Goal: Complete application form

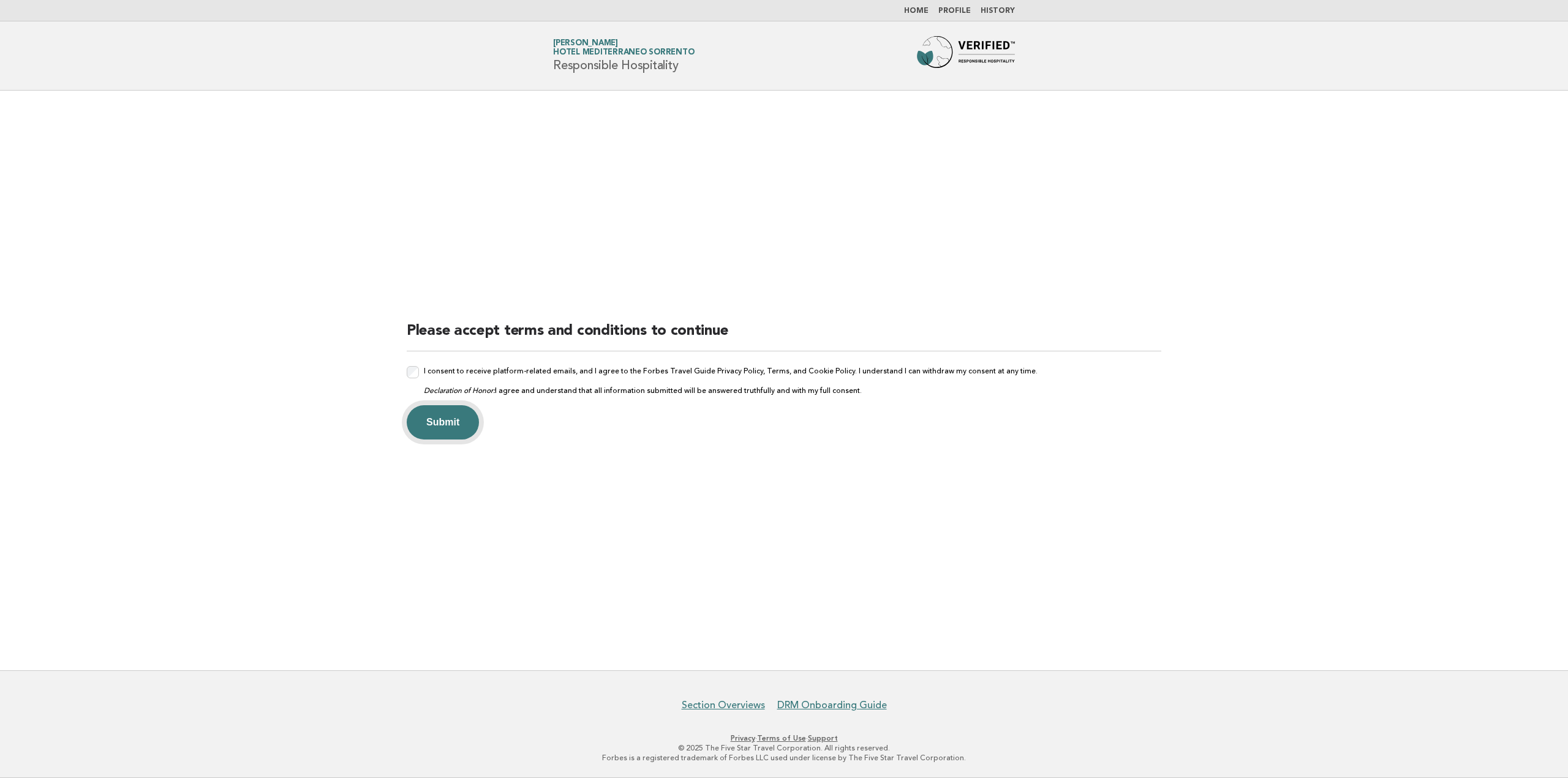
drag, startPoint x: 453, startPoint y: 415, endPoint x: 1040, endPoint y: 475, distance: 590.1
click at [453, 416] on button "Submit" at bounding box center [443, 422] width 72 height 35
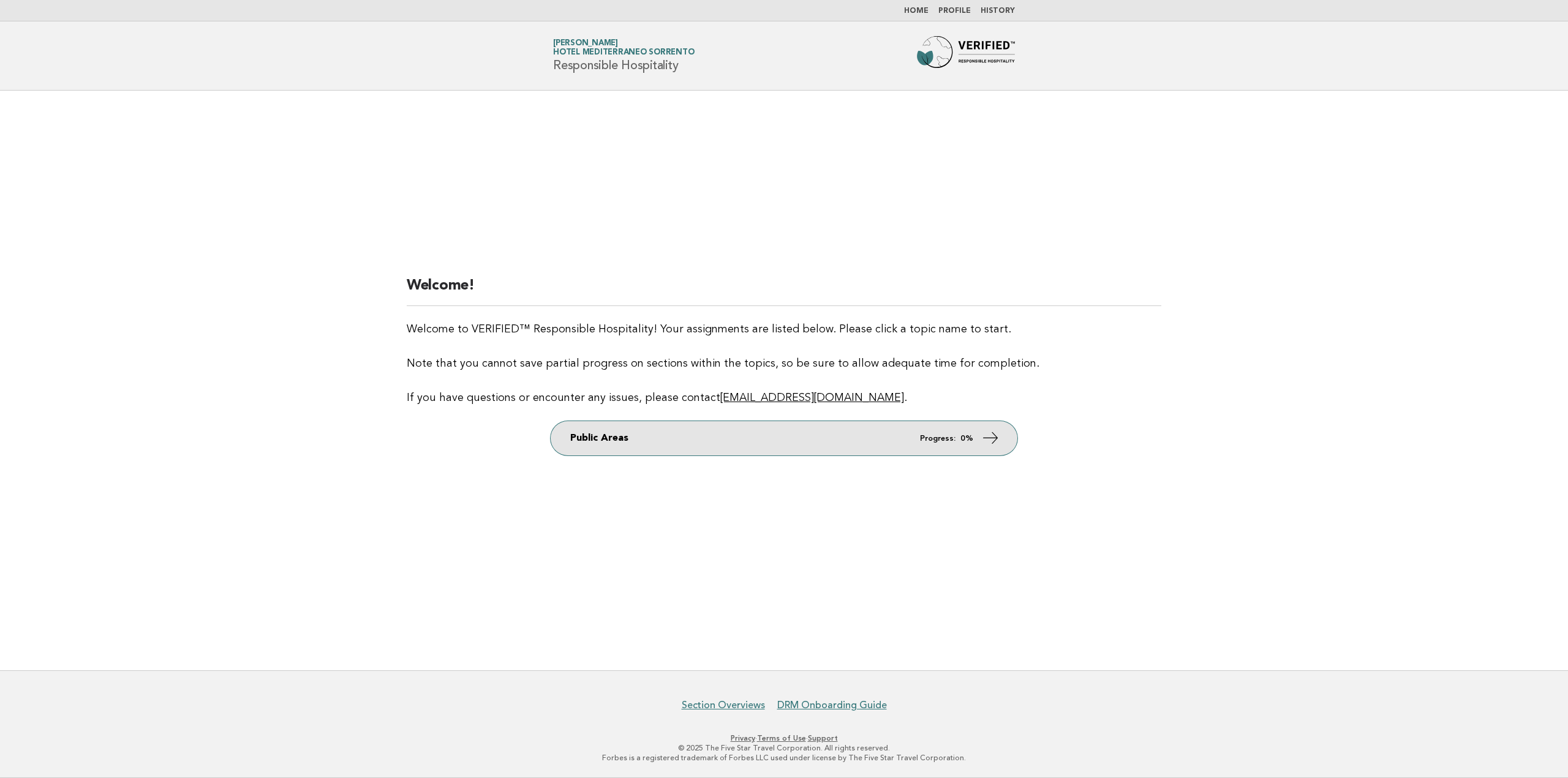
click at [993, 440] on icon at bounding box center [991, 438] width 18 height 18
click at [670, 444] on link "Public Areas Progress: 0%" at bounding box center [784, 438] width 467 height 35
click at [892, 432] on link "Public Areas Progress: 0%" at bounding box center [784, 438] width 467 height 35
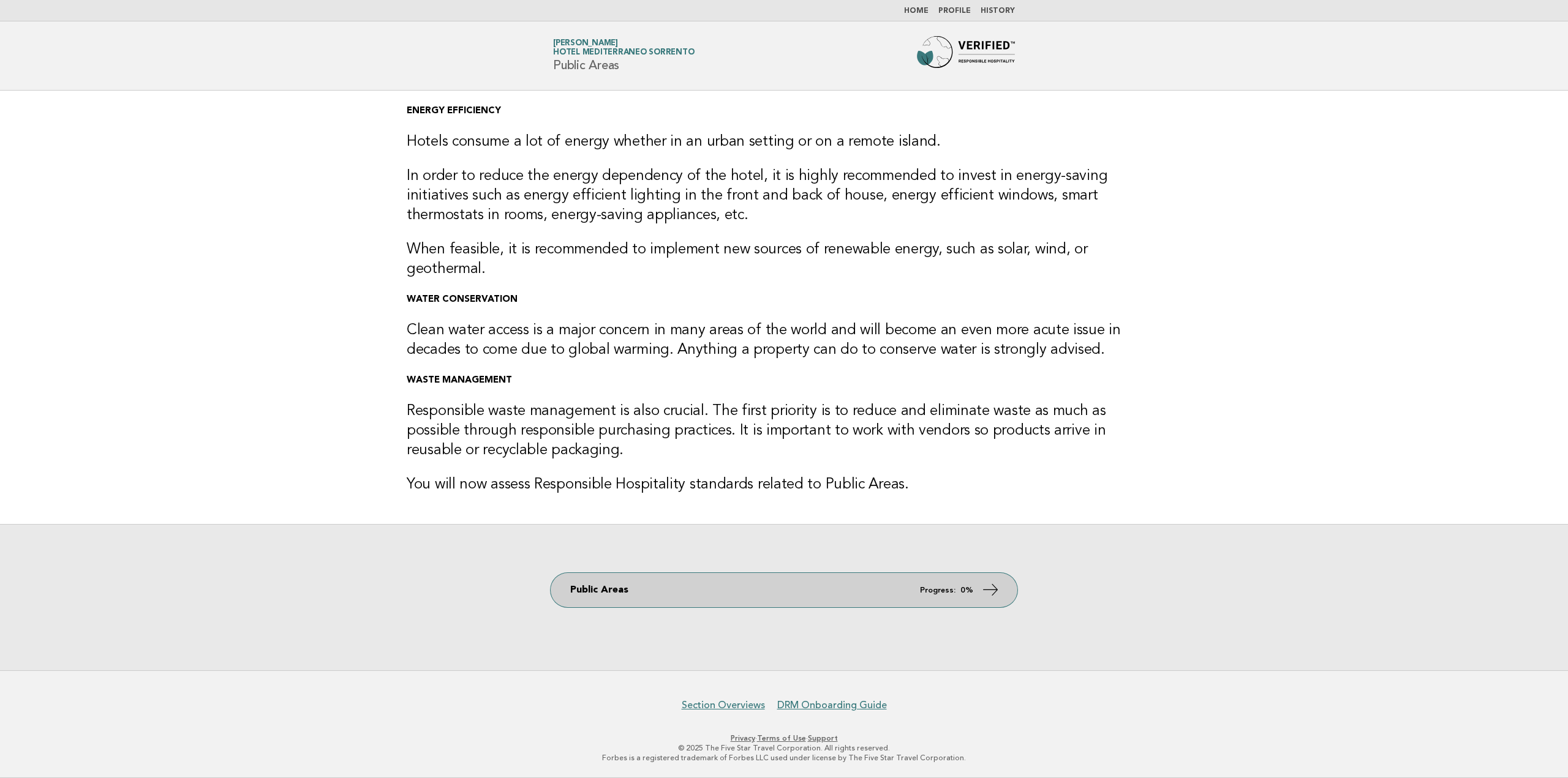
click at [992, 581] on icon at bounding box center [991, 590] width 18 height 18
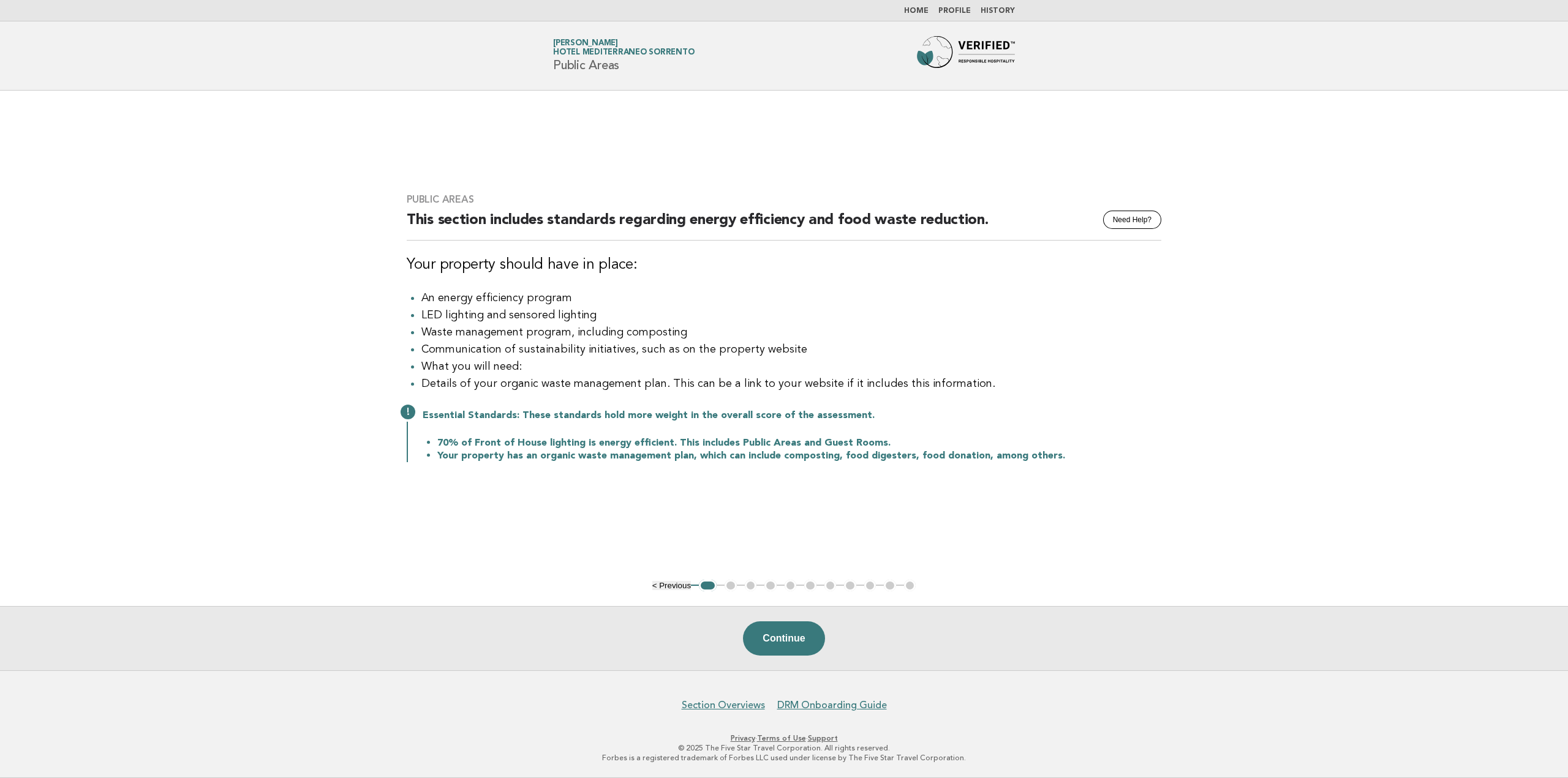
click at [422, 300] on ul "An energy efficiency program LED lighting and sensored lighting Waste managemen…" at bounding box center [784, 341] width 754 height 103
drag, startPoint x: 425, startPoint y: 311, endPoint x: 585, endPoint y: 317, distance: 160.1
click at [584, 318] on li "LED lighting and sensored lighting" at bounding box center [791, 315] width 740 height 17
click at [585, 317] on li "LED lighting and sensored lighting" at bounding box center [791, 315] width 740 height 17
click at [603, 317] on li "LED lighting and sensored lighting" at bounding box center [791, 315] width 740 height 17
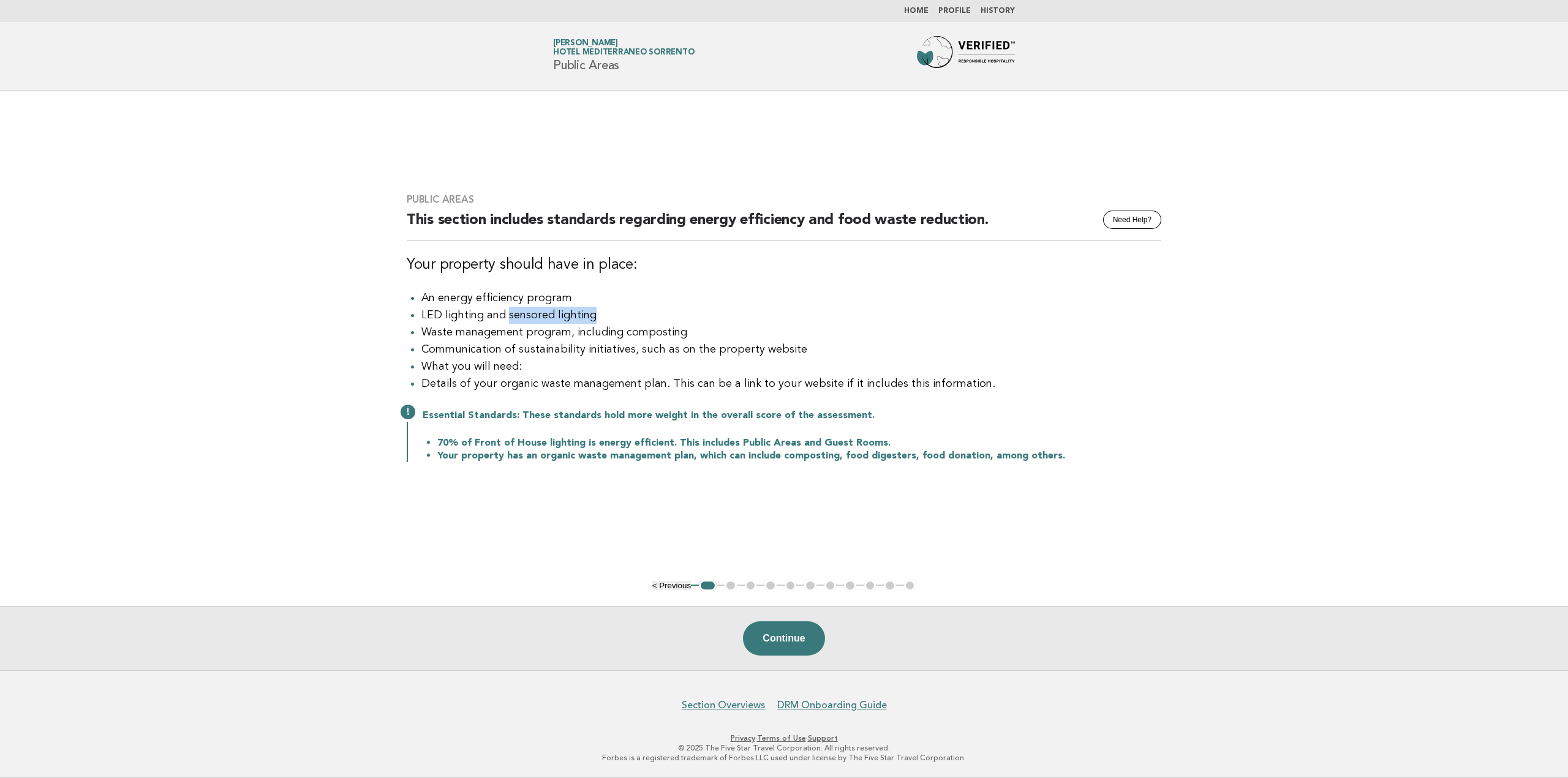
drag, startPoint x: 509, startPoint y: 314, endPoint x: 596, endPoint y: 321, distance: 87.3
click at [596, 321] on li "LED lighting and sensored lighting" at bounding box center [791, 315] width 740 height 17
drag, startPoint x: 444, startPoint y: 332, endPoint x: 683, endPoint y: 333, distance: 239.0
click at [683, 333] on li "Waste management program, including composting" at bounding box center [791, 332] width 740 height 17
drag, startPoint x: 427, startPoint y: 350, endPoint x: 797, endPoint y: 353, distance: 370.0
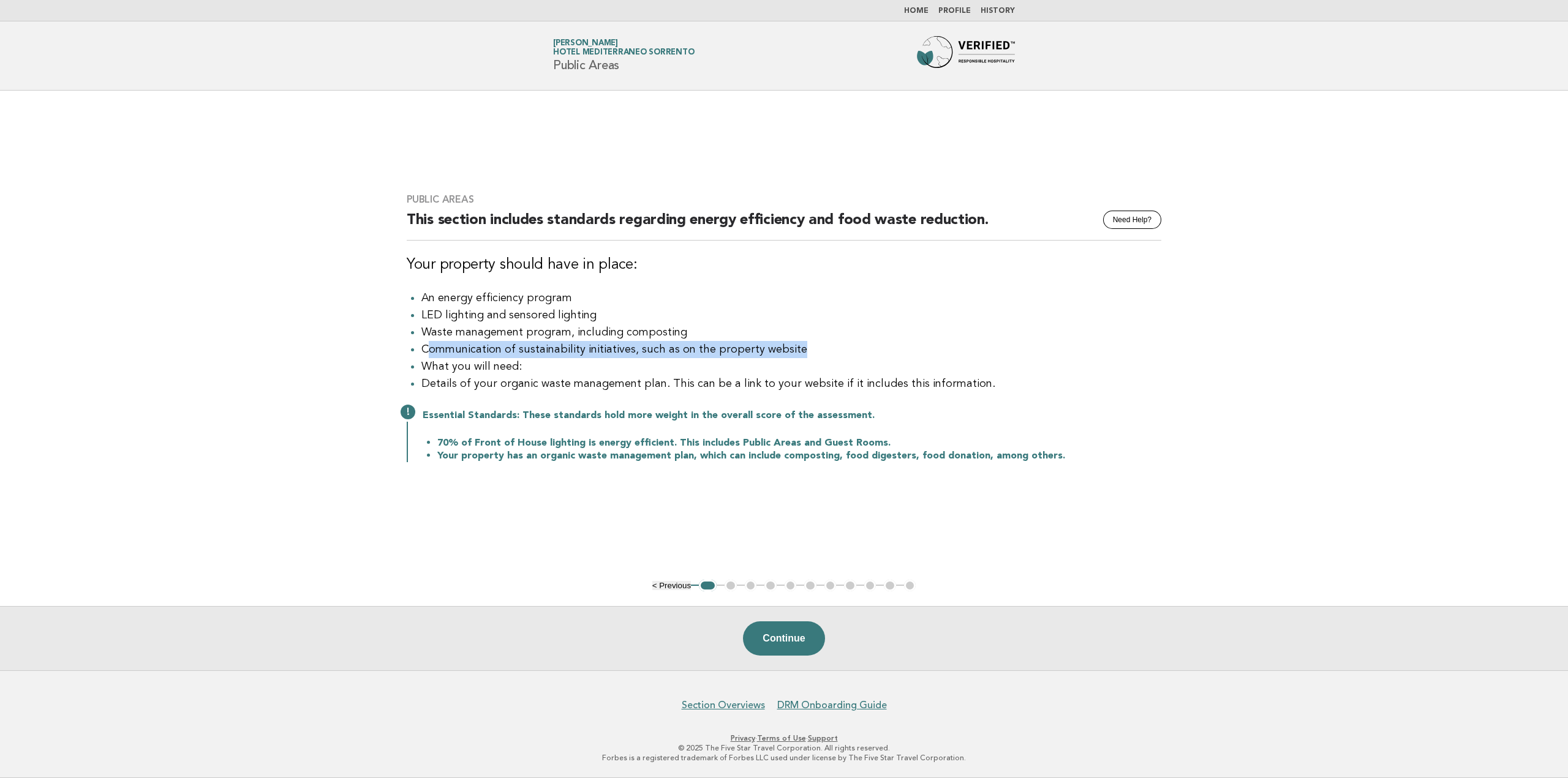
click at [797, 353] on li "Communication of sustainability initiatives, such as on the property website" at bounding box center [791, 349] width 740 height 17
drag, startPoint x: 424, startPoint y: 368, endPoint x: 533, endPoint y: 368, distance: 109.0
click at [533, 368] on li "What you will need:" at bounding box center [791, 366] width 740 height 17
click at [543, 367] on li "What you will need:" at bounding box center [791, 366] width 740 height 17
drag, startPoint x: 424, startPoint y: 384, endPoint x: 658, endPoint y: 392, distance: 234.1
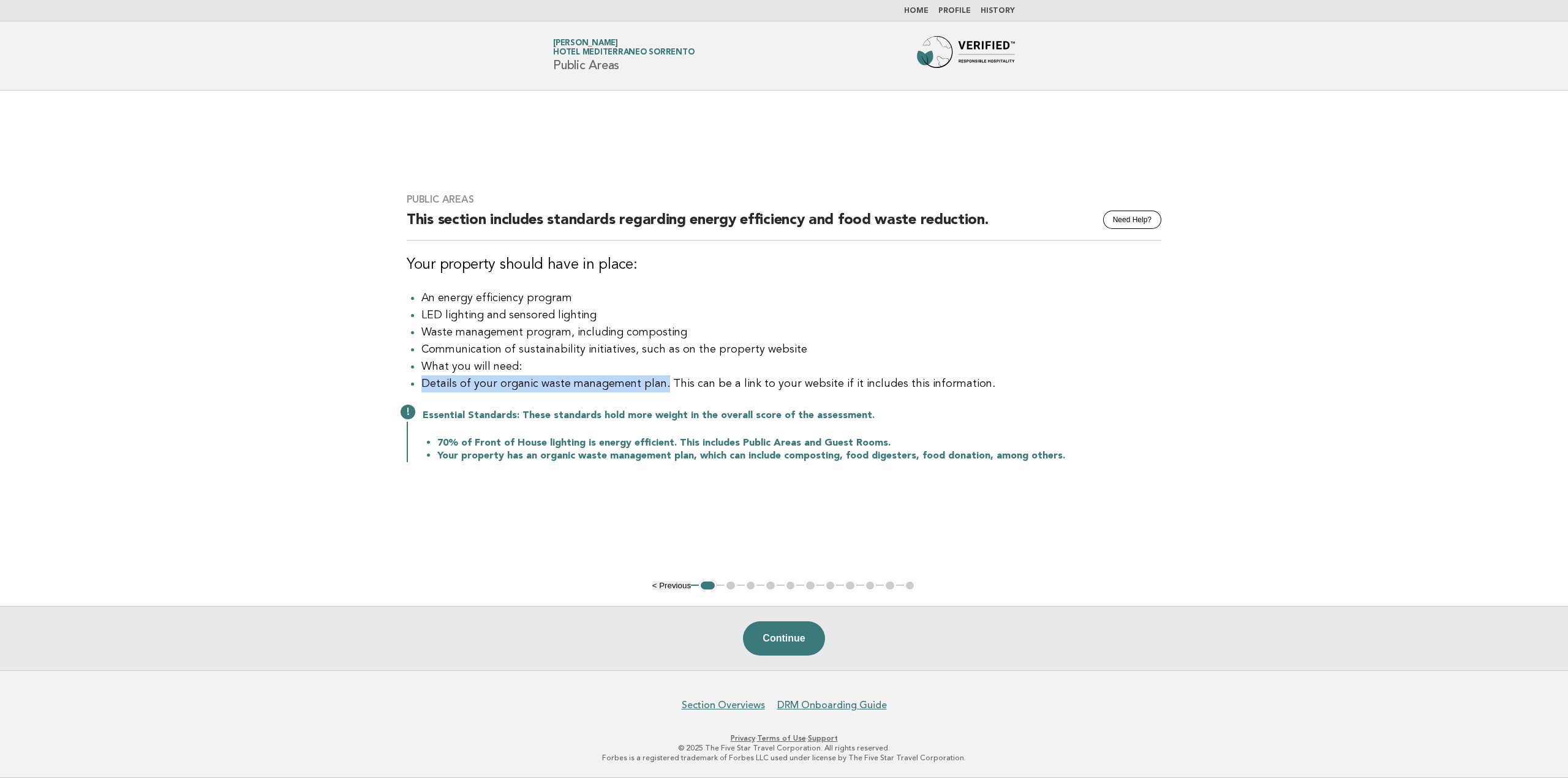
click at [658, 392] on li "Details of your organic waste management plan. This can be a link to your websi…" at bounding box center [791, 383] width 740 height 17
copy li "Details of your organic waste management plan."
drag, startPoint x: 484, startPoint y: 442, endPoint x: 676, endPoint y: 444, distance: 192.0
click at [676, 444] on li "70% of Front of House lighting is energy efficient. This includes Public Areas …" at bounding box center [799, 443] width 724 height 13
click at [680, 444] on li "70% of Front of House lighting is energy efficient. This includes Public Areas …" at bounding box center [799, 443] width 724 height 13
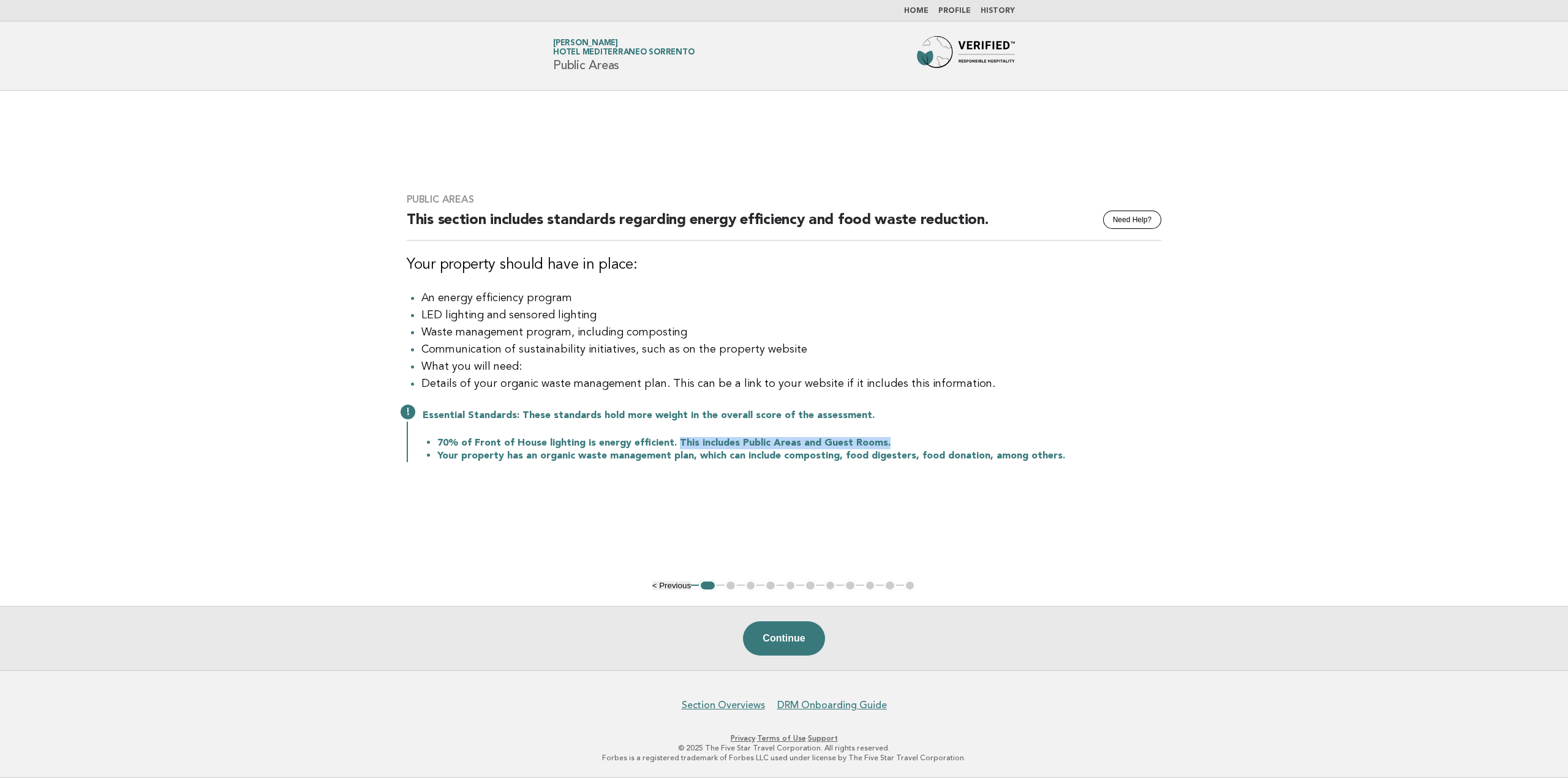
drag, startPoint x: 673, startPoint y: 444, endPoint x: 895, endPoint y: 443, distance: 222.0
click at [895, 443] on li "70% of Front of House lighting is energy efficient. This includes Public Areas …" at bounding box center [799, 443] width 724 height 13
click at [597, 470] on div "Public Areas Need Help? This section includes standards regarding energy effici…" at bounding box center [784, 335] width 784 height 313
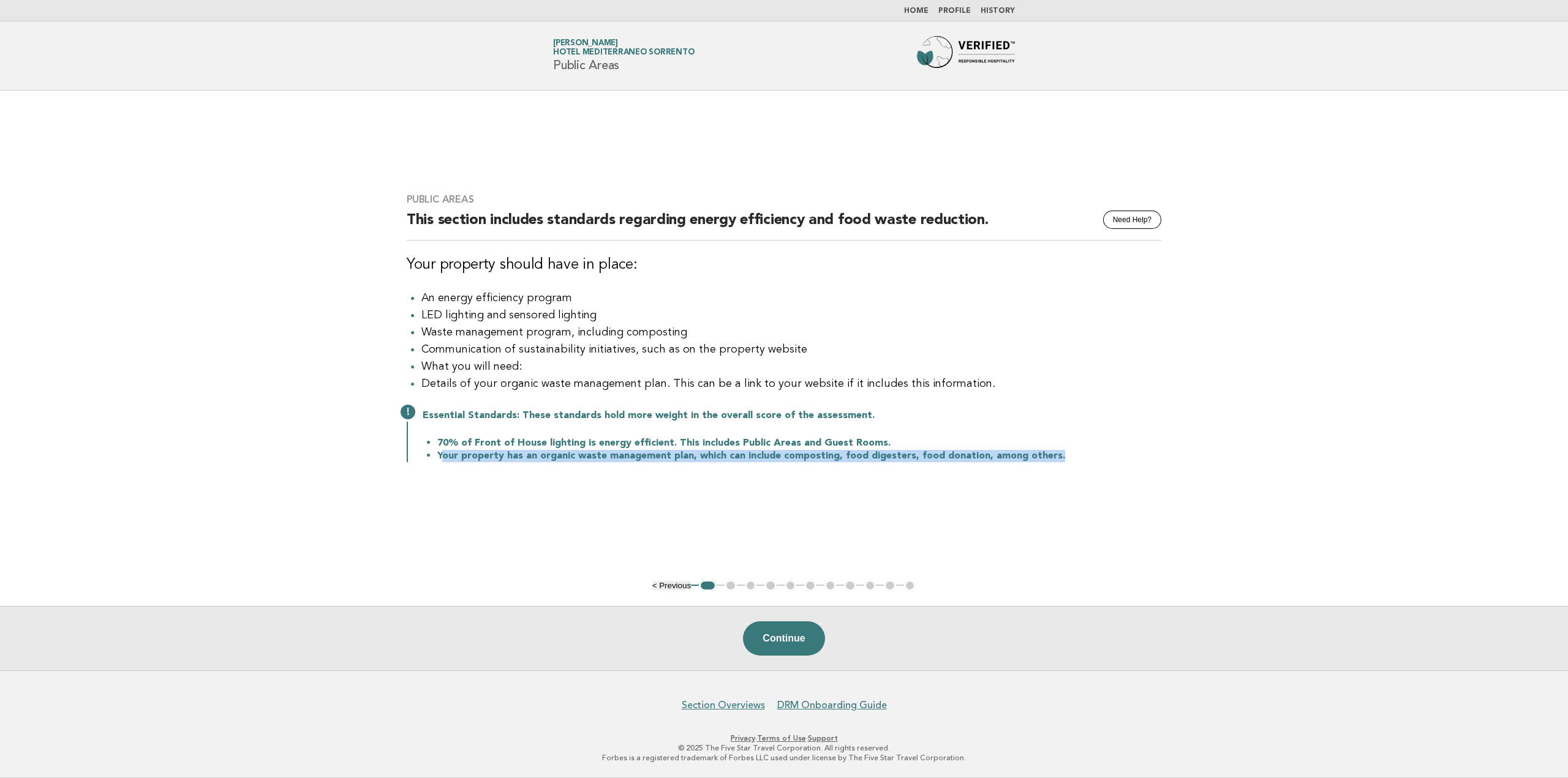
drag, startPoint x: 464, startPoint y: 455, endPoint x: 1094, endPoint y: 466, distance: 630.1
click at [1094, 466] on div "Public Areas Need Help? This section includes standards regarding energy effici…" at bounding box center [784, 335] width 784 height 313
click at [1088, 472] on div "Public Areas Need Help? This section includes standards regarding energy effici…" at bounding box center [784, 335] width 784 height 313
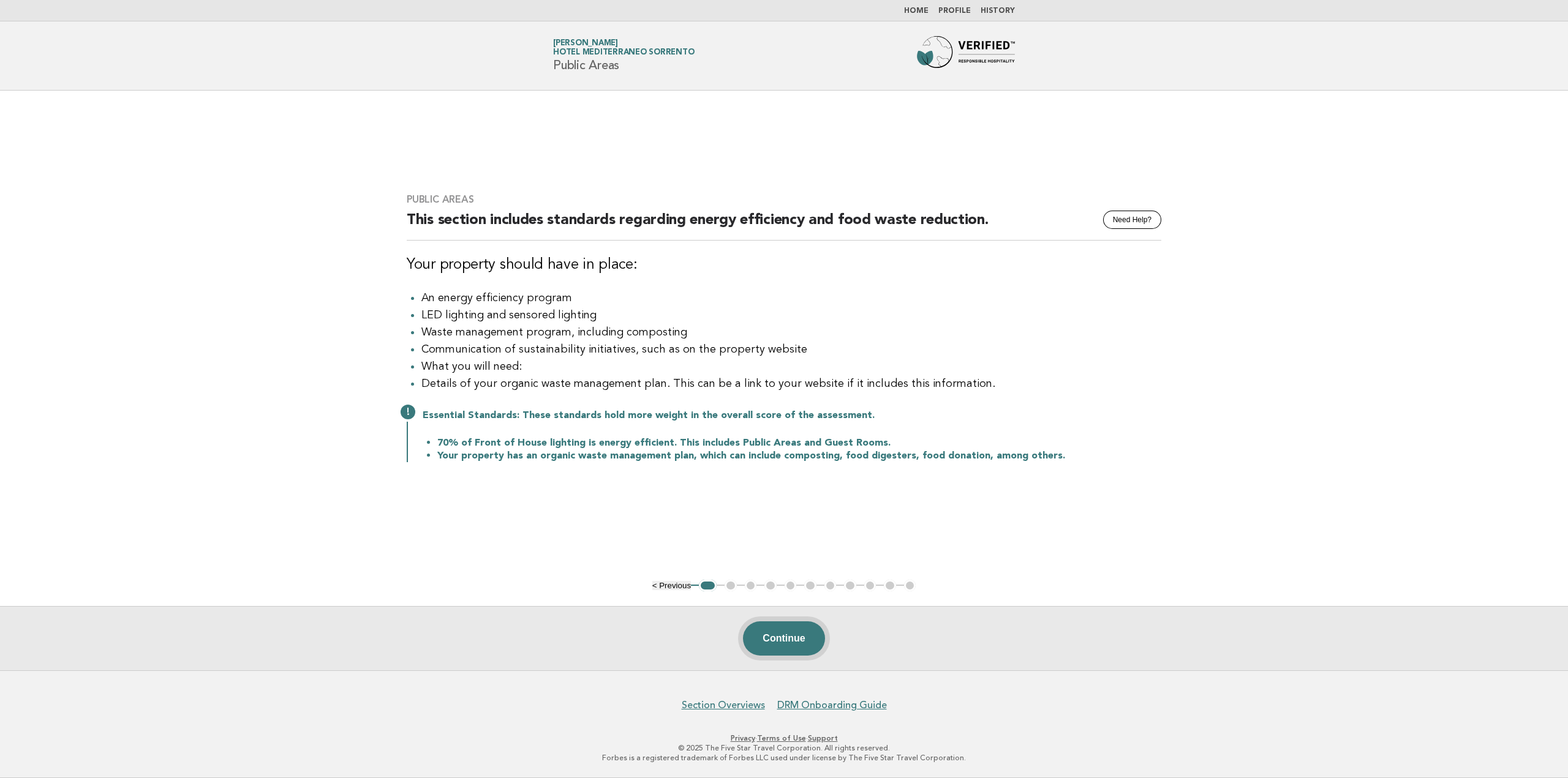
click at [763, 633] on button "Continue" at bounding box center [784, 638] width 82 height 35
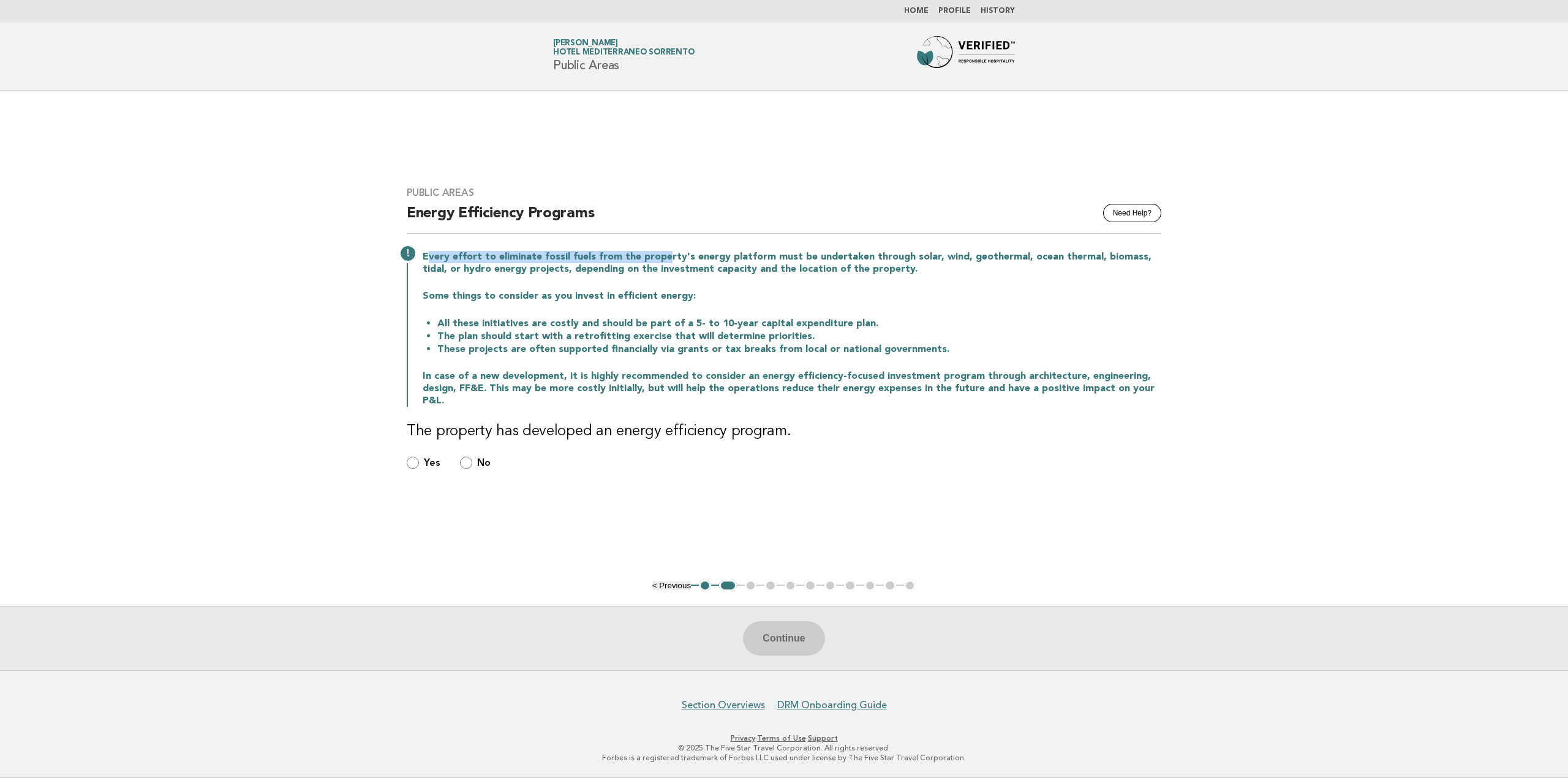
drag, startPoint x: 431, startPoint y: 257, endPoint x: 664, endPoint y: 255, distance: 233.0
click at [664, 255] on p "Every effort to eliminate fossil fuels from the property's energy platform must…" at bounding box center [792, 263] width 739 height 25
drag, startPoint x: 469, startPoint y: 324, endPoint x: 544, endPoint y: 327, distance: 75.1
click at [544, 327] on li "All these initiatives are costly and should be part of a 5- to 10-year capital …" at bounding box center [799, 323] width 724 height 13
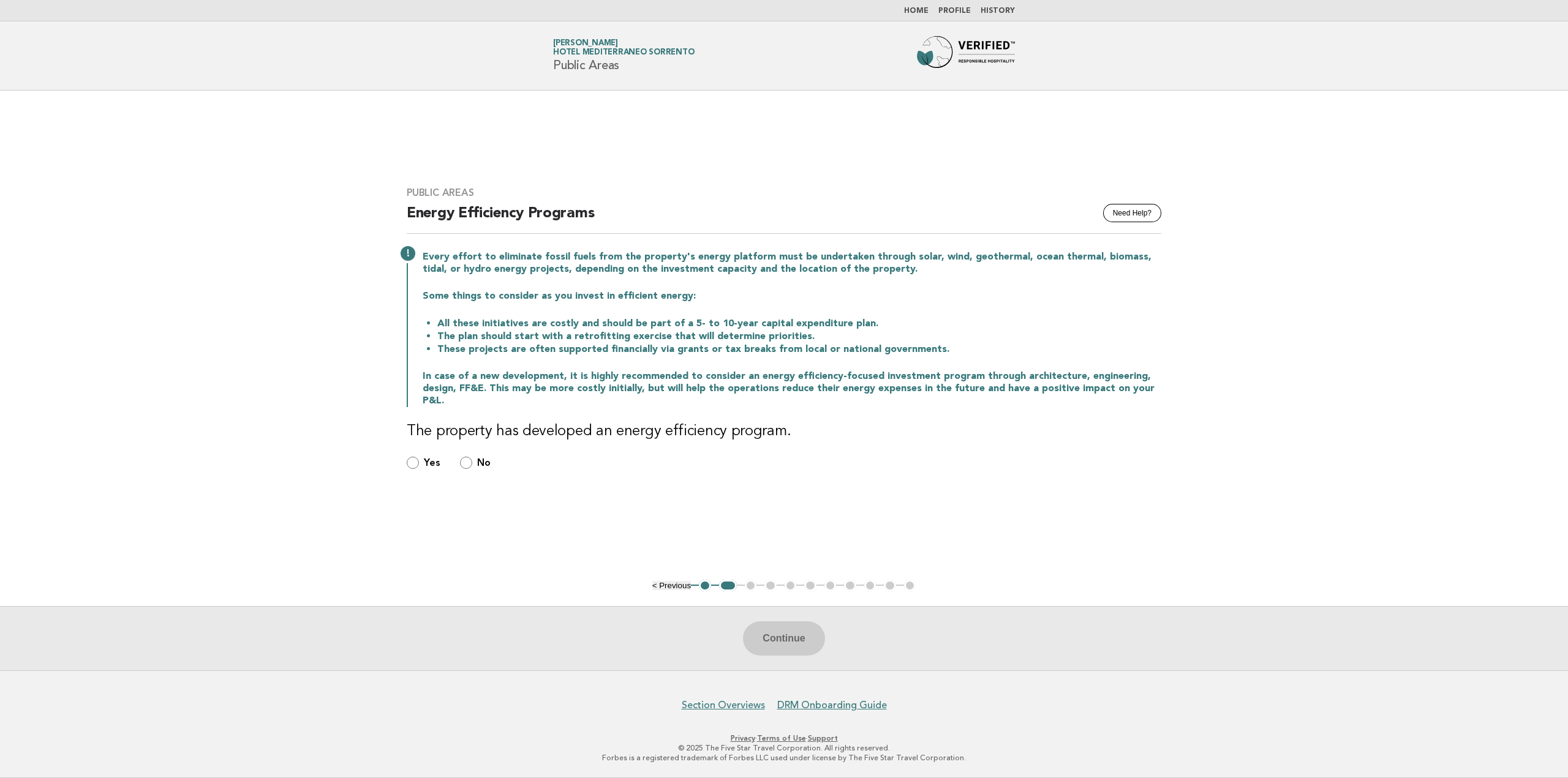
click at [547, 327] on li "All these initiatives are costly and should be part of a 5- to 10-year capital …" at bounding box center [799, 323] width 724 height 13
drag, startPoint x: 468, startPoint y: 339, endPoint x: 699, endPoint y: 336, distance: 231.0
click at [700, 336] on li "The plan should start with a retrofitting exercise that will determine prioriti…" at bounding box center [799, 336] width 724 height 13
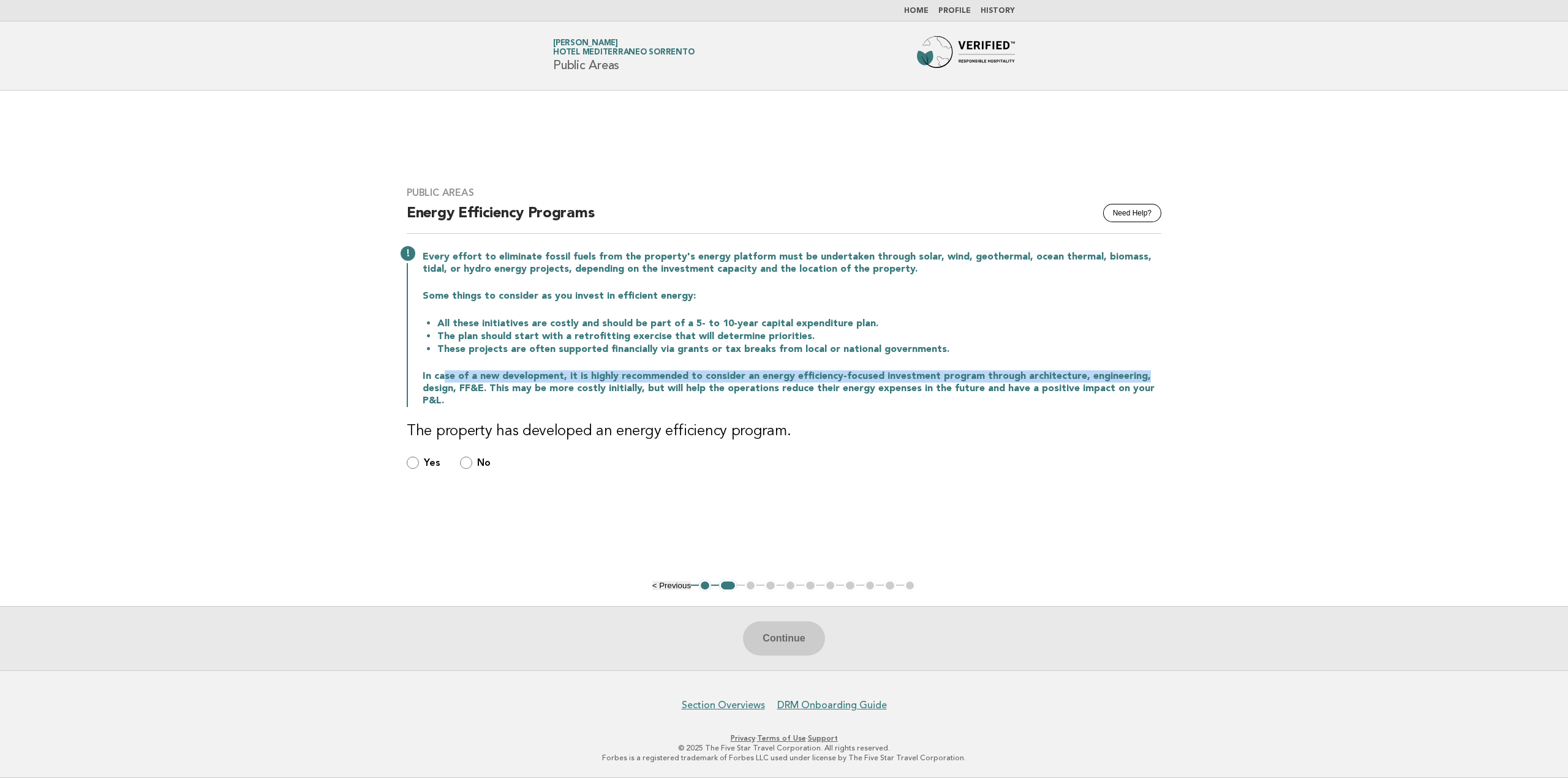
drag, startPoint x: 442, startPoint y: 377, endPoint x: 1139, endPoint y: 376, distance: 697.0
click at [1139, 376] on p "In case of a new development, it is highly recommended to consider an energy ef…" at bounding box center [792, 389] width 739 height 37
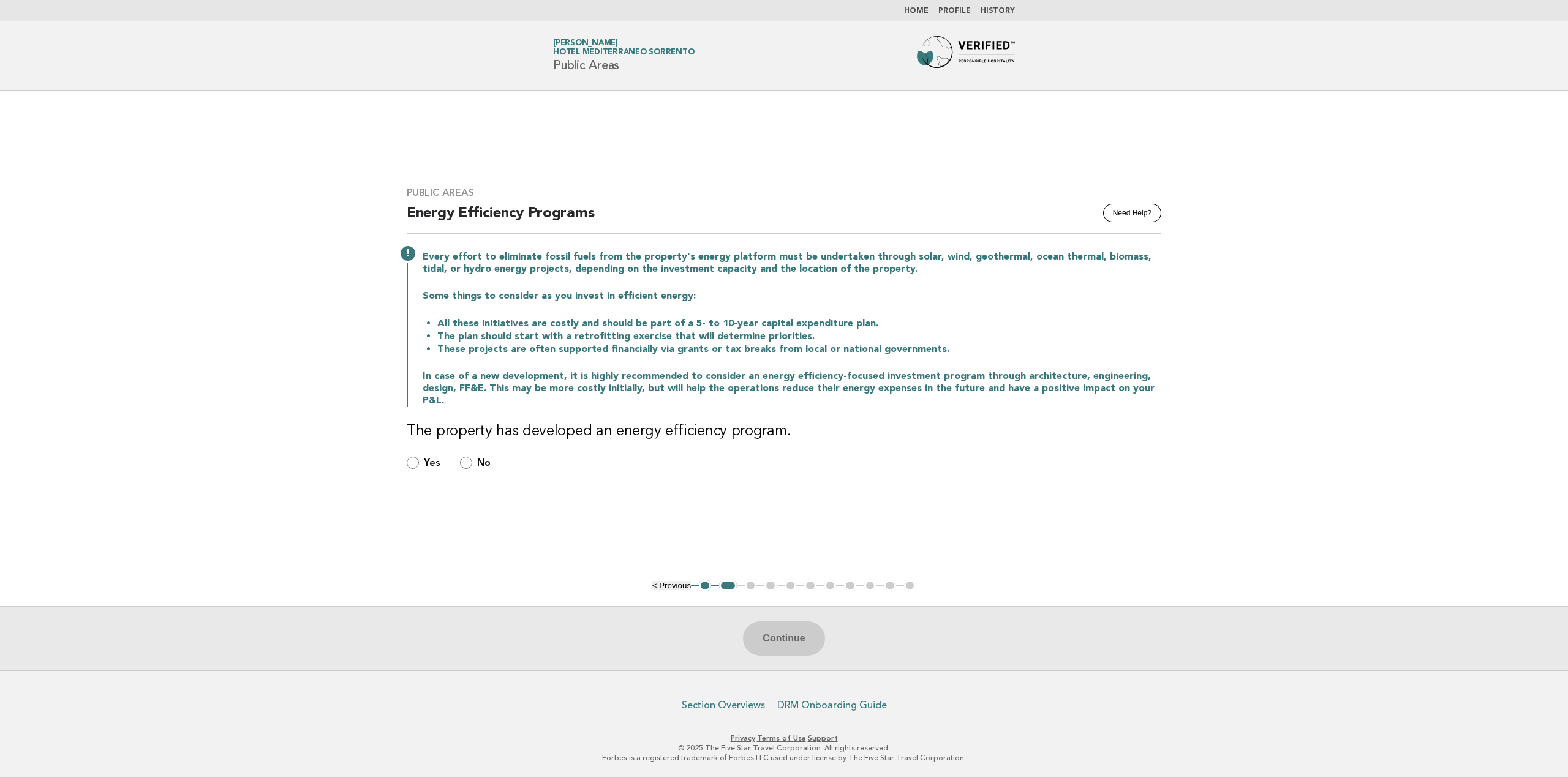
click at [607, 390] on p "In case of a new development, it is highly recommended to consider an energy ef…" at bounding box center [792, 389] width 739 height 37
drag, startPoint x: 495, startPoint y: 387, endPoint x: 933, endPoint y: 394, distance: 438.1
click at [933, 394] on p "In case of a new development, it is highly recommended to consider an energy ef…" at bounding box center [792, 389] width 739 height 37
click at [853, 400] on p "In case of a new development, it is highly recommended to consider an energy ef…" at bounding box center [792, 389] width 739 height 37
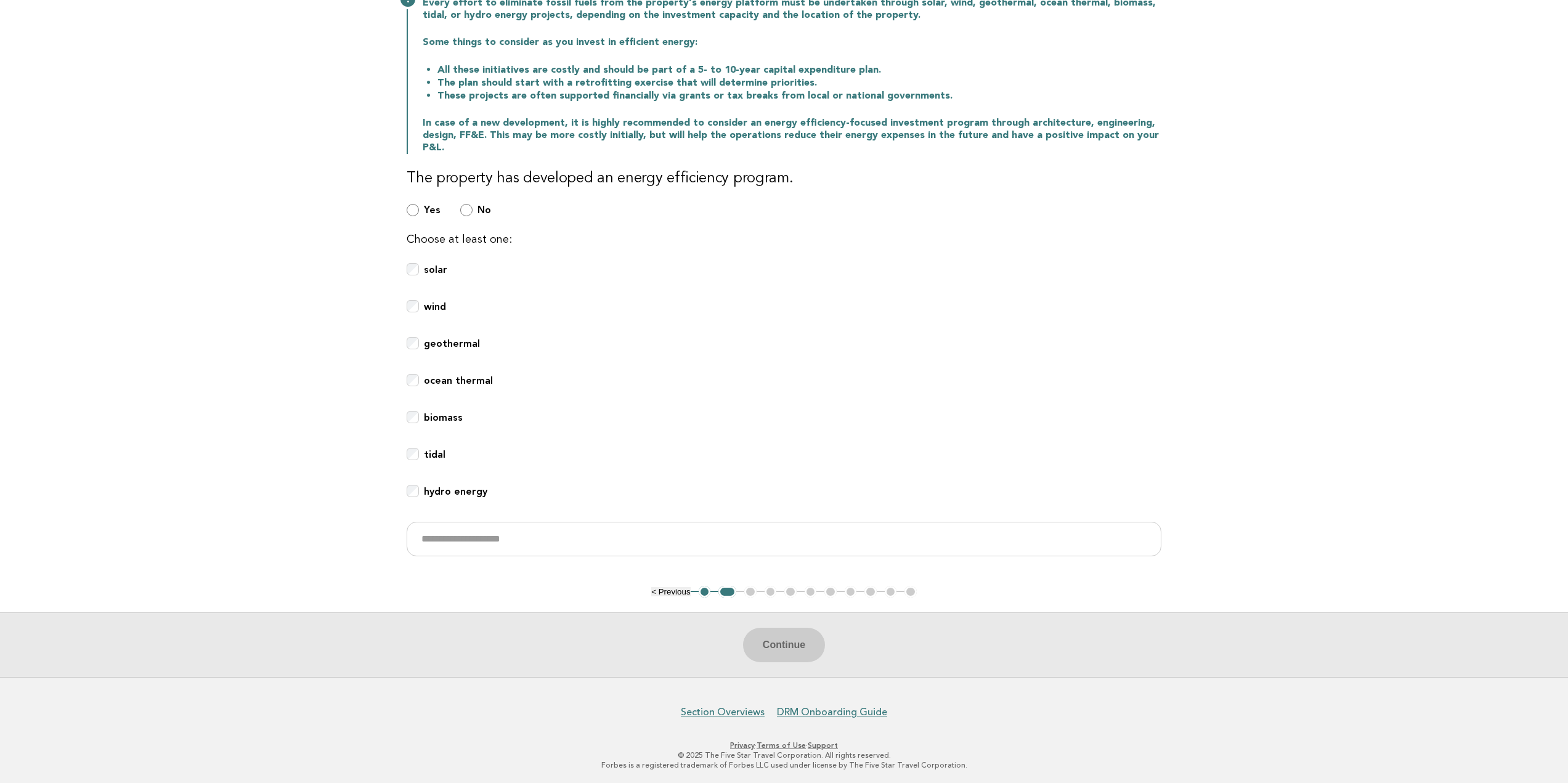
scroll to position [175, 0]
click at [468, 540] on input "text" at bounding box center [783, 538] width 755 height 35
drag, startPoint x: 820, startPoint y: 537, endPoint x: 696, endPoint y: 529, distance: 124.3
drag, startPoint x: 696, startPoint y: 529, endPoint x: 668, endPoint y: 535, distance: 28.6
click at [668, 535] on input "**********" at bounding box center [783, 538] width 755 height 35
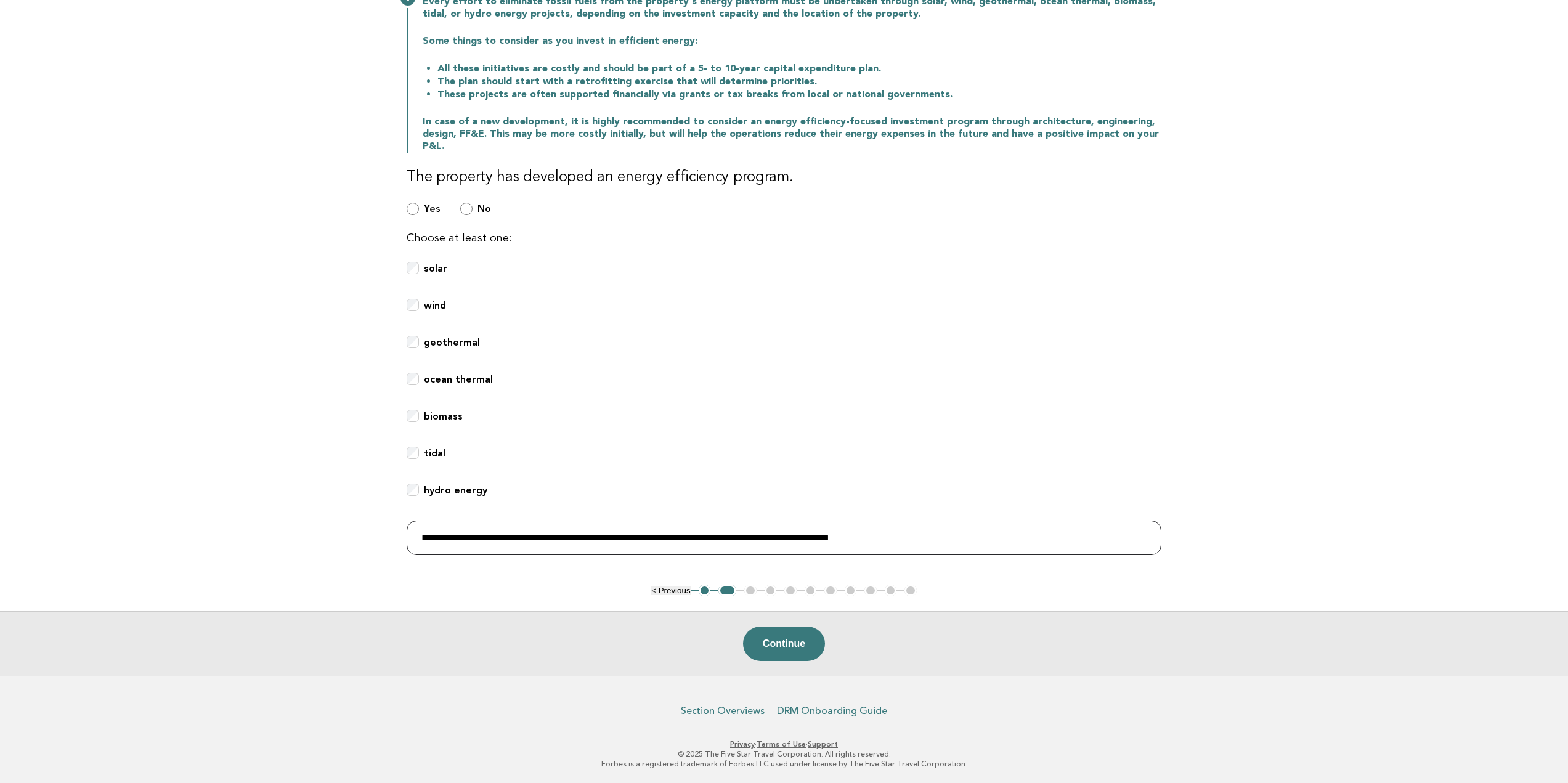
click at [975, 534] on input "**********" at bounding box center [783, 538] width 755 height 35
click at [469, 535] on input "**********" at bounding box center [783, 538] width 755 height 35
click at [477, 538] on input "**********" at bounding box center [783, 538] width 755 height 35
drag, startPoint x: 918, startPoint y: 541, endPoint x: 374, endPoint y: 549, distance: 544.1
click at [374, 549] on main "Public Areas Need Help? Energy Efficiency Programs Every effort to eliminate fo…" at bounding box center [784, 296] width 1568 height 760
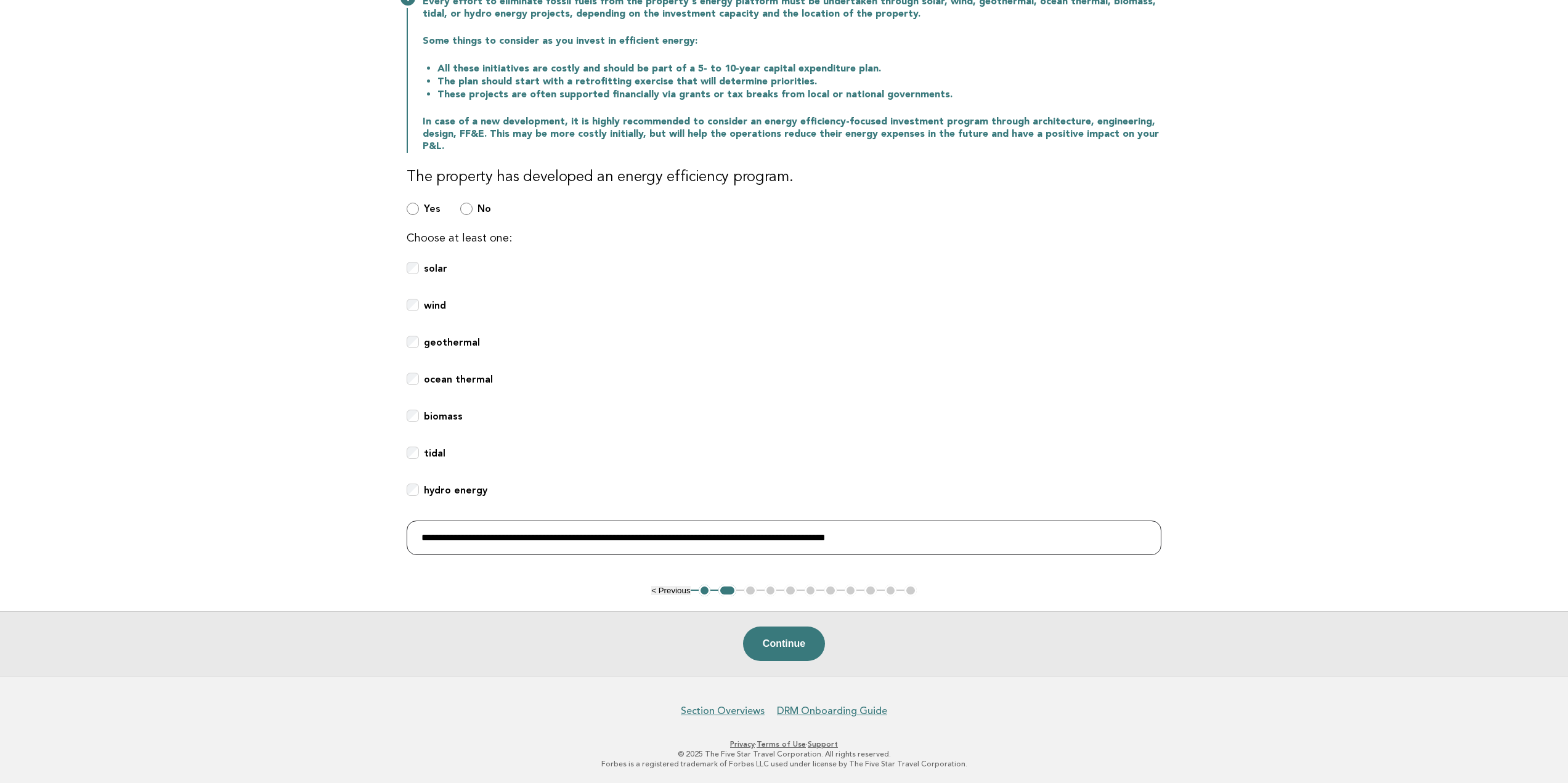
click at [543, 547] on input "**********" at bounding box center [783, 538] width 755 height 35
drag, startPoint x: 487, startPoint y: 535, endPoint x: 917, endPoint y: 264, distance: 508.3
click at [917, 264] on div "solar" at bounding box center [783, 276] width 755 height 27
click at [475, 536] on input "**********" at bounding box center [783, 538] width 755 height 35
click at [483, 537] on input "**********" at bounding box center [783, 538] width 755 height 35
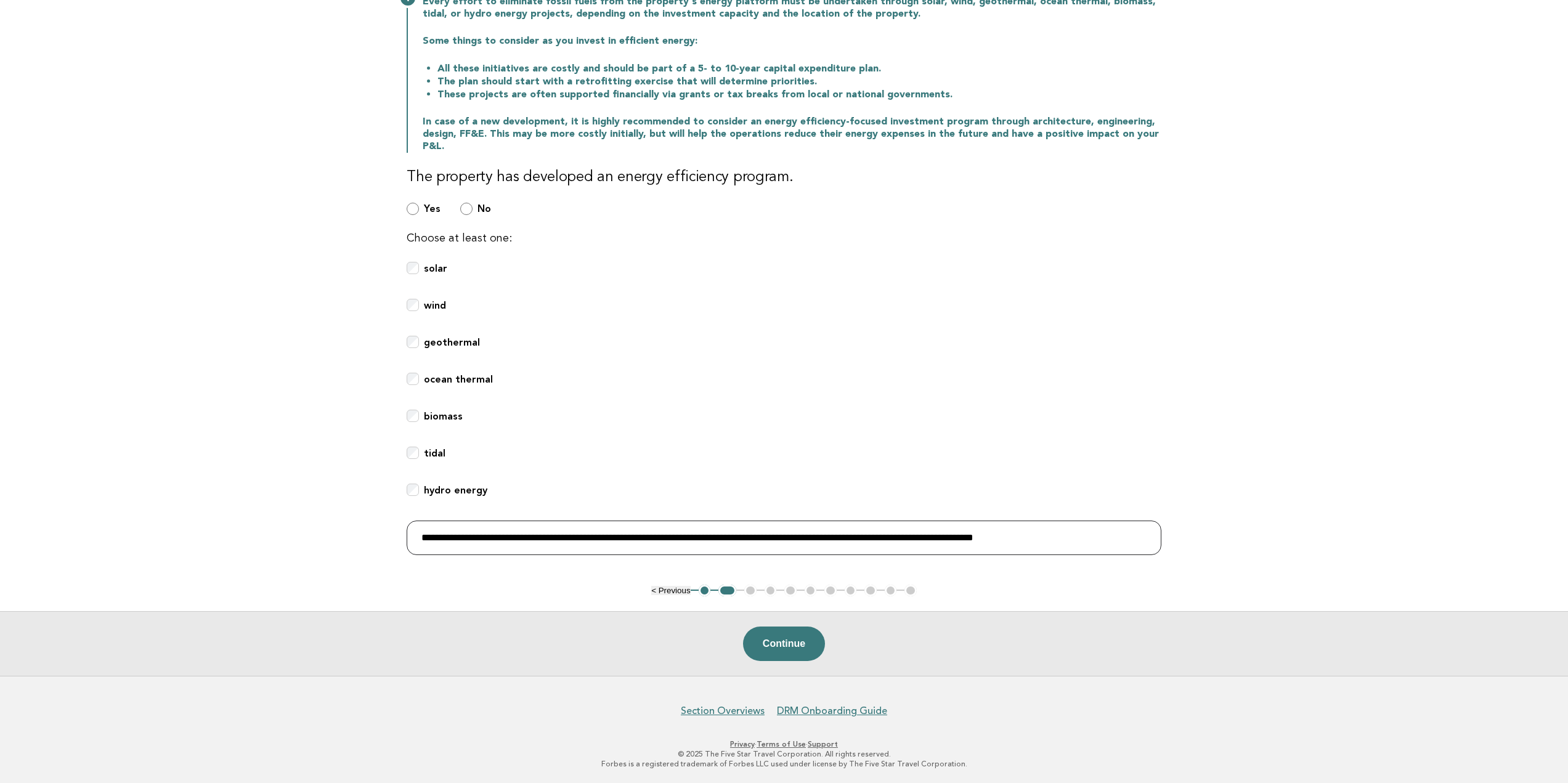
click at [477, 535] on input "**********" at bounding box center [783, 538] width 755 height 35
click at [471, 537] on input "**********" at bounding box center [783, 538] width 755 height 35
click at [473, 536] on input "**********" at bounding box center [783, 538] width 755 height 35
click at [507, 535] on input "**********" at bounding box center [783, 538] width 755 height 35
type input "**********"
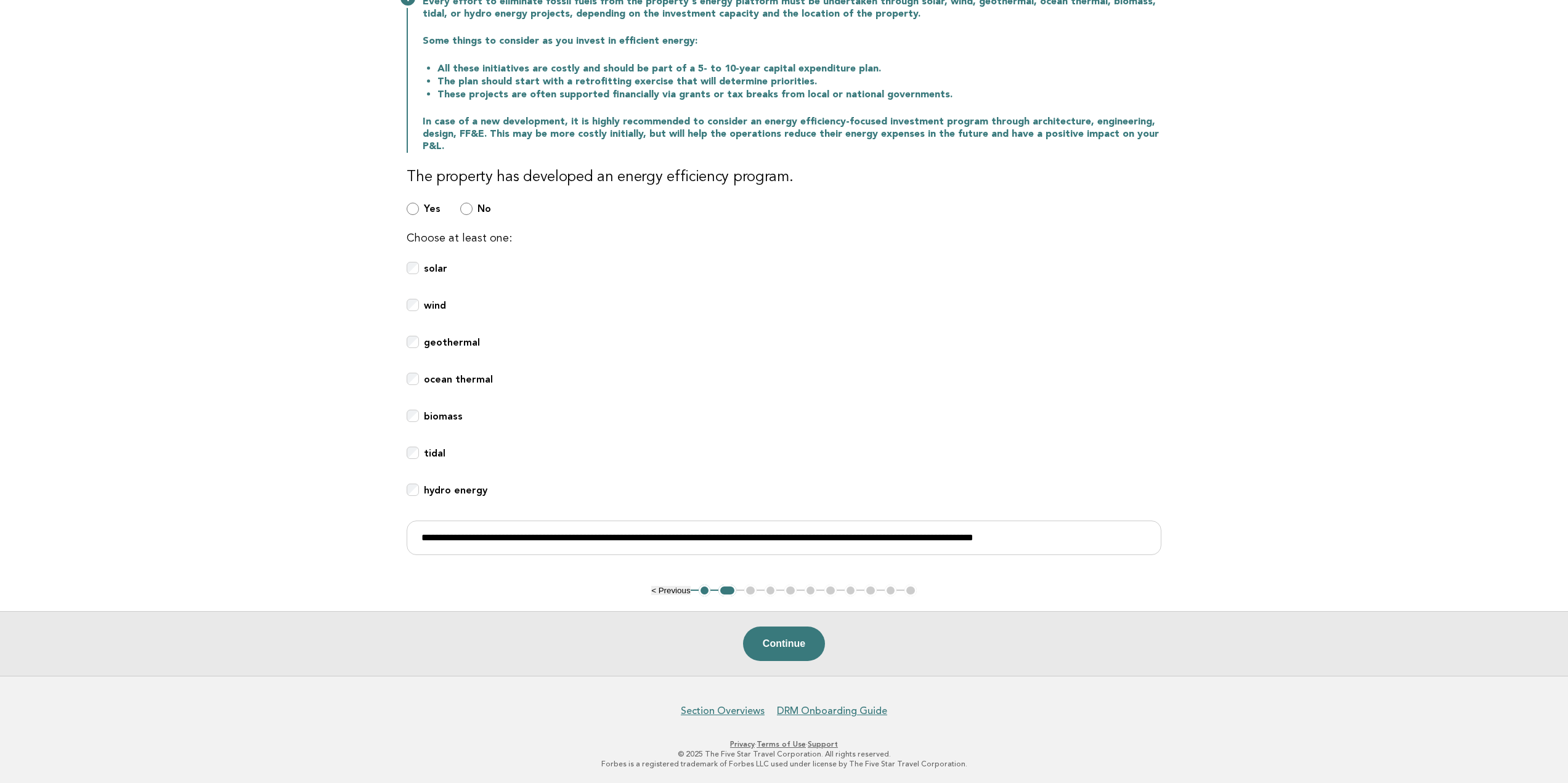
click at [563, 426] on div "biomass" at bounding box center [783, 424] width 755 height 27
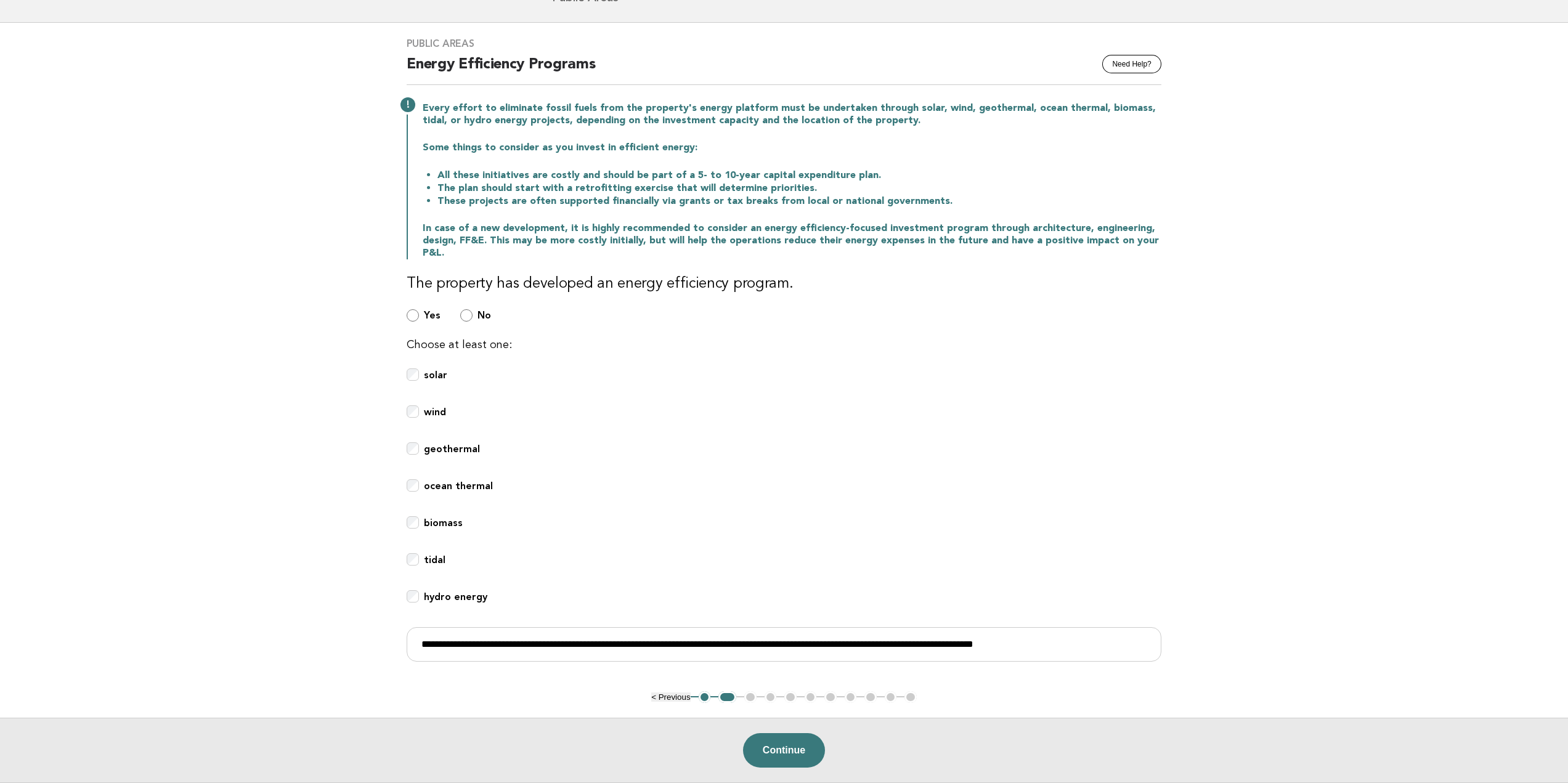
scroll to position [52, 0]
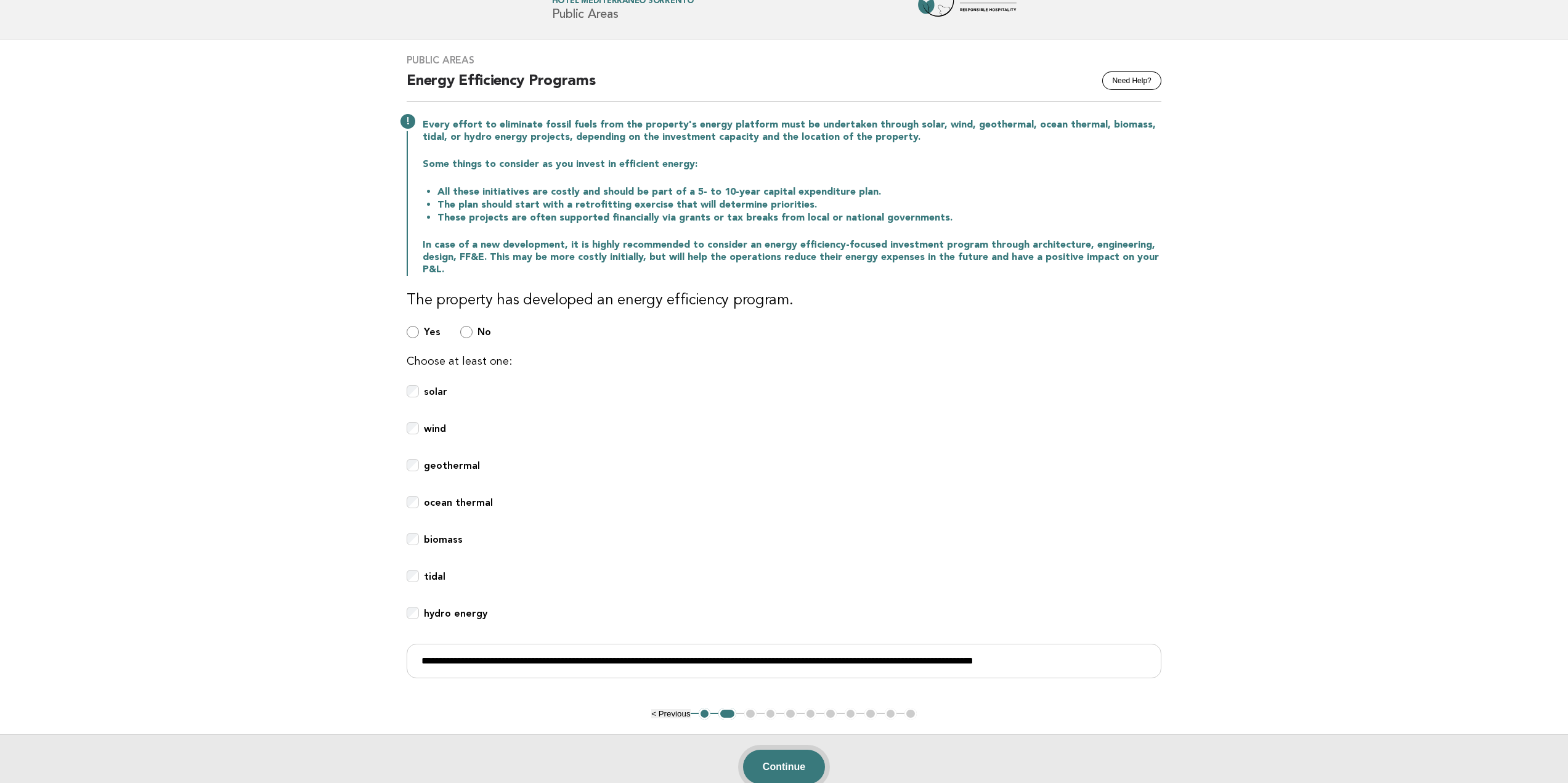
click at [775, 761] on button "Continue" at bounding box center [784, 767] width 82 height 35
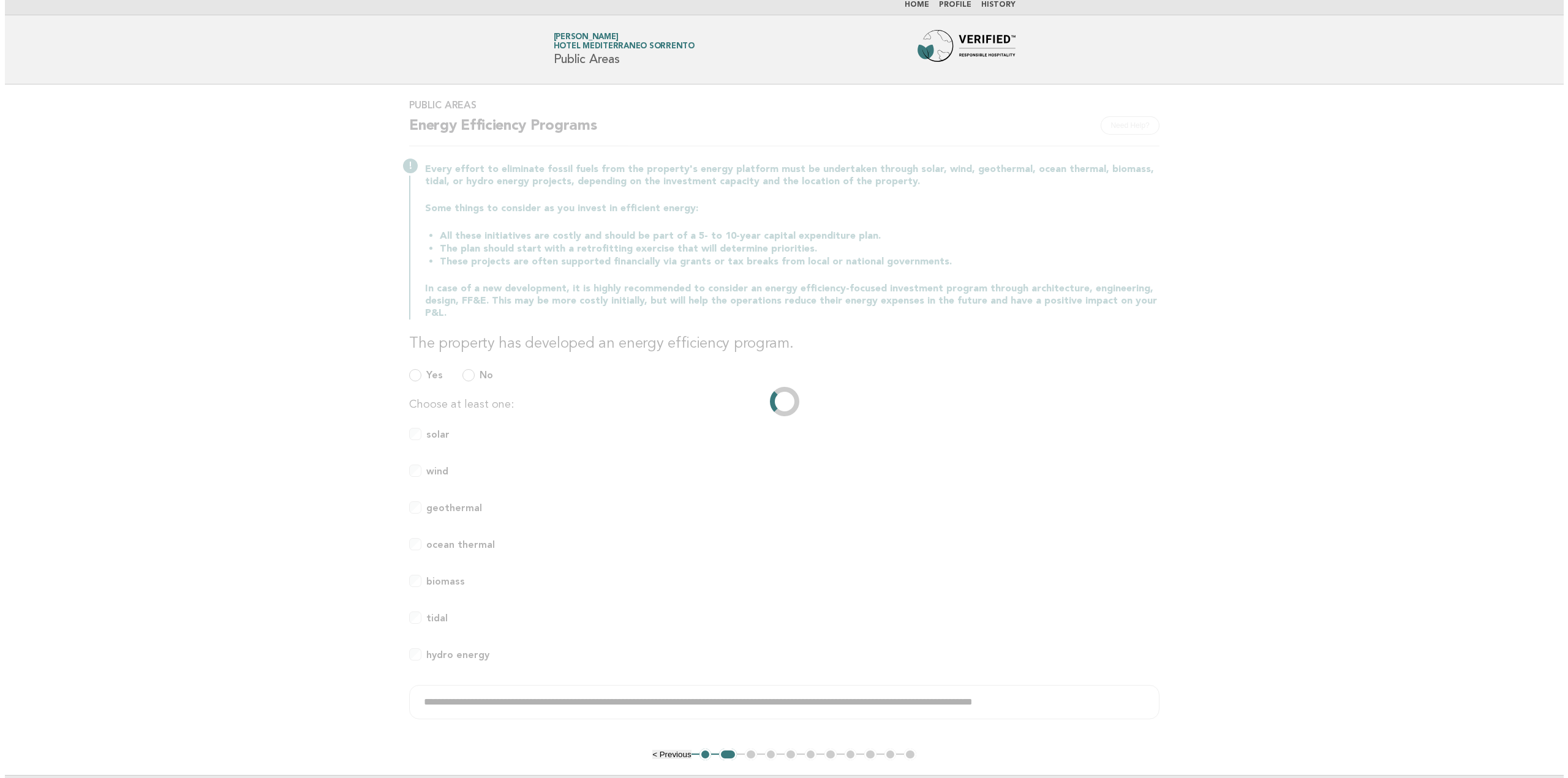
scroll to position [0, 0]
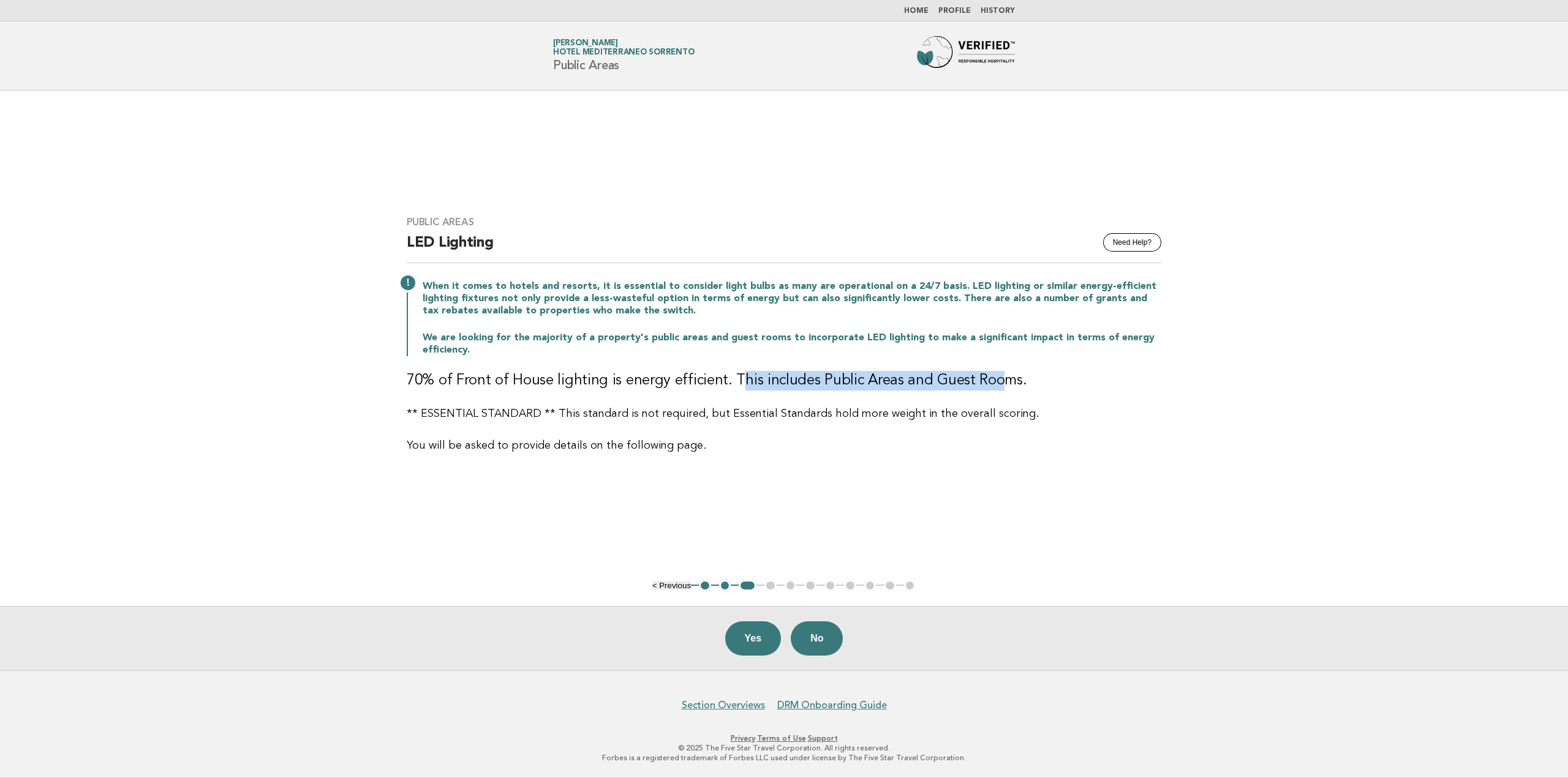
drag, startPoint x: 736, startPoint y: 382, endPoint x: 1040, endPoint y: 381, distance: 304.0
click at [997, 381] on h3 "70% of Front of House lighting is energy efficient. This includes Public Areas …" at bounding box center [784, 380] width 754 height 20
click at [1041, 381] on h3 "70% of Front of House lighting is energy efficient. This includes Public Areas …" at bounding box center [784, 380] width 754 height 20
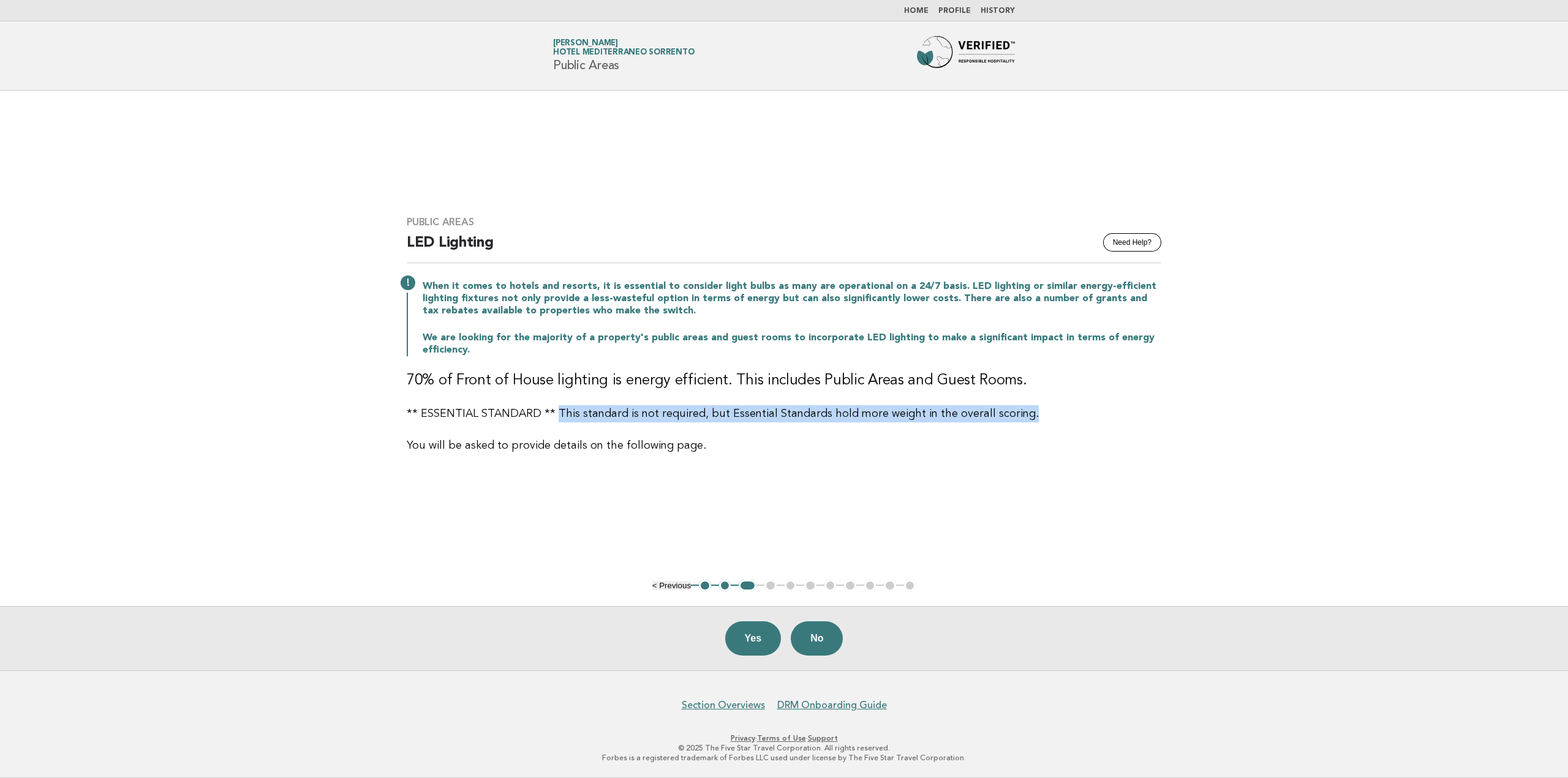
drag, startPoint x: 594, startPoint y: 413, endPoint x: 1018, endPoint y: 416, distance: 424.0
click at [1018, 416] on p "** ESSENTIAL STANDARD ** This standard is not required, but Essential Standards…" at bounding box center [784, 413] width 754 height 17
click at [1018, 417] on p "** ESSENTIAL STANDARD ** This standard is not required, but Essential Standards…" at bounding box center [784, 413] width 754 height 17
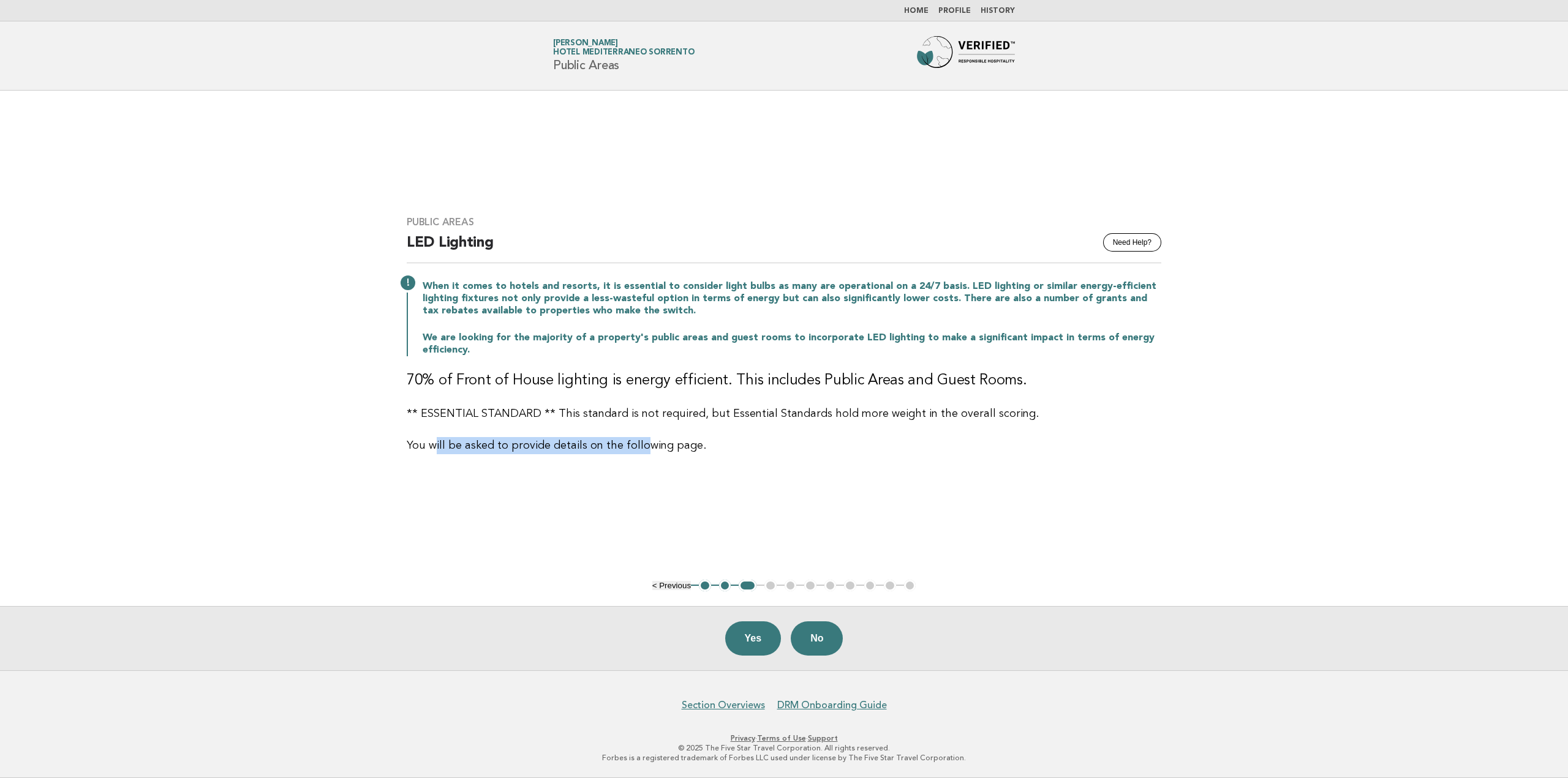
drag, startPoint x: 432, startPoint y: 446, endPoint x: 643, endPoint y: 444, distance: 211.0
click at [643, 444] on p "You will be asked to provide details on the following page." at bounding box center [784, 446] width 754 height 17
click at [643, 444] on p "You will be asked to provide details on the following page." at bounding box center [784, 446] width 754 height 17
click at [519, 445] on p "You will be asked to provide details on the following page." at bounding box center [784, 446] width 754 height 17
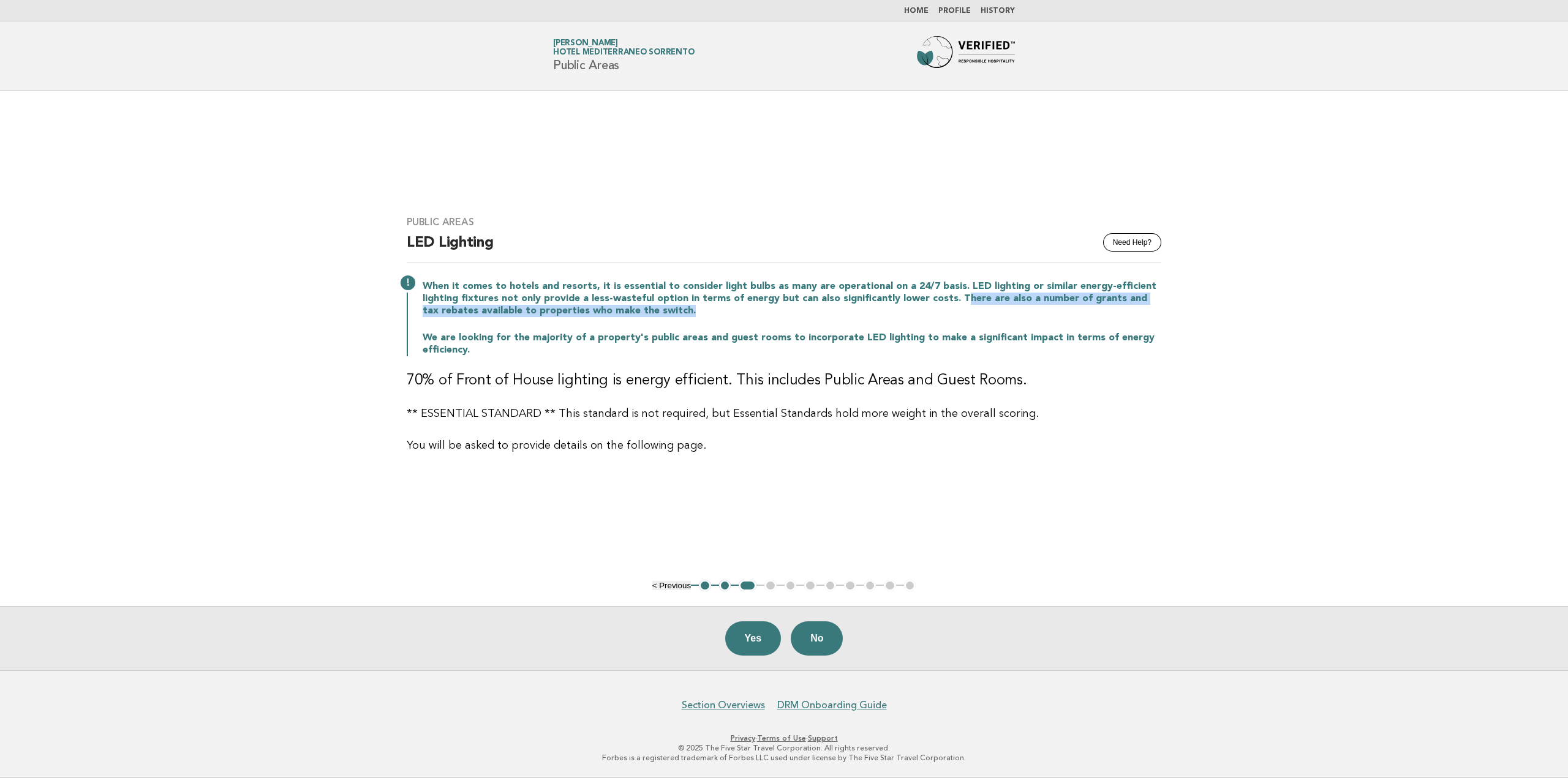
drag, startPoint x: 953, startPoint y: 299, endPoint x: 955, endPoint y: 308, distance: 9.2
click at [955, 308] on p "When it comes to hotels and resorts, it is essential to consider light bulbs as…" at bounding box center [792, 299] width 739 height 37
click at [754, 647] on button "Yes" at bounding box center [753, 638] width 56 height 35
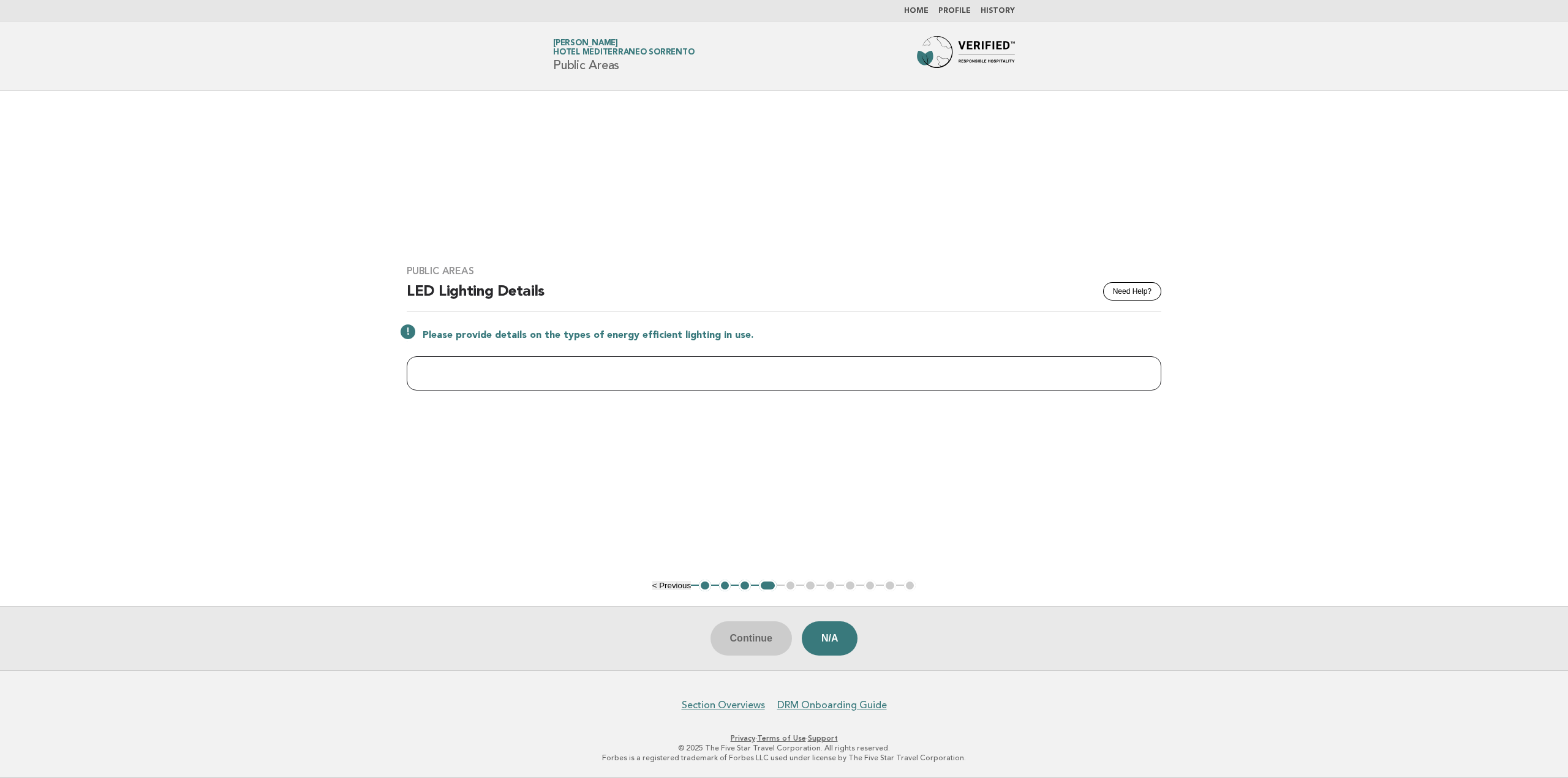
click at [582, 371] on input "text" at bounding box center [784, 374] width 754 height 35
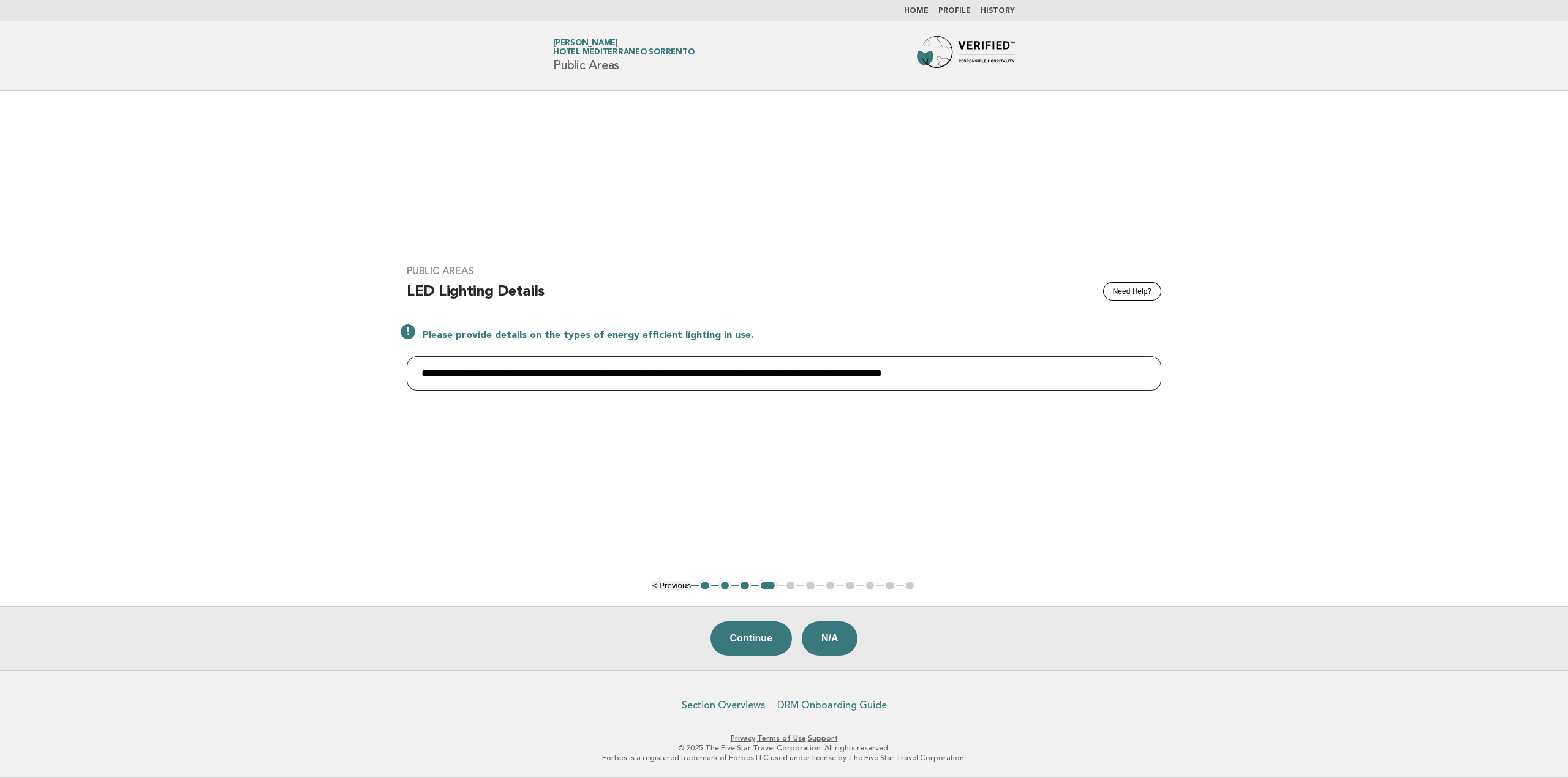
click at [618, 373] on input "**********" at bounding box center [784, 374] width 754 height 35
click at [666, 374] on input "**********" at bounding box center [784, 374] width 754 height 35
click at [694, 377] on input "**********" at bounding box center [784, 374] width 754 height 35
drag, startPoint x: 425, startPoint y: 371, endPoint x: 497, endPoint y: 353, distance: 74.2
click at [499, 346] on div "**********" at bounding box center [784, 335] width 784 height 170
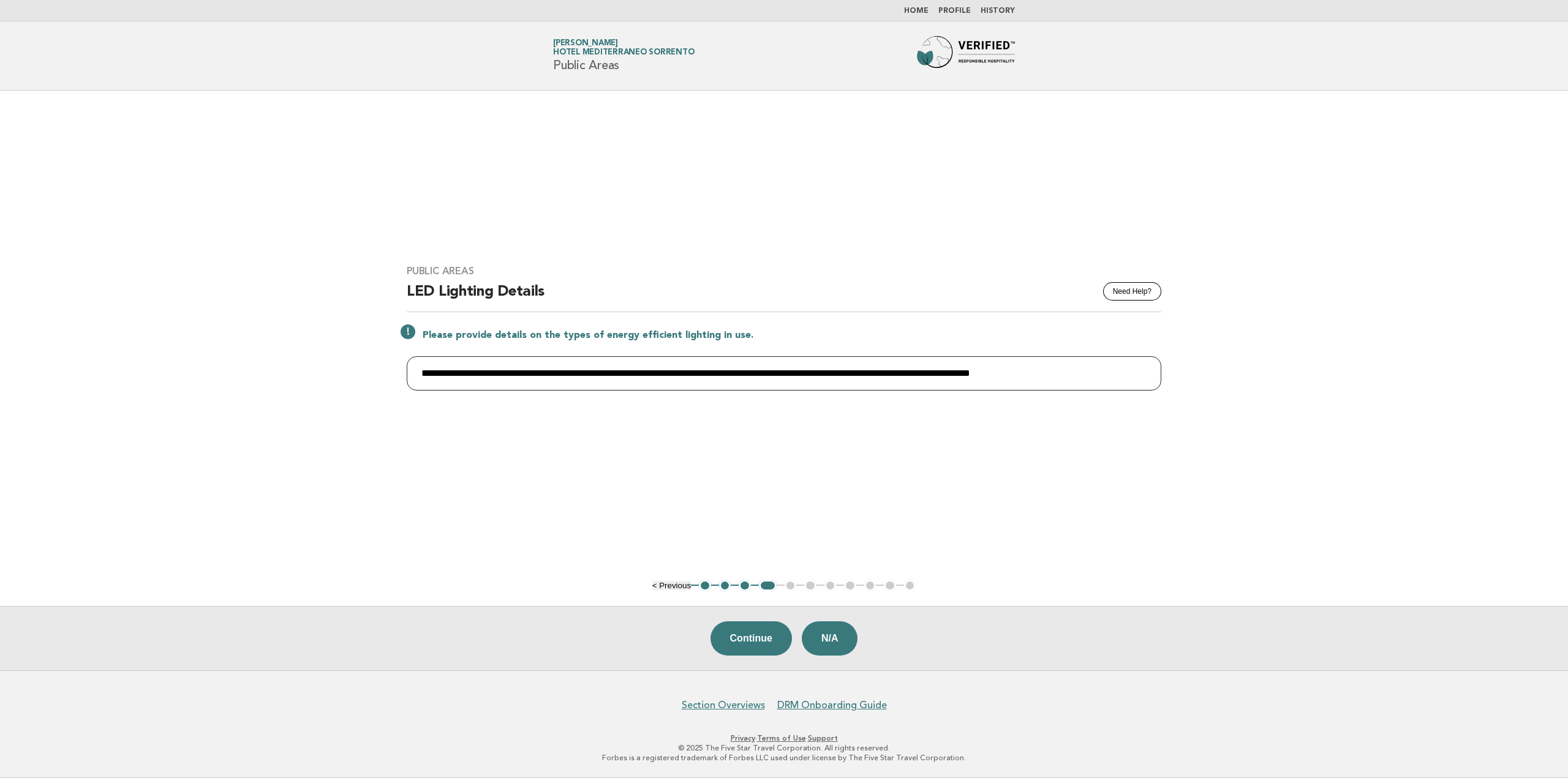
click at [1119, 374] on input "**********" at bounding box center [784, 374] width 754 height 35
drag, startPoint x: 1111, startPoint y: 374, endPoint x: 1069, endPoint y: 375, distance: 42.0
click at [1069, 375] on input "**********" at bounding box center [784, 374] width 754 height 35
drag, startPoint x: 753, startPoint y: 371, endPoint x: 1172, endPoint y: 374, distance: 419.0
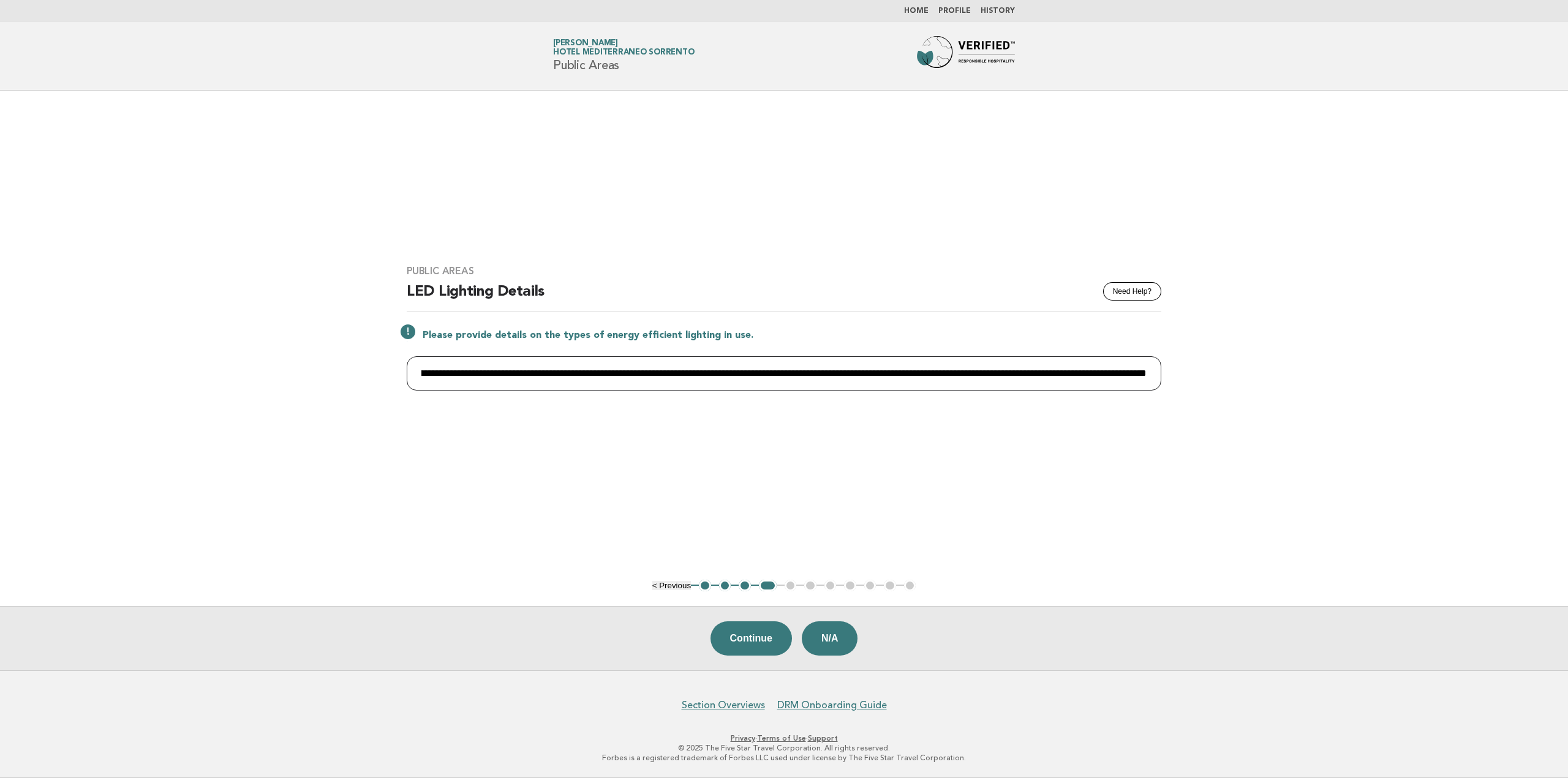
click at [1172, 374] on div "**********" at bounding box center [784, 335] width 784 height 170
click at [1145, 373] on input "**********" at bounding box center [784, 374] width 754 height 35
type input "**********"
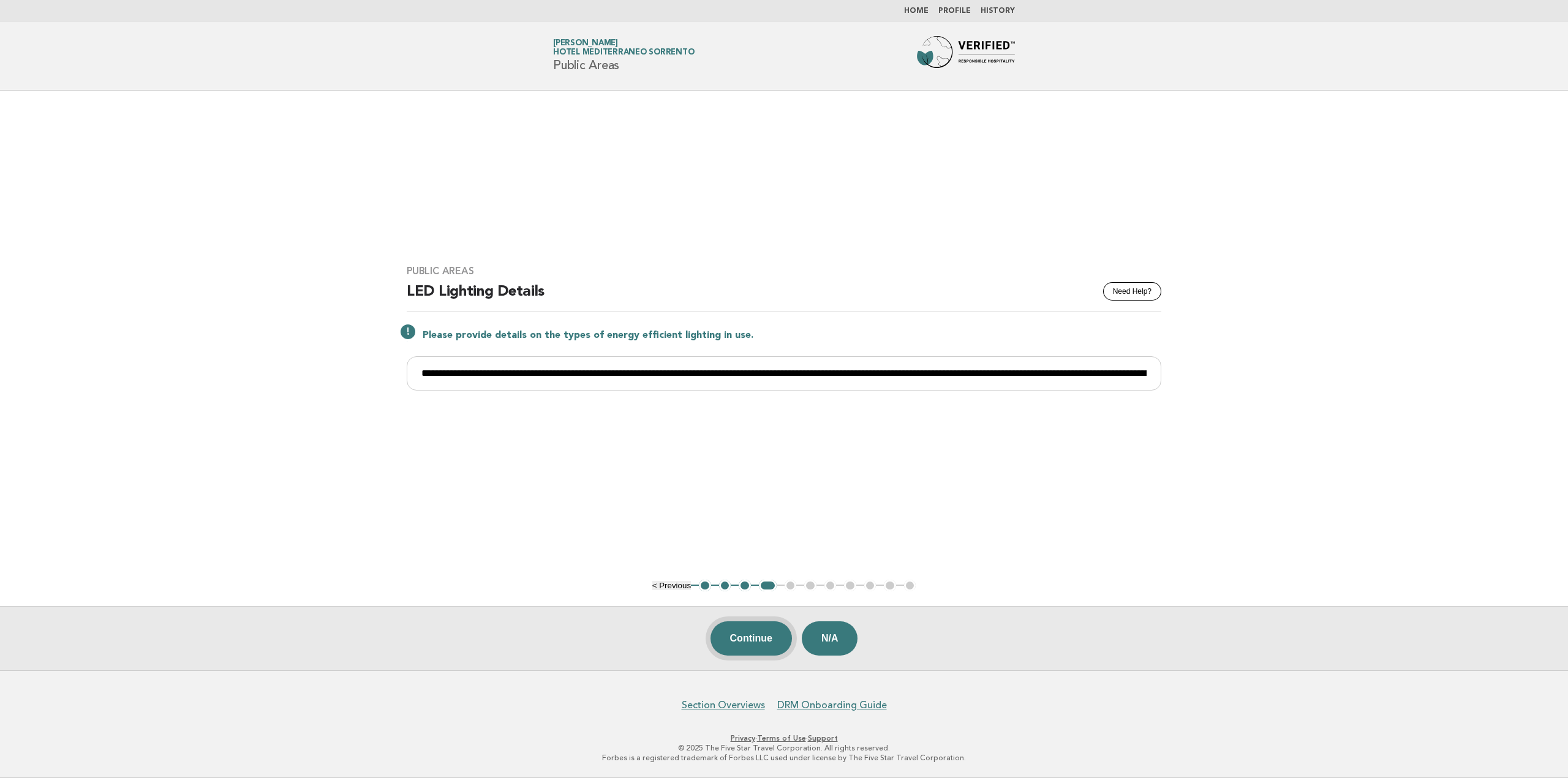
click at [764, 638] on button "Continue" at bounding box center [751, 638] width 82 height 35
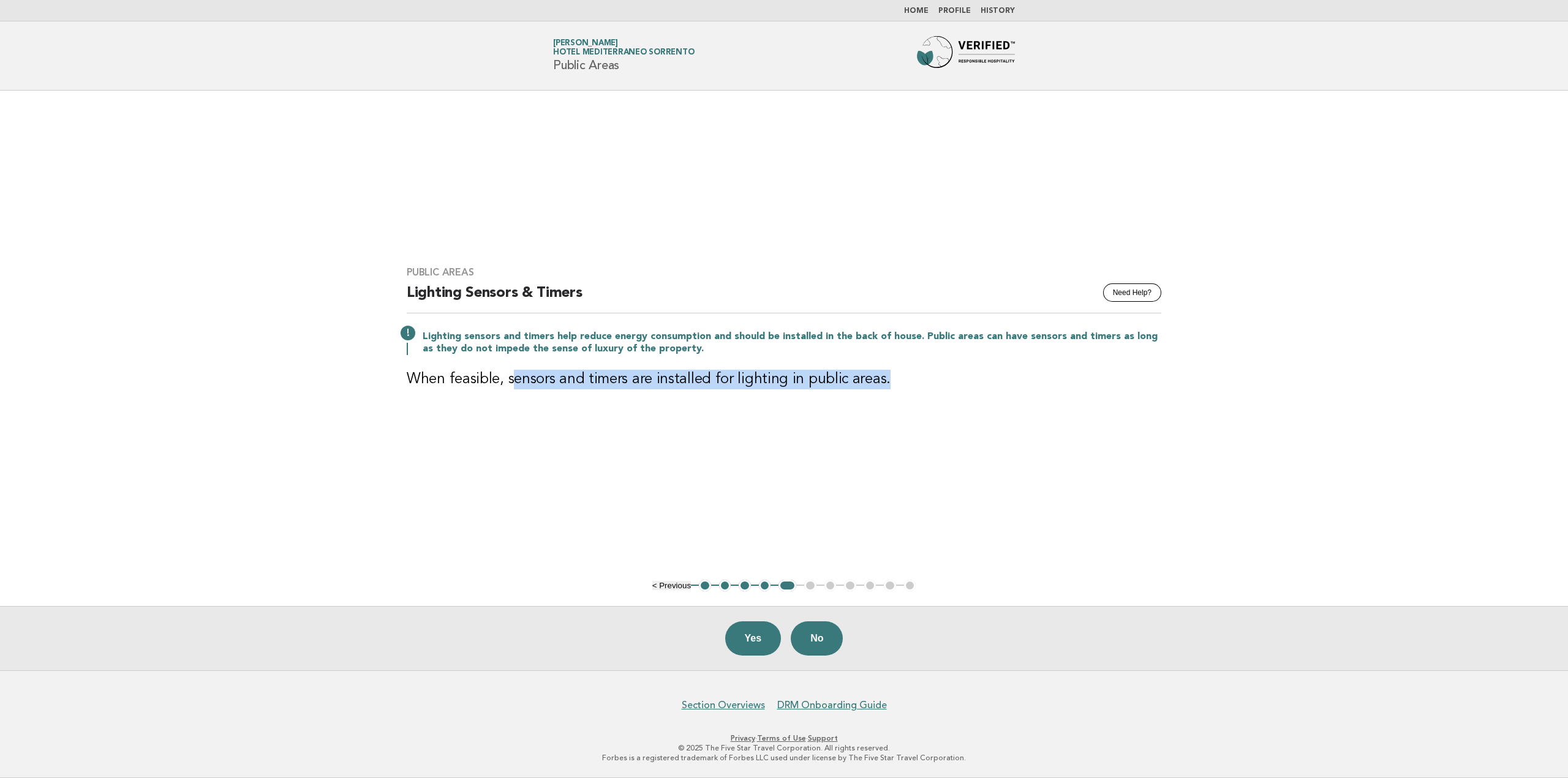
drag, startPoint x: 508, startPoint y: 386, endPoint x: 886, endPoint y: 374, distance: 378.2
click at [883, 374] on h3 "When feasible, sensors and timers are installed for lighting in public areas." at bounding box center [784, 380] width 754 height 20
click at [543, 415] on div "Public Areas Need Help? Lighting Sensors & Timers Lighting sensors and timers h…" at bounding box center [784, 335] width 784 height 167
click at [755, 640] on button "Yes" at bounding box center [753, 638] width 56 height 35
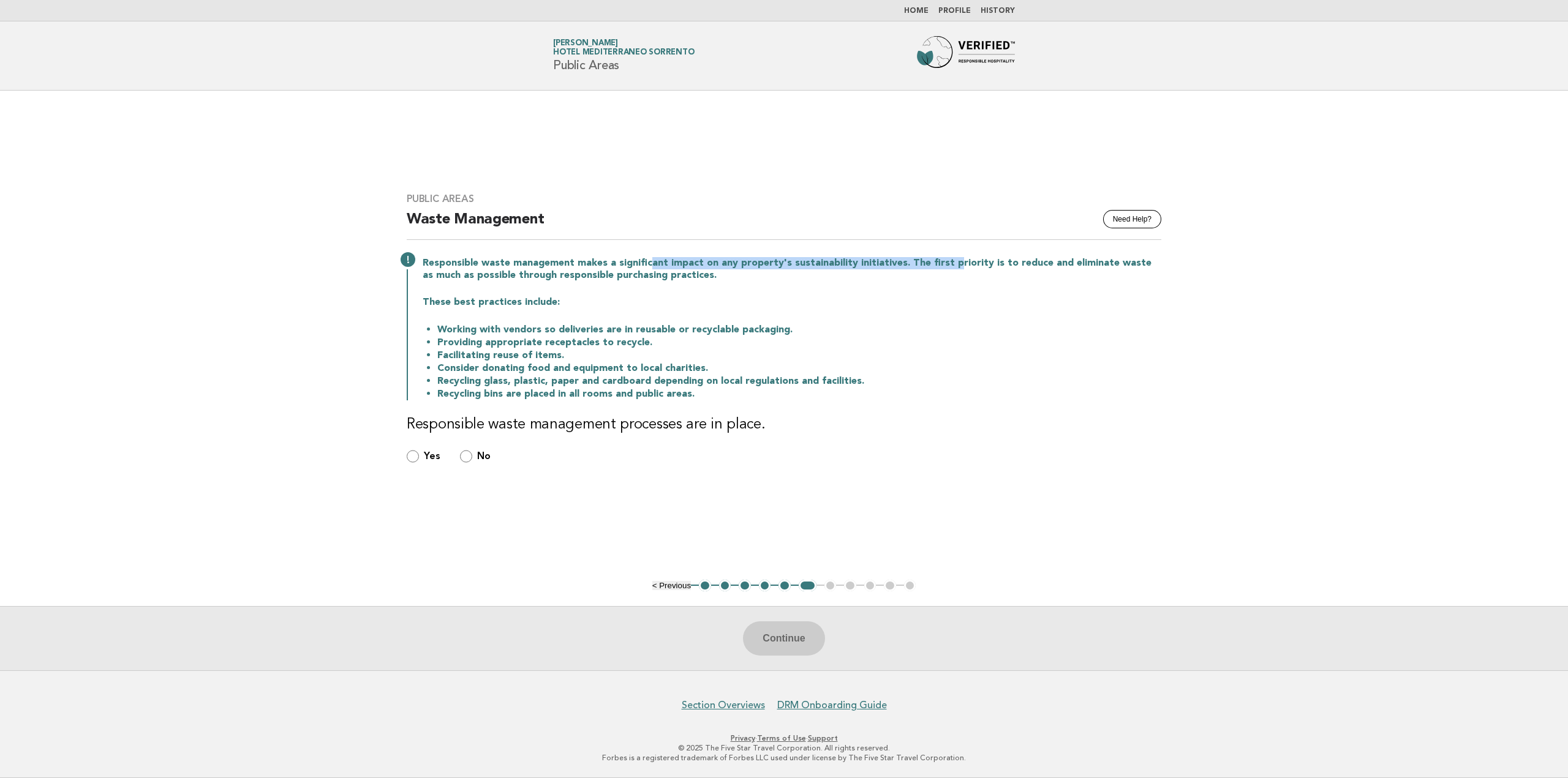
drag, startPoint x: 667, startPoint y: 262, endPoint x: 1006, endPoint y: 263, distance: 339.0
click at [959, 262] on p "Responsible waste management makes a significant impact on any property's susta…" at bounding box center [792, 269] width 739 height 25
click at [1013, 263] on p "Responsible waste management makes a significant impact on any property's susta…" at bounding box center [792, 269] width 739 height 25
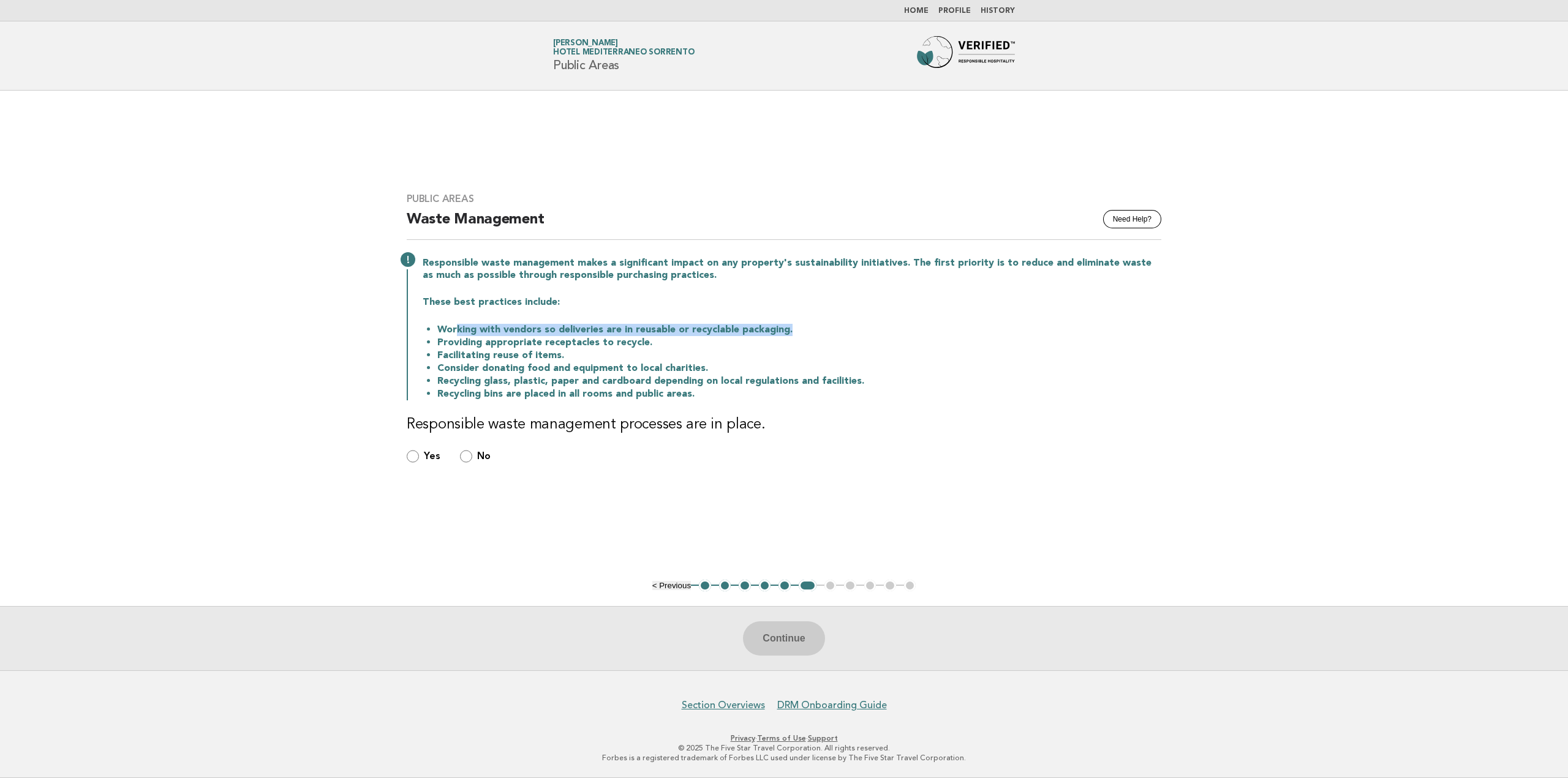
drag, startPoint x: 457, startPoint y: 332, endPoint x: 793, endPoint y: 326, distance: 336.1
click at [791, 326] on li "Working with vendors so deliveries are in reusable or recyclable packaging." at bounding box center [799, 329] width 724 height 13
click at [794, 326] on li "Working with vendors so deliveries are in reusable or recyclable packaging." at bounding box center [799, 329] width 724 height 13
drag, startPoint x: 793, startPoint y: 333, endPoint x: 713, endPoint y: 340, distance: 80.3
click at [713, 340] on ul "Working with vendors so deliveries are in reusable or recyclable packaging. Pro…" at bounding box center [792, 362] width 739 height 77
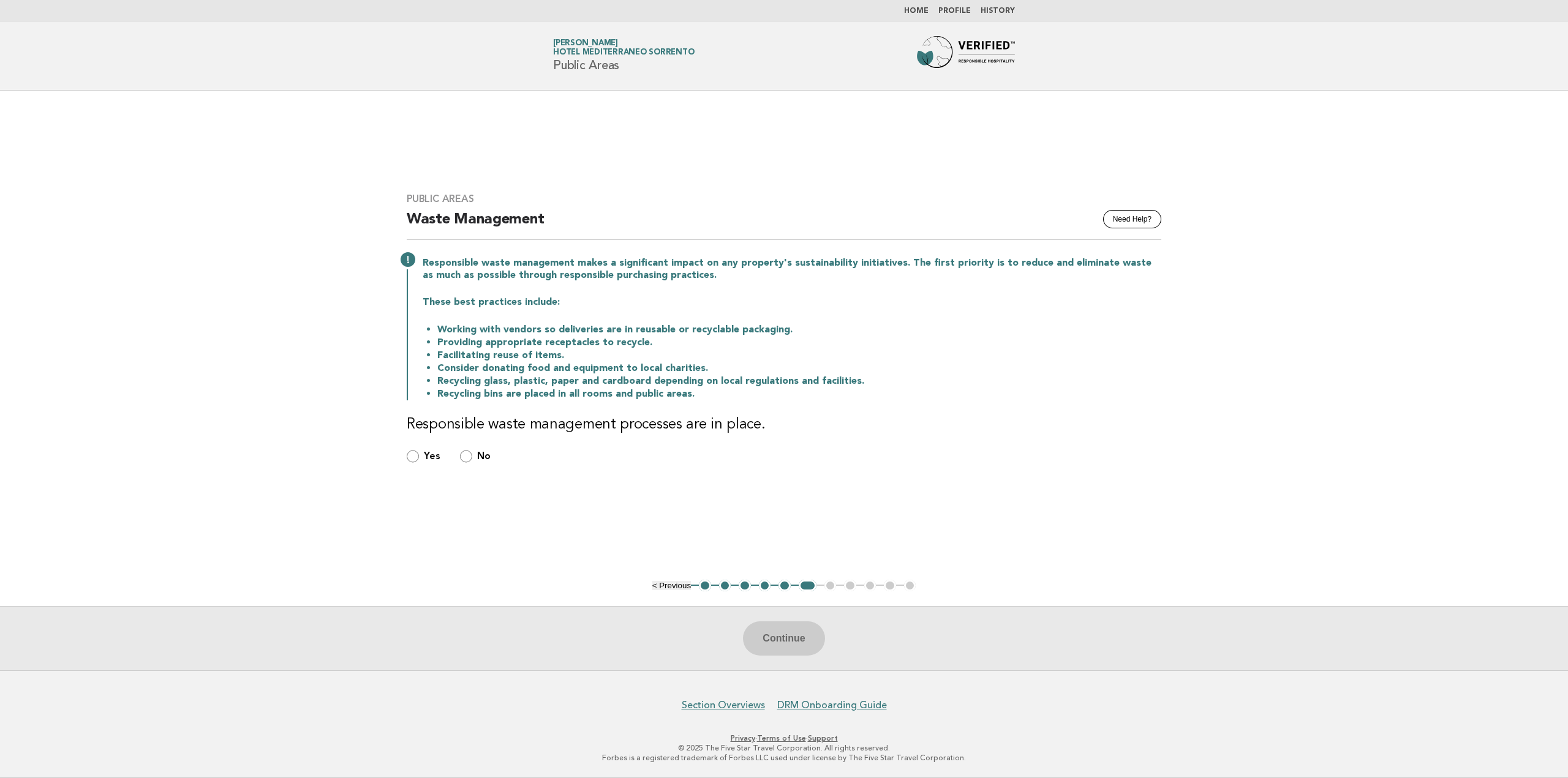
click at [653, 343] on li "Providing appropriate receptacles to recycle." at bounding box center [799, 342] width 724 height 13
drag, startPoint x: 542, startPoint y: 345, endPoint x: 657, endPoint y: 345, distance: 115.0
click at [657, 345] on li "Providing appropriate receptacles to recycle." at bounding box center [799, 342] width 724 height 13
drag, startPoint x: 450, startPoint y: 357, endPoint x: 577, endPoint y: 358, distance: 127.0
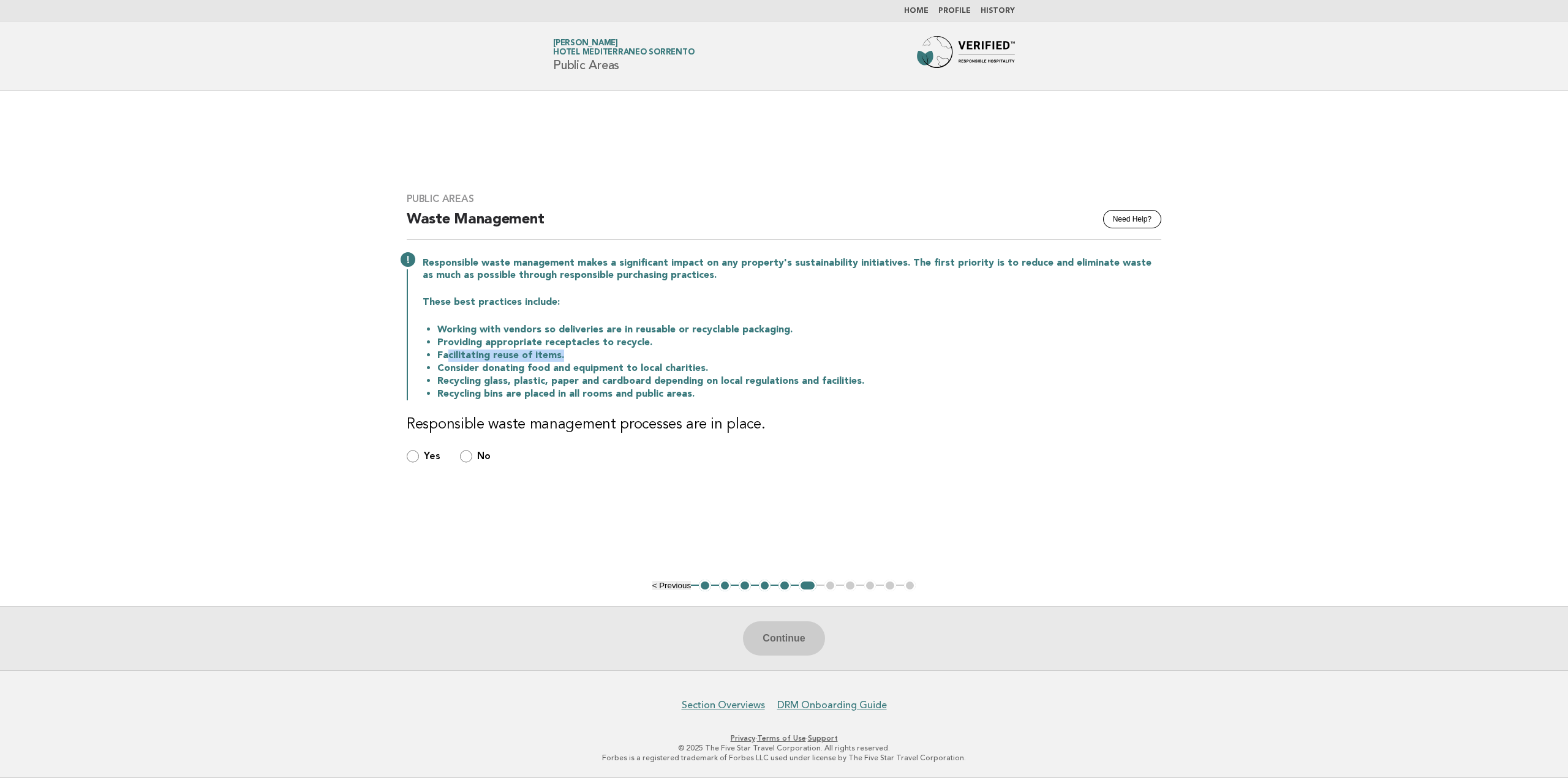
click at [577, 358] on li "Facilitating reuse of items." at bounding box center [799, 355] width 724 height 13
click at [577, 356] on li "Facilitating reuse of items." at bounding box center [799, 355] width 724 height 13
drag, startPoint x: 444, startPoint y: 368, endPoint x: 718, endPoint y: 368, distance: 274.0
click at [718, 368] on li "Consider donating food and equipment to local charities." at bounding box center [799, 368] width 724 height 13
click at [672, 386] on li "Recycling glass, plastic, paper and cardboard depending on local regulations an…" at bounding box center [799, 380] width 724 height 13
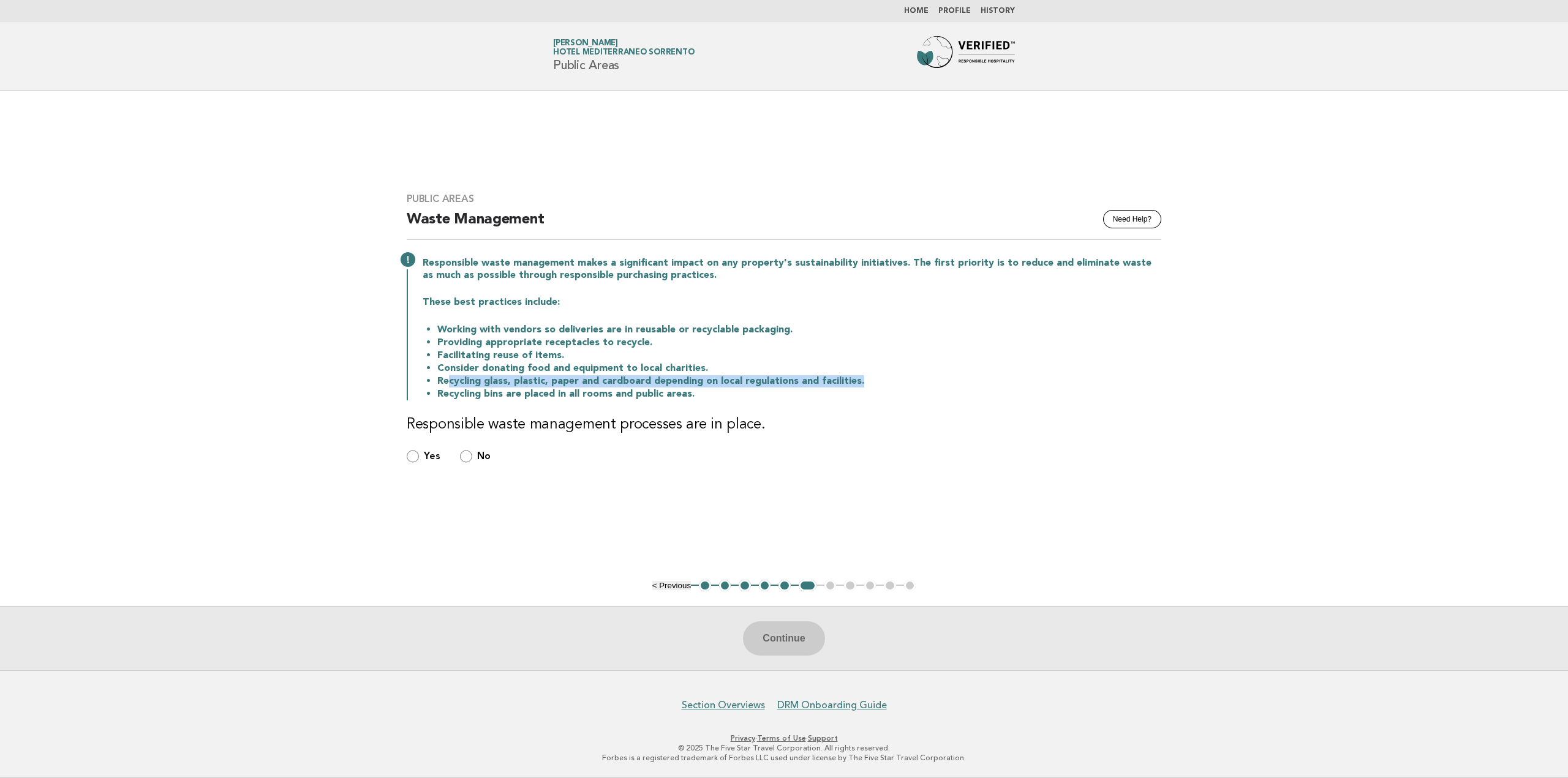
drag, startPoint x: 447, startPoint y: 383, endPoint x: 867, endPoint y: 384, distance: 420.0
click at [867, 384] on li "Recycling glass, plastic, paper and cardboard depending on local regulations an…" at bounding box center [799, 380] width 724 height 13
click at [868, 384] on li "Recycling glass, plastic, paper and cardboard depending on local regulations an…" at bounding box center [799, 380] width 724 height 13
drag, startPoint x: 450, startPoint y: 395, endPoint x: 715, endPoint y: 399, distance: 265.0
click at [690, 399] on li "Recycling bins are placed in all rooms and public areas." at bounding box center [799, 393] width 724 height 13
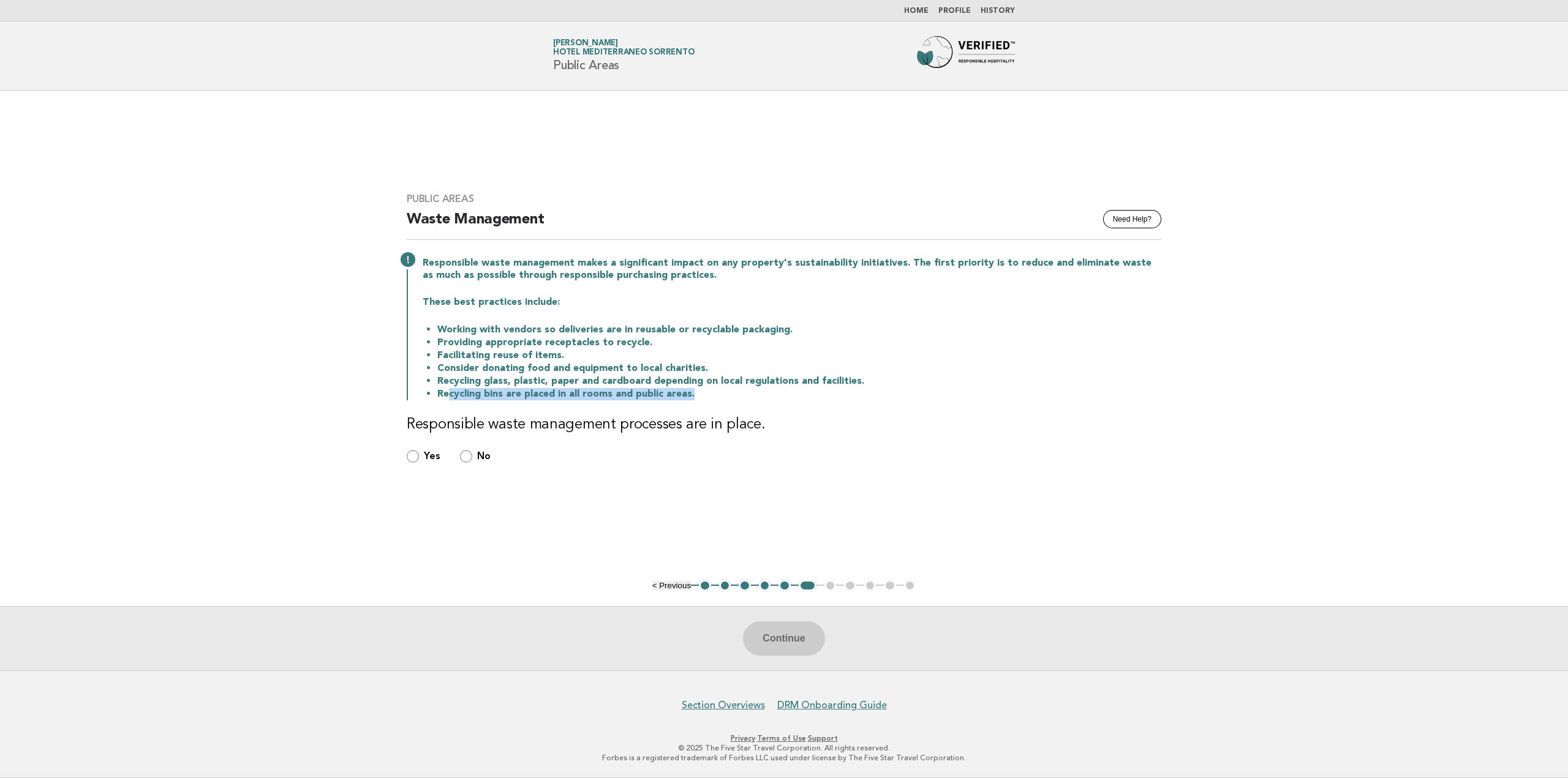
click at [724, 399] on li "Recycling bins are placed in all rooms and public areas." at bounding box center [799, 393] width 724 height 13
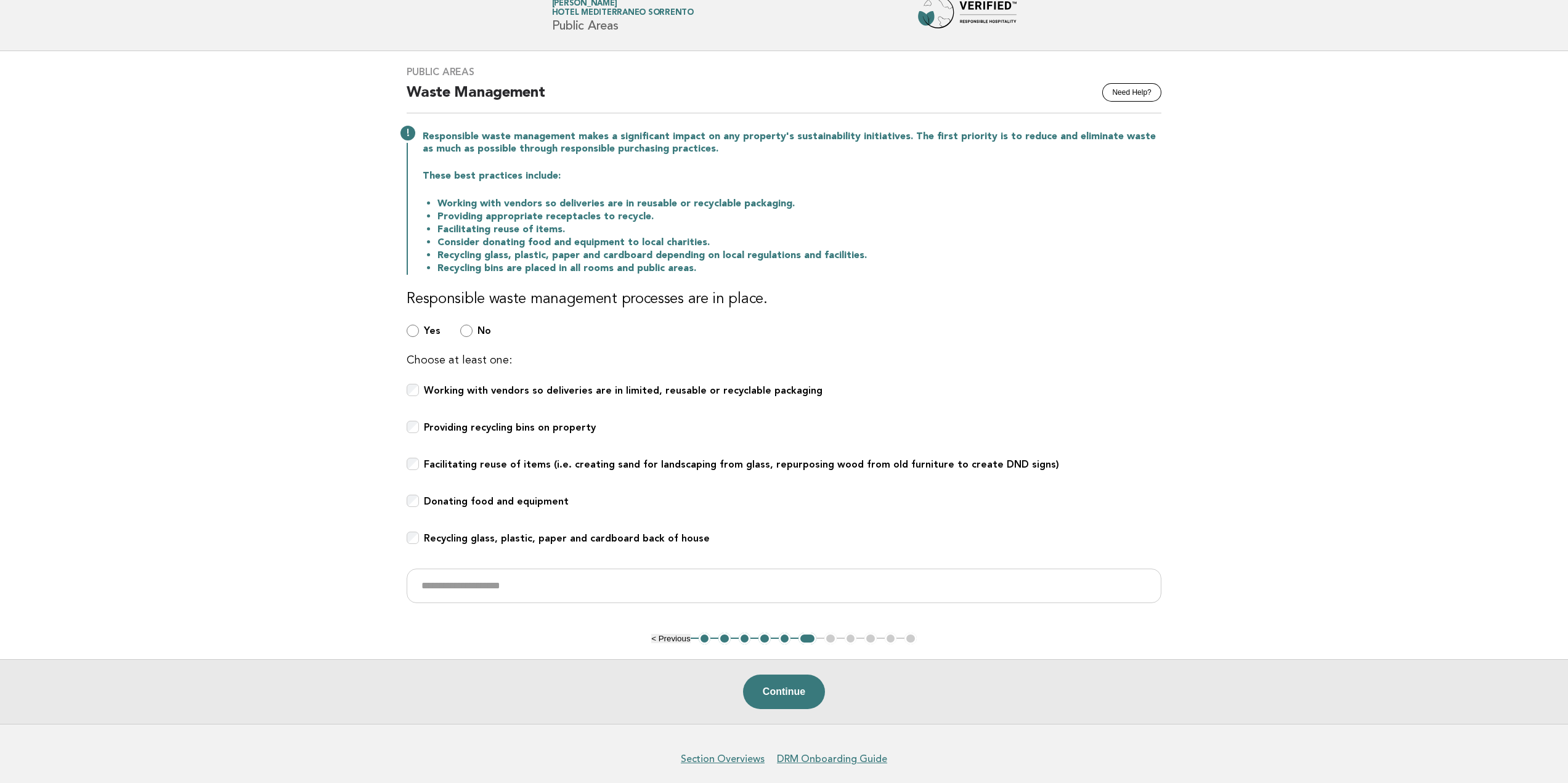
scroll to position [88, 0]
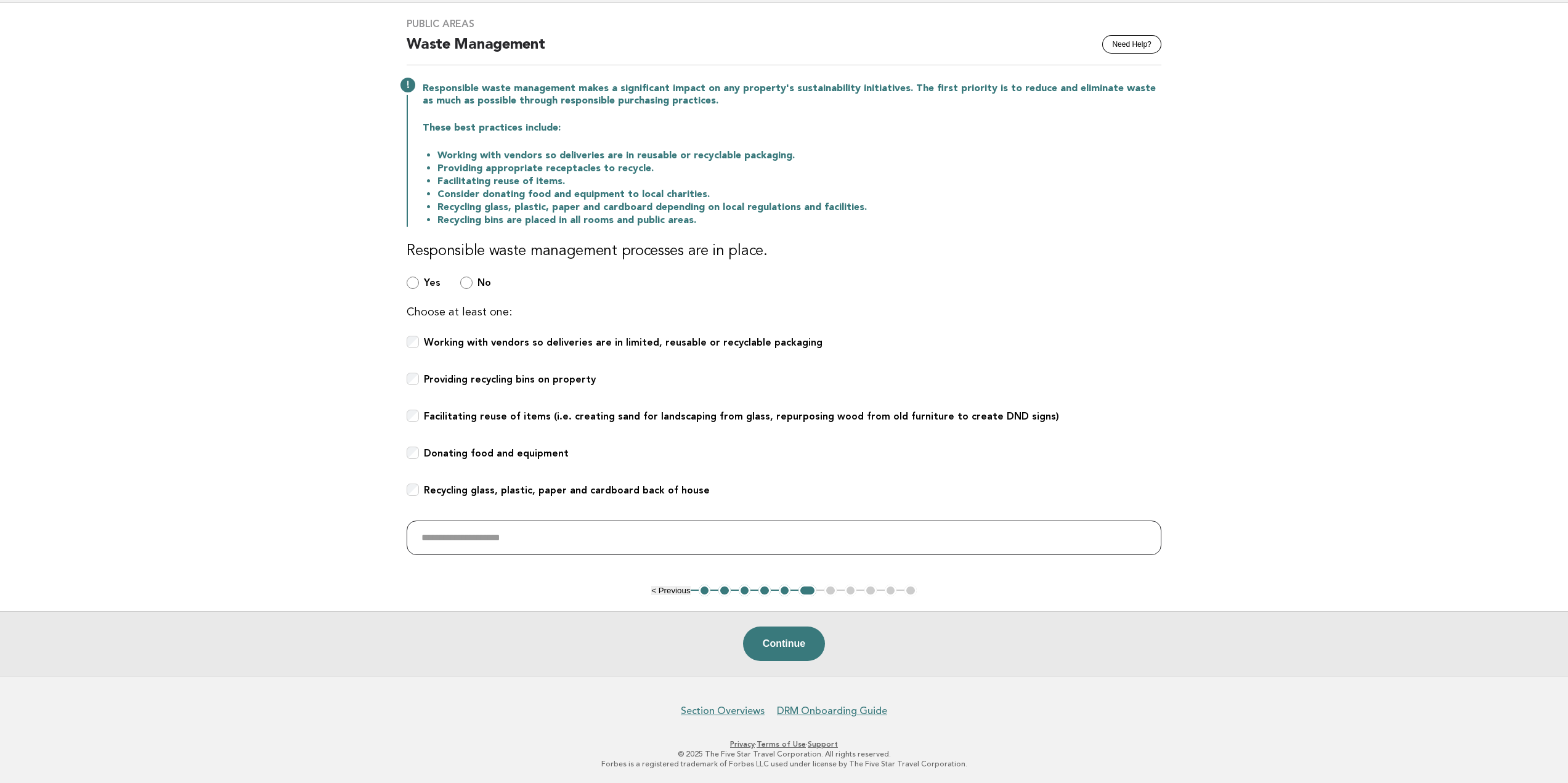
click at [529, 537] on input "text" at bounding box center [783, 538] width 755 height 35
type input "**********"
click at [801, 652] on button "Continue" at bounding box center [784, 644] width 82 height 35
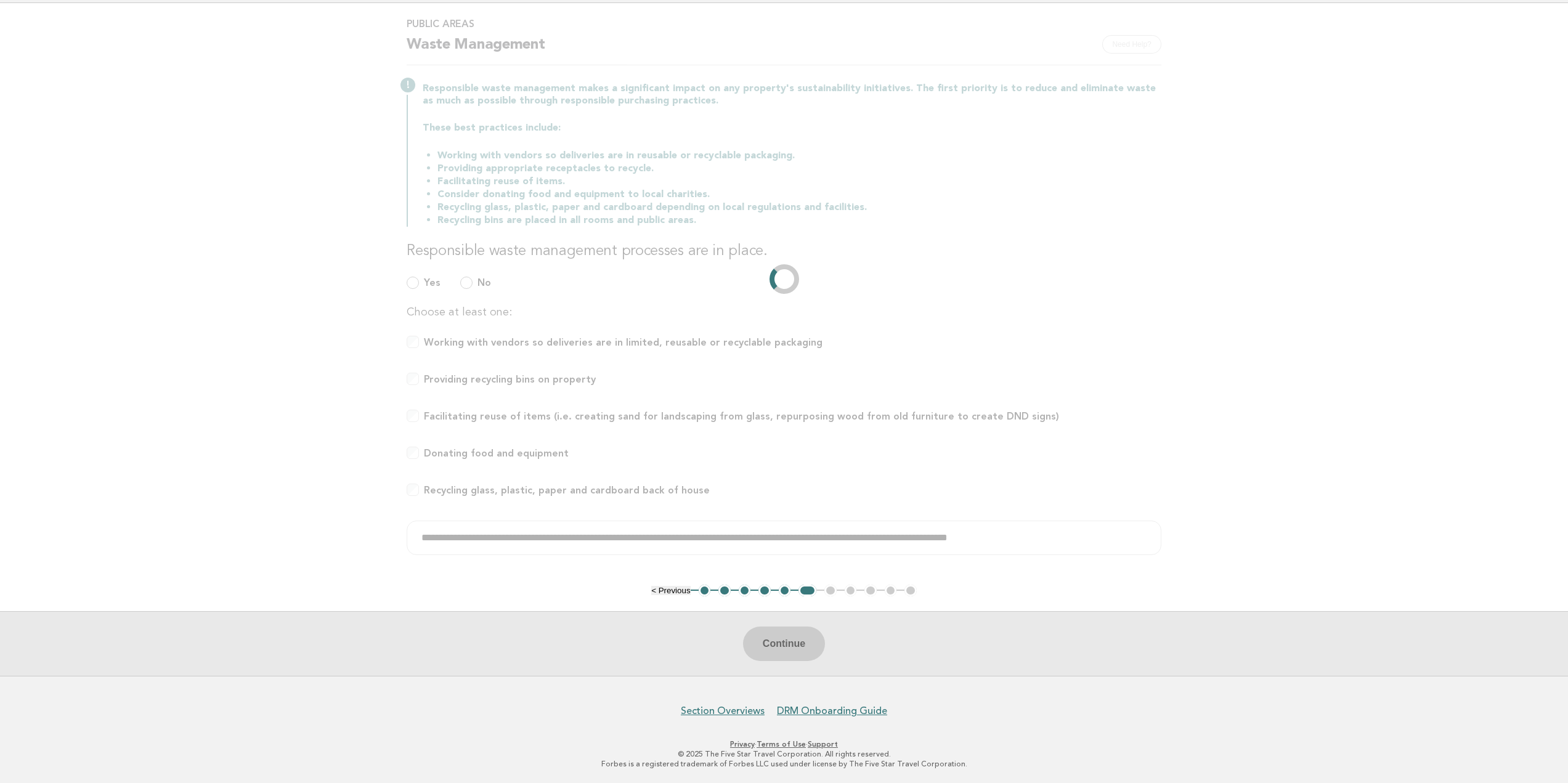
scroll to position [0, 0]
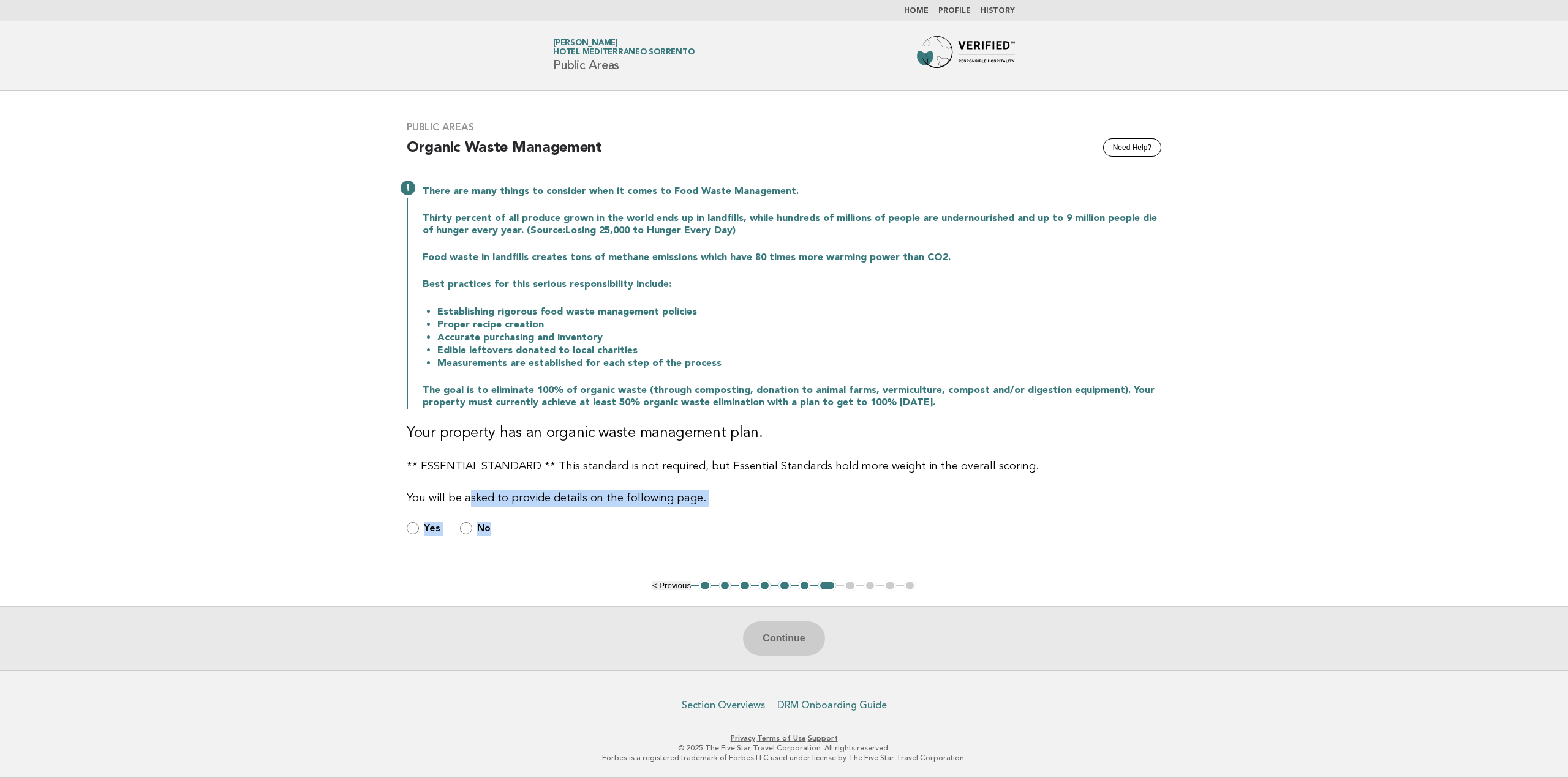
drag, startPoint x: 469, startPoint y: 499, endPoint x: 698, endPoint y: 523, distance: 230.3
click at [687, 526] on div "Public Areas Need Help? Organic Waste Management There are many things to consi…" at bounding box center [784, 335] width 784 height 457
click at [724, 511] on div "Public Areas Need Help? Organic Waste Management There are many things to consi…" at bounding box center [784, 335] width 784 height 457
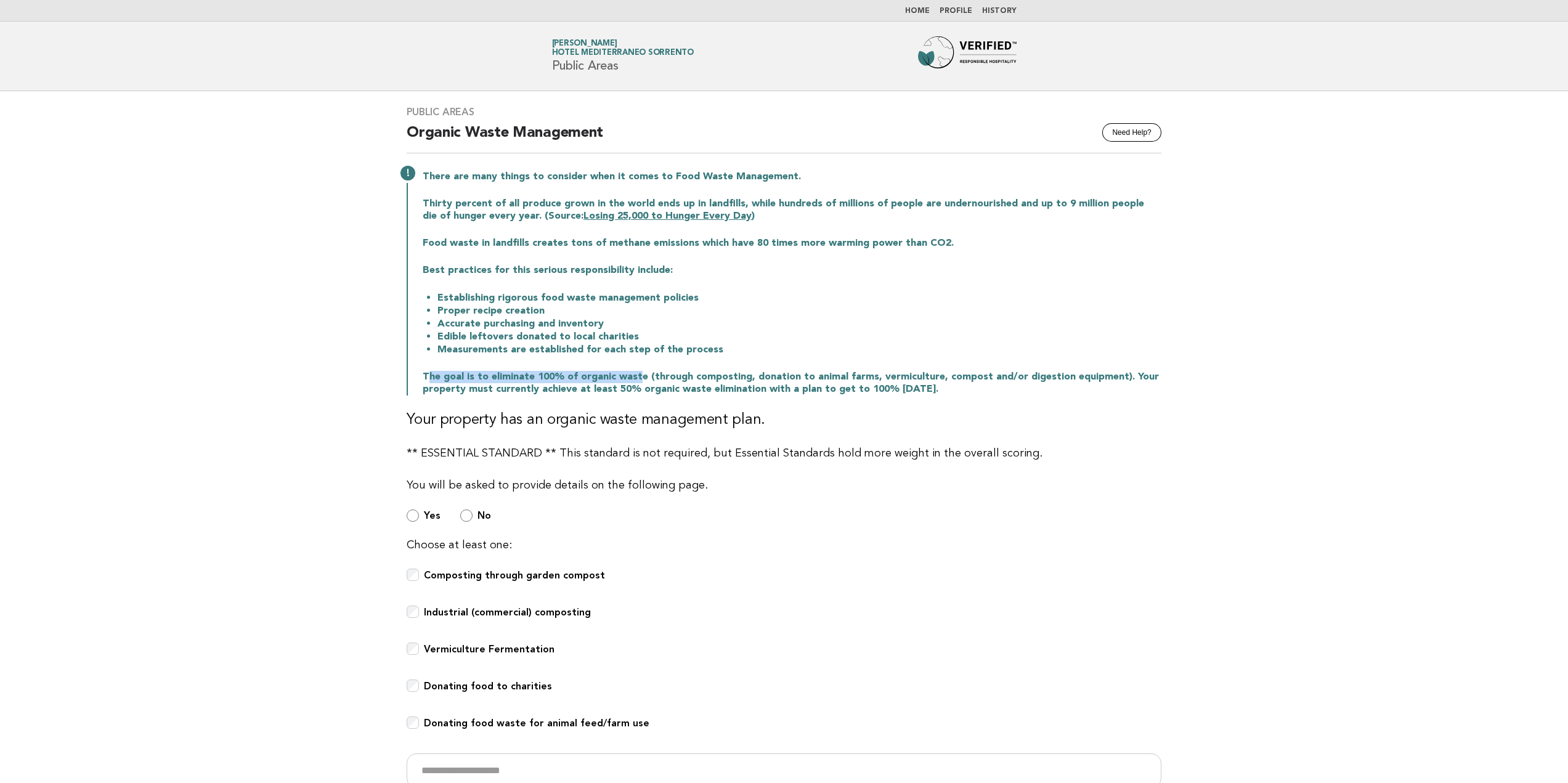
drag, startPoint x: 424, startPoint y: 377, endPoint x: 634, endPoint y: 377, distance: 210.0
click at [634, 377] on p "The goal is to eliminate 100% of organic waste (through composting, donation to…" at bounding box center [792, 383] width 739 height 25
click at [640, 380] on p "The goal is to eliminate 100% of organic waste (through composting, donation to…" at bounding box center [792, 383] width 739 height 25
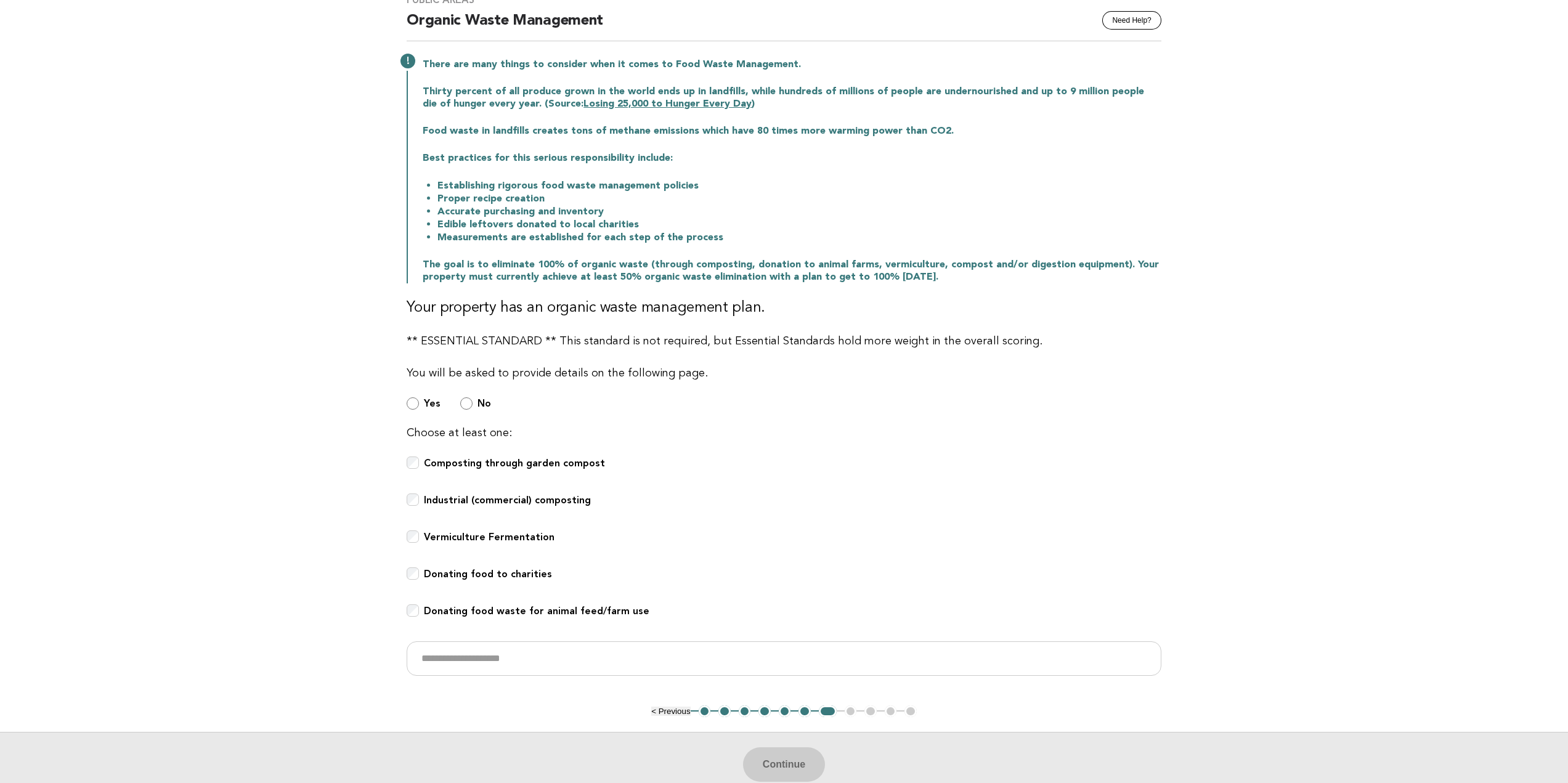
scroll to position [185, 0]
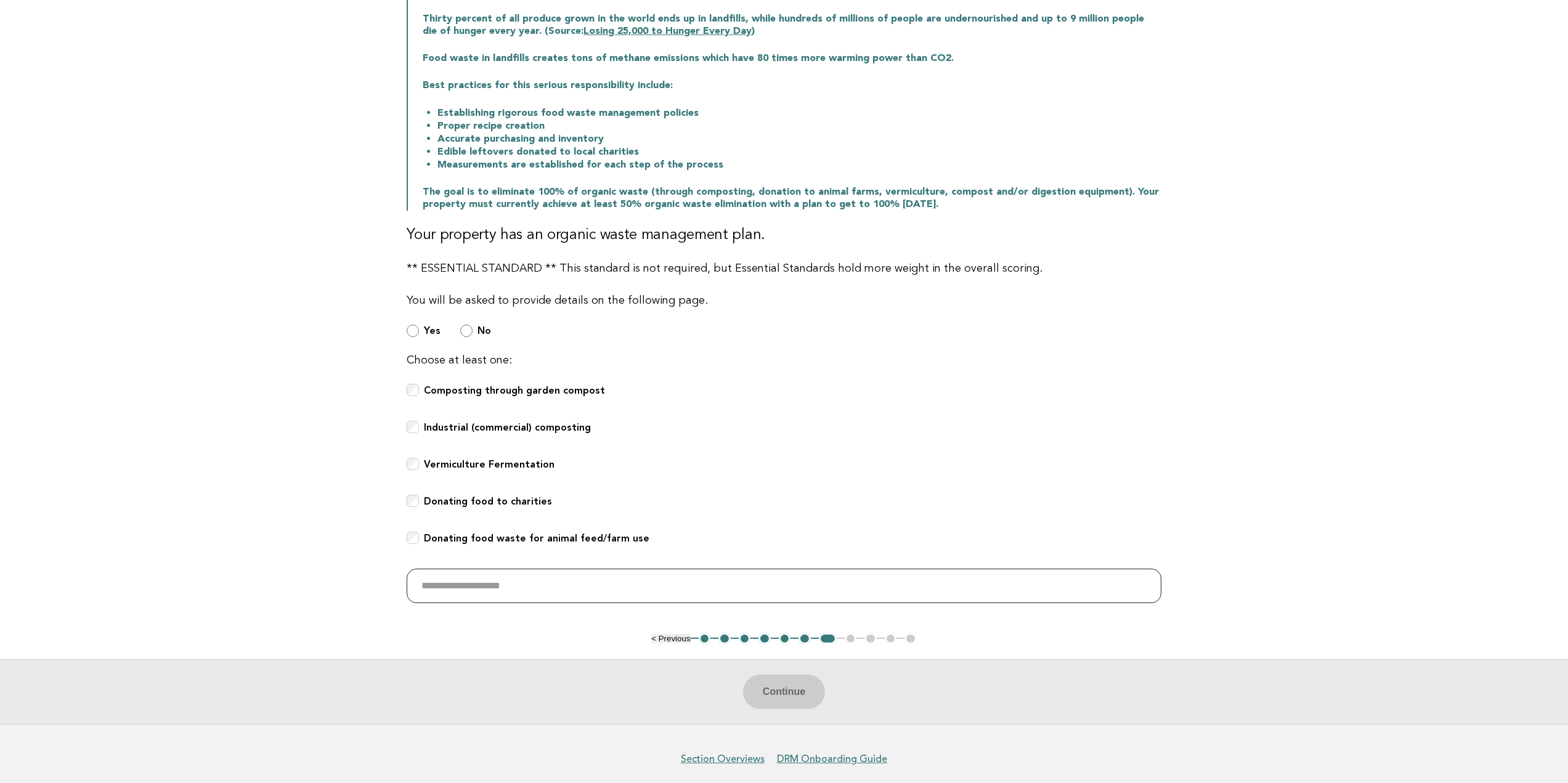
click at [432, 575] on input "text" at bounding box center [783, 586] width 755 height 35
type input "*"
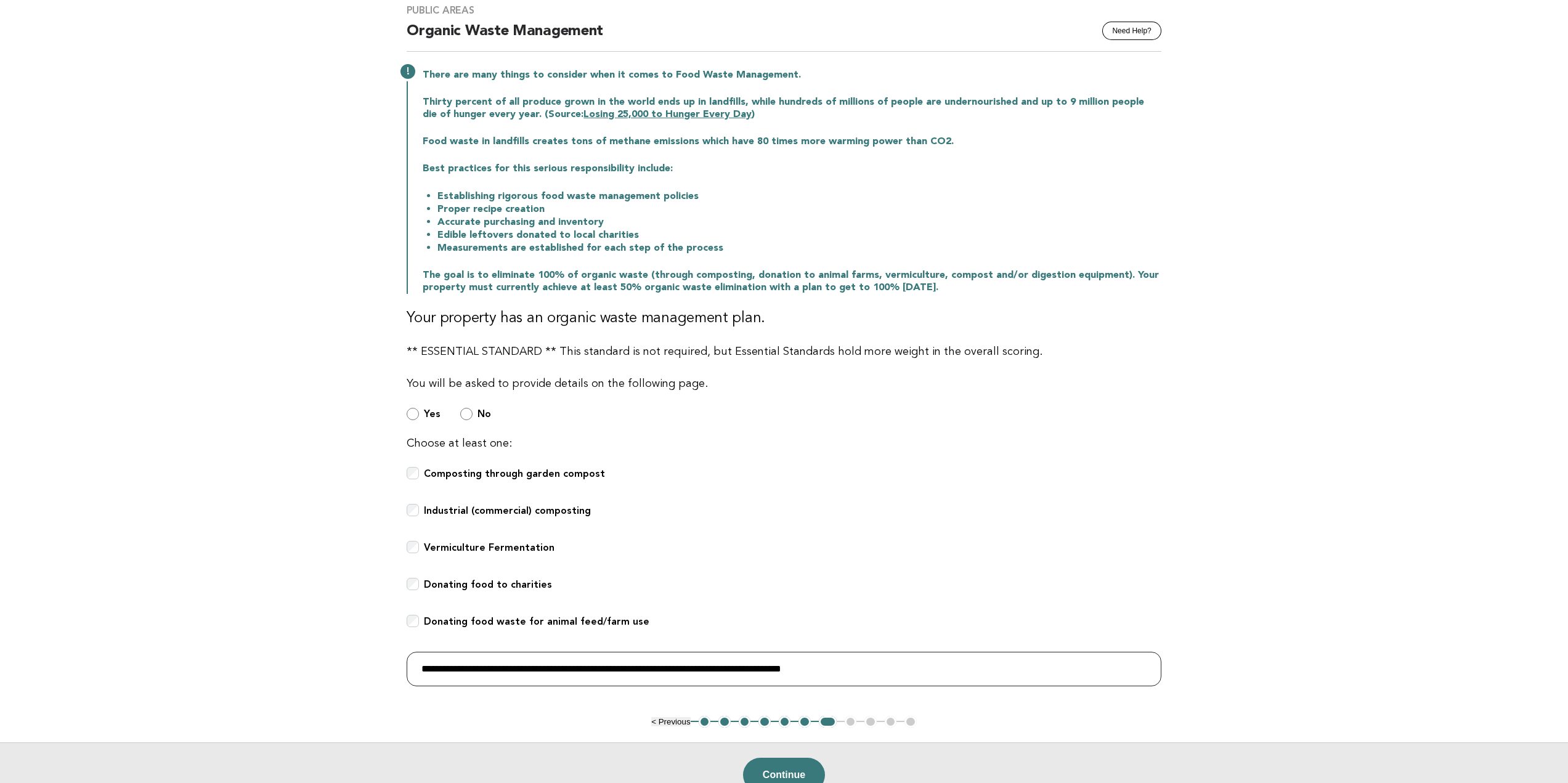
scroll to position [123, 0]
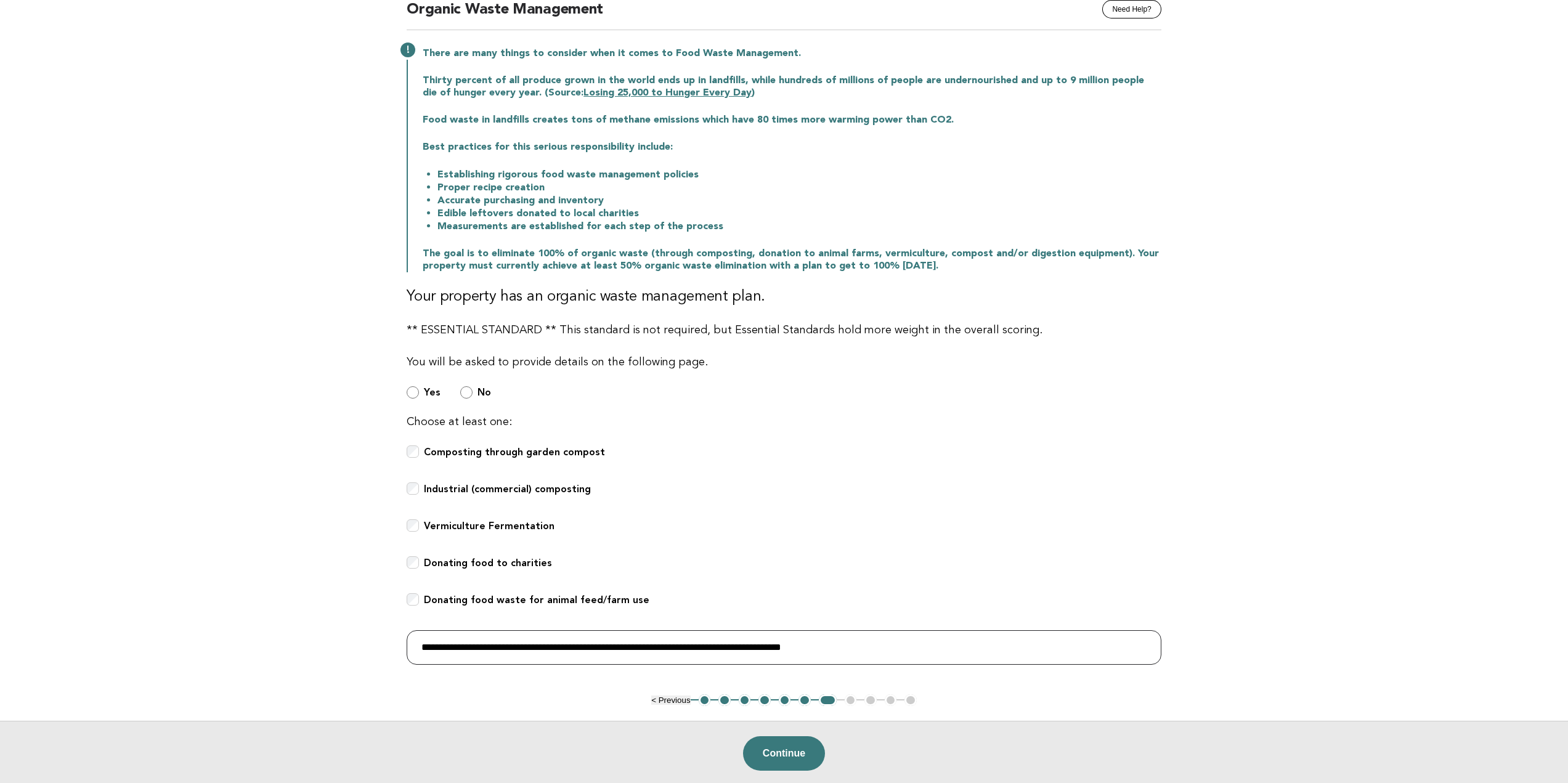
click at [928, 651] on input "**********" at bounding box center [783, 648] width 755 height 35
click at [902, 647] on input "**********" at bounding box center [786, 648] width 759 height 35
click at [919, 666] on div "Public Areas Need Help? Organic Waste Management There are many things to consi…" at bounding box center [784, 331] width 785 height 726
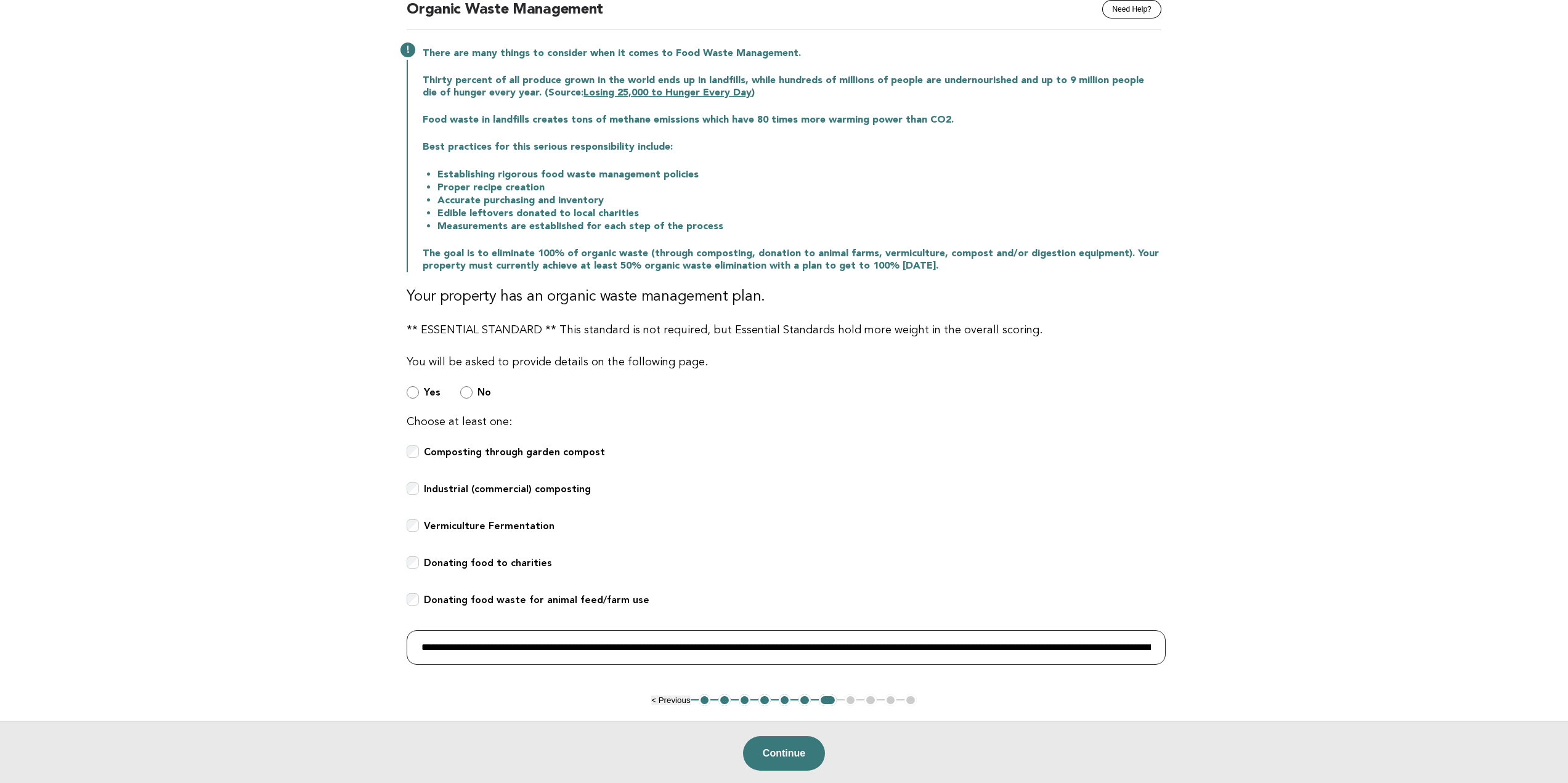
drag, startPoint x: 748, startPoint y: 654, endPoint x: 365, endPoint y: 654, distance: 383.0
click at [365, 654] on main "Public Areas Need Help? Organic Waste Management There are many things to consi…" at bounding box center [784, 377] width 1568 height 818
click at [516, 652] on input "**********" at bounding box center [786, 648] width 759 height 35
drag, startPoint x: 636, startPoint y: 649, endPoint x: 1159, endPoint y: 646, distance: 523.0
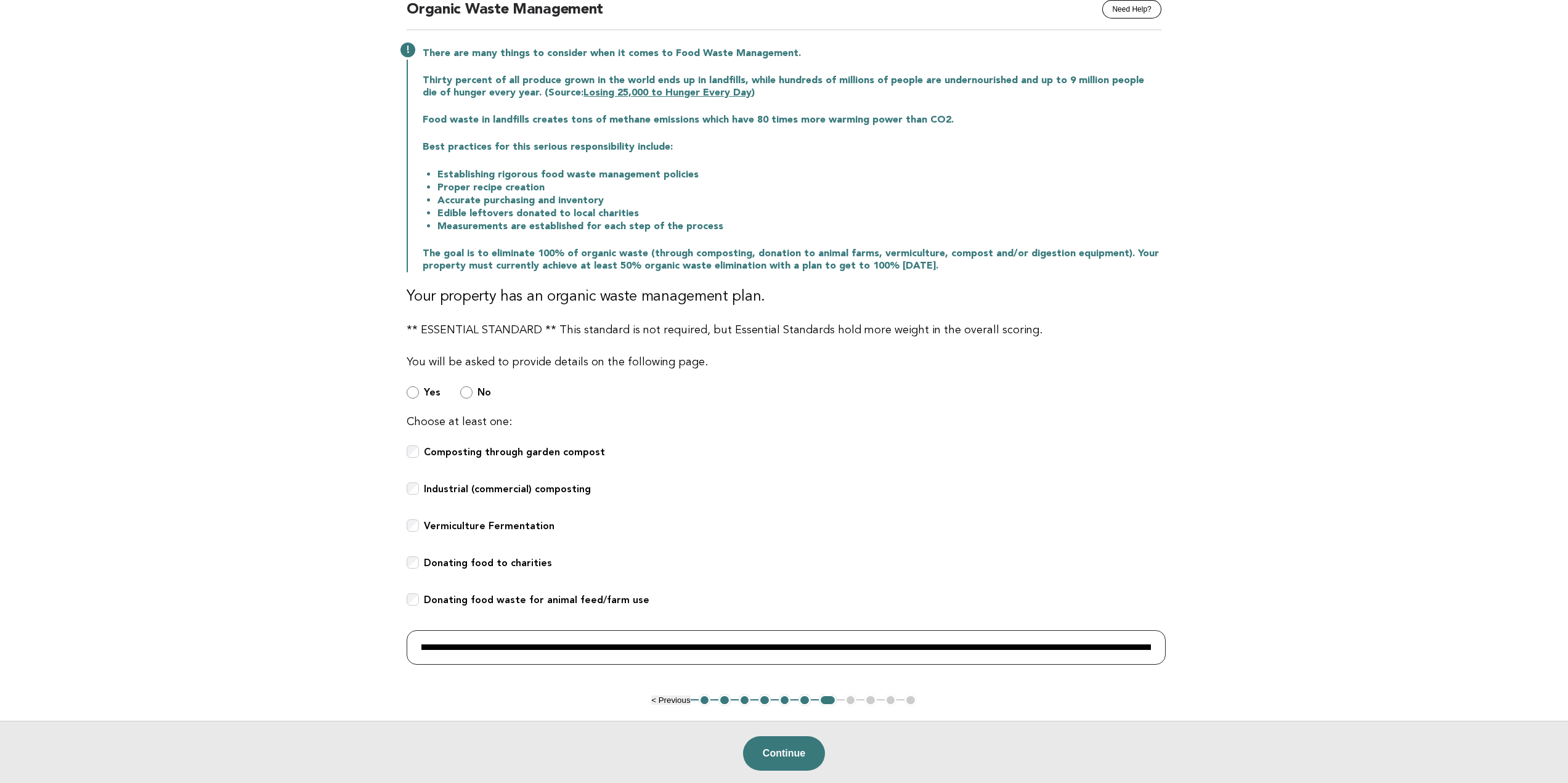
click at [1159, 646] on input "**********" at bounding box center [786, 648] width 759 height 35
click at [665, 641] on input "**********" at bounding box center [786, 648] width 759 height 35
drag, startPoint x: 777, startPoint y: 650, endPoint x: 343, endPoint y: 646, distance: 434.0
click at [343, 646] on main "Public Areas Need Help? Organic Waste Management There are many things to consi…" at bounding box center [784, 377] width 1568 height 818
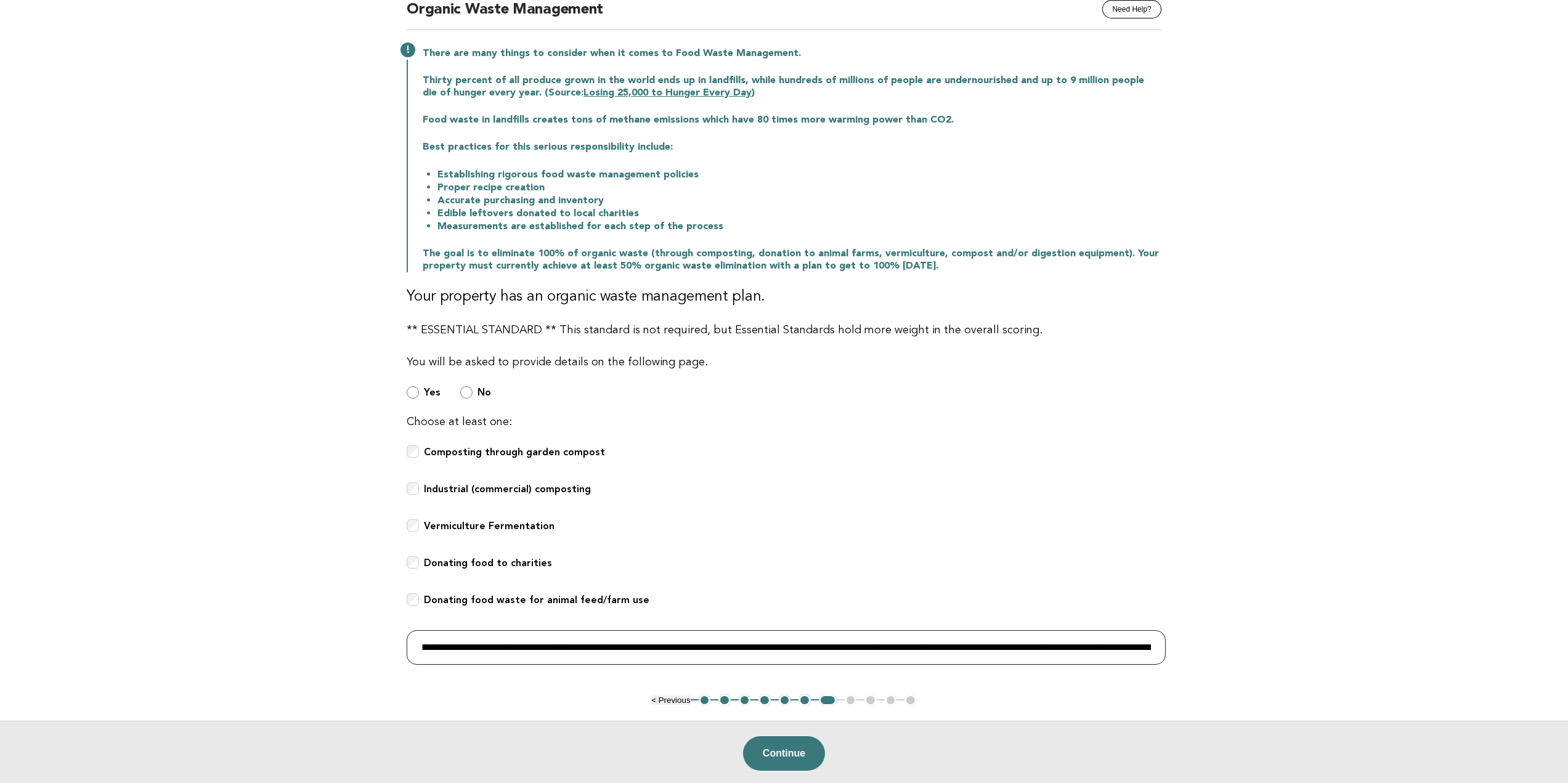
click at [494, 655] on input "**********" at bounding box center [786, 648] width 759 height 35
drag, startPoint x: 664, startPoint y: 646, endPoint x: 869, endPoint y: 646, distance: 205.0
click at [869, 646] on input "**********" at bounding box center [786, 648] width 759 height 35
click at [905, 646] on input "**********" at bounding box center [786, 648] width 759 height 35
drag, startPoint x: 1113, startPoint y: 645, endPoint x: 1173, endPoint y: 640, distance: 60.2
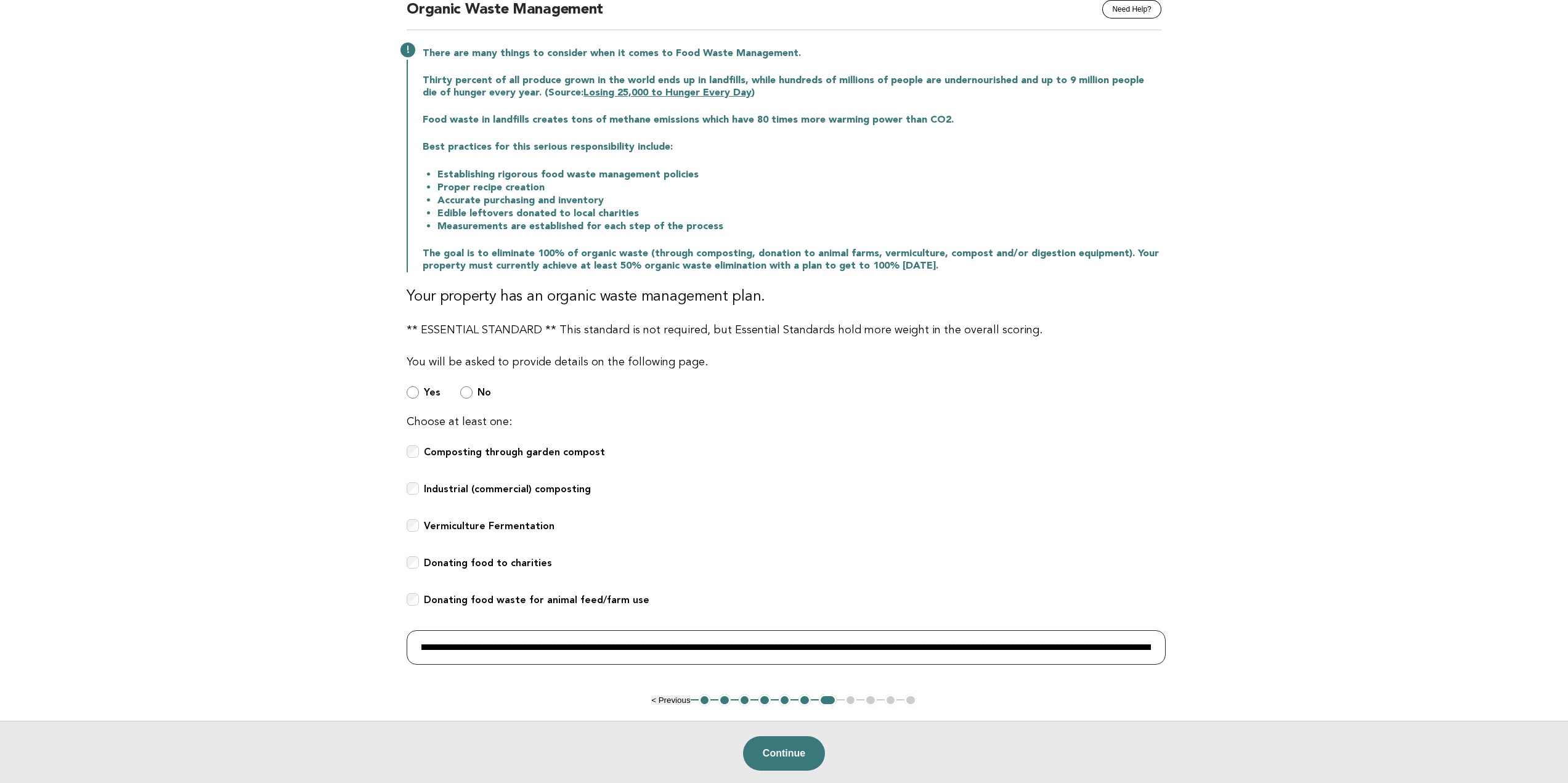
click at [1173, 640] on div "Public Areas Need Help? Organic Waste Management There are many things to consi…" at bounding box center [784, 331] width 785 height 726
drag, startPoint x: 584, startPoint y: 646, endPoint x: 673, endPoint y: 661, distance: 90.3
click at [584, 646] on input "**********" at bounding box center [786, 648] width 759 height 35
click at [724, 645] on input "**********" at bounding box center [786, 648] width 759 height 35
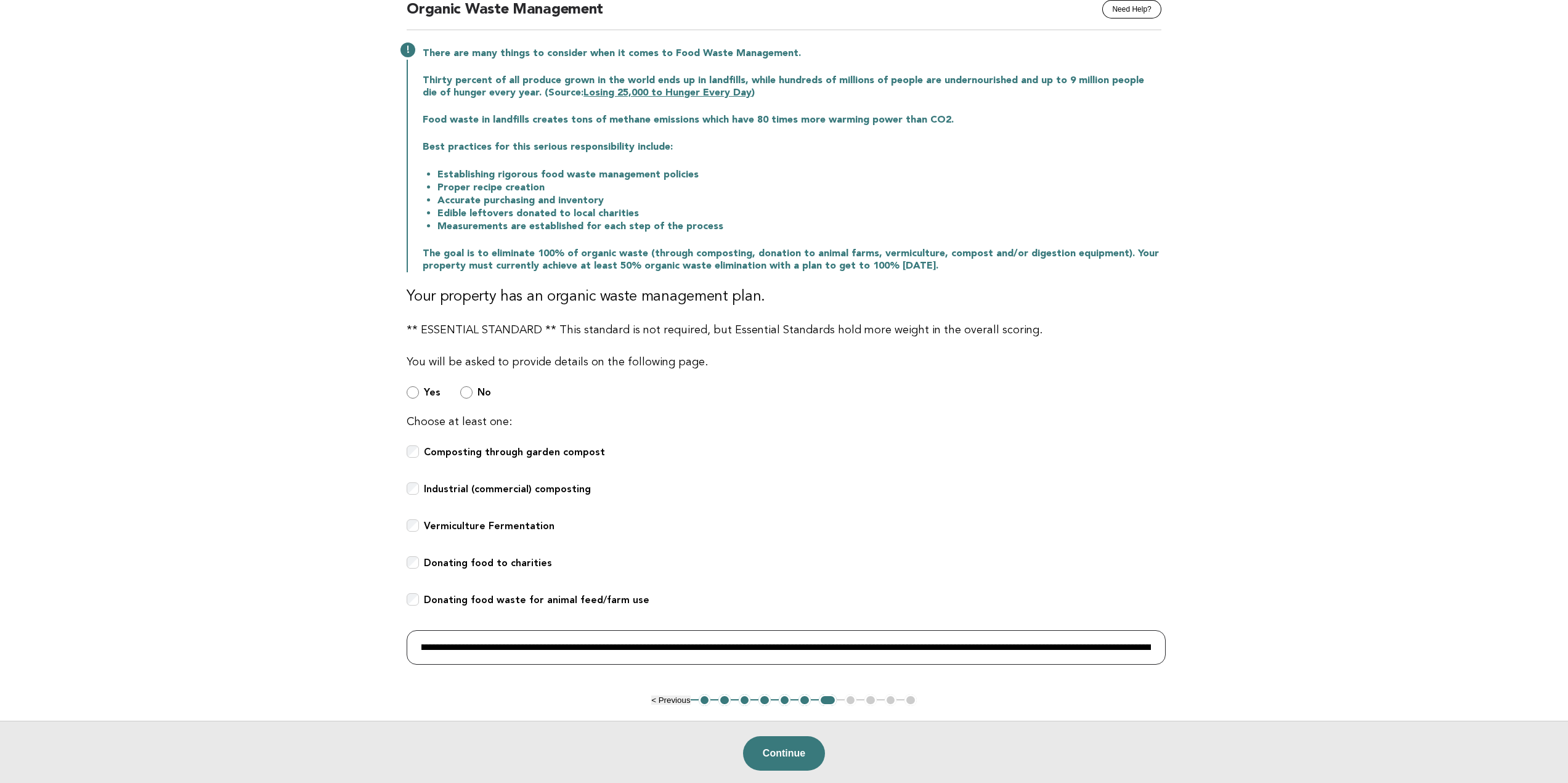
click at [1125, 646] on input "**********" at bounding box center [786, 648] width 759 height 35
click at [464, 646] on input "**********" at bounding box center [786, 648] width 759 height 35
type input "**********"
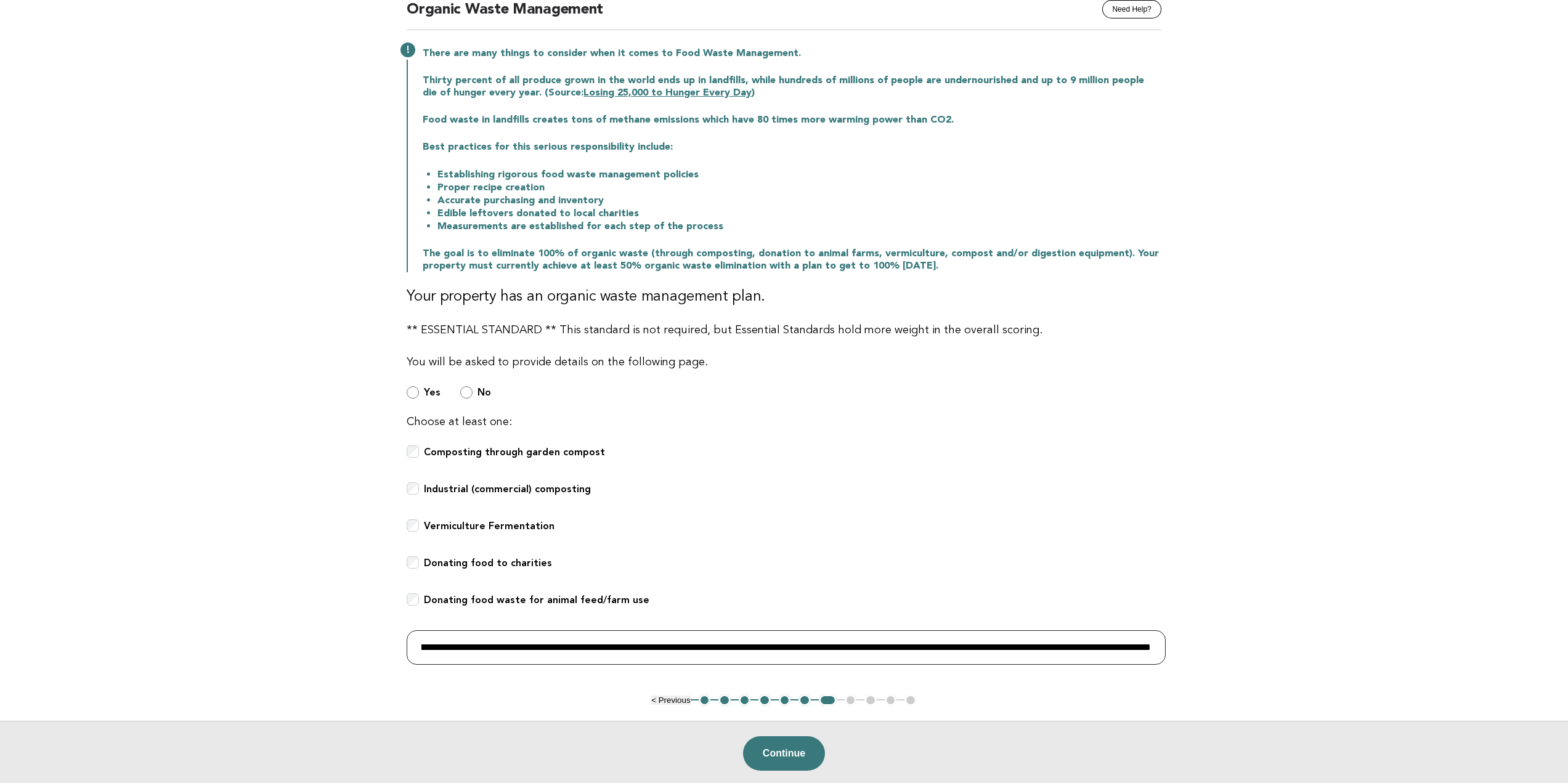
scroll to position [0, 0]
click at [779, 757] on button "Continue" at bounding box center [784, 754] width 82 height 35
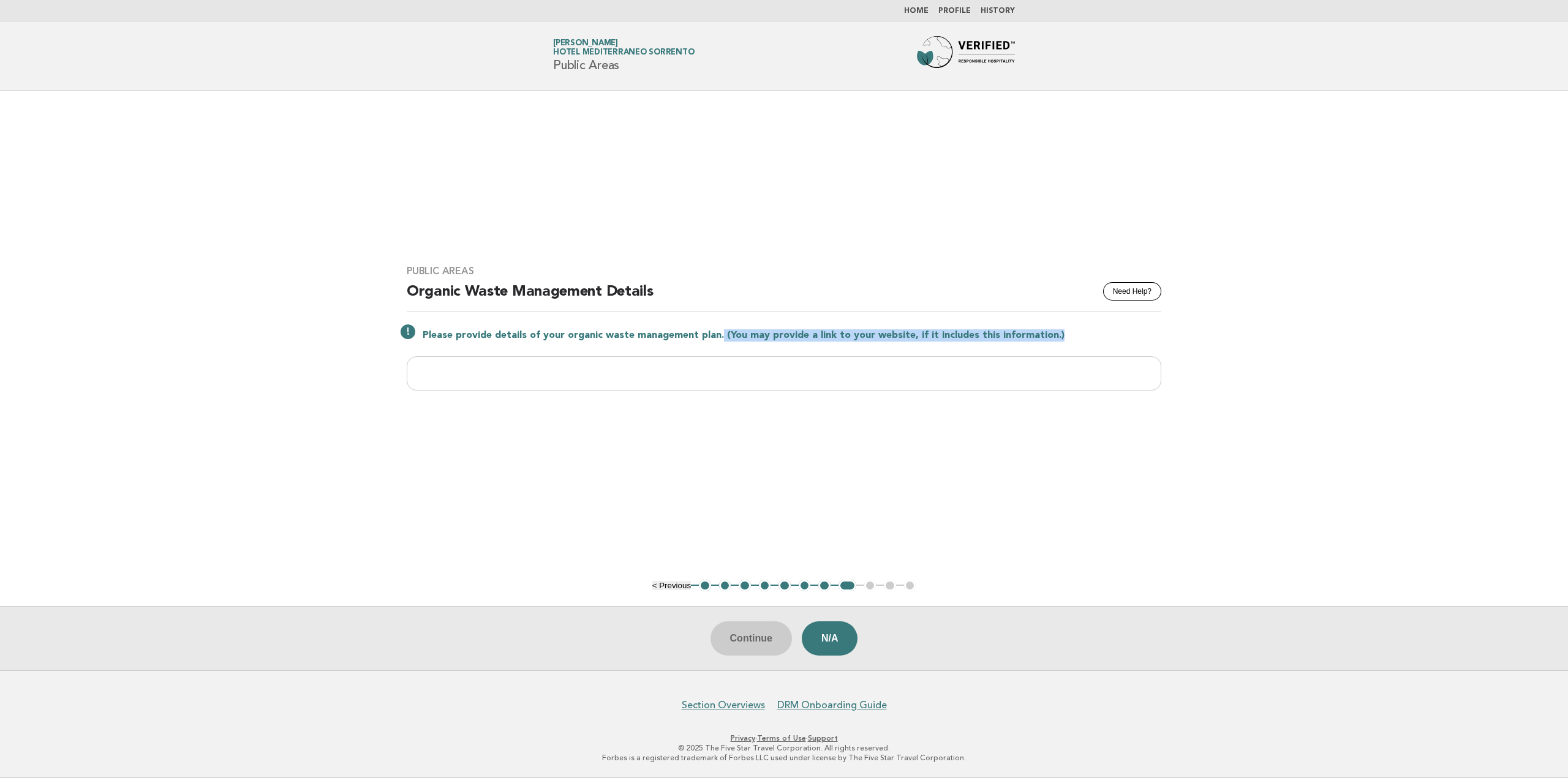
drag, startPoint x: 717, startPoint y: 337, endPoint x: 1061, endPoint y: 333, distance: 344.0
click at [1061, 333] on p "Please provide details of your organic waste management plan. (You may provide …" at bounding box center [792, 335] width 739 height 12
click at [1067, 335] on p "Please provide details of your organic waste management plan. (You may provide …" at bounding box center [792, 335] width 739 height 12
click at [501, 365] on input "text" at bounding box center [784, 374] width 754 height 35
type input "*"
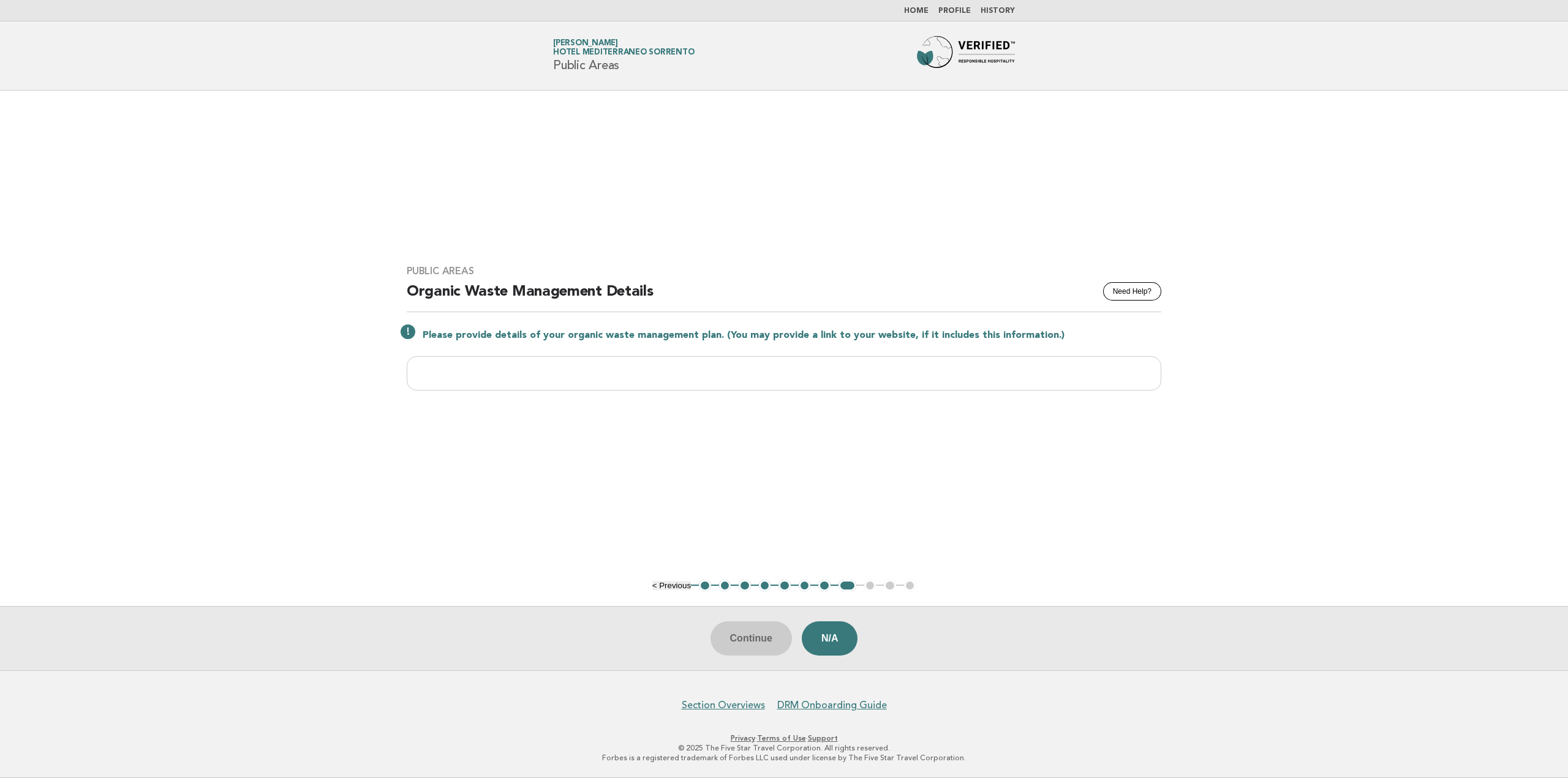
click at [1283, 338] on main "Public Areas Need Help? Organic Waste Management Details Please provide details…" at bounding box center [784, 380] width 1568 height 580
click at [1118, 287] on button "Need Help?" at bounding box center [1132, 291] width 59 height 18
click at [750, 378] on input "text" at bounding box center [784, 374] width 754 height 35
paste input "**********"
type input "**********"
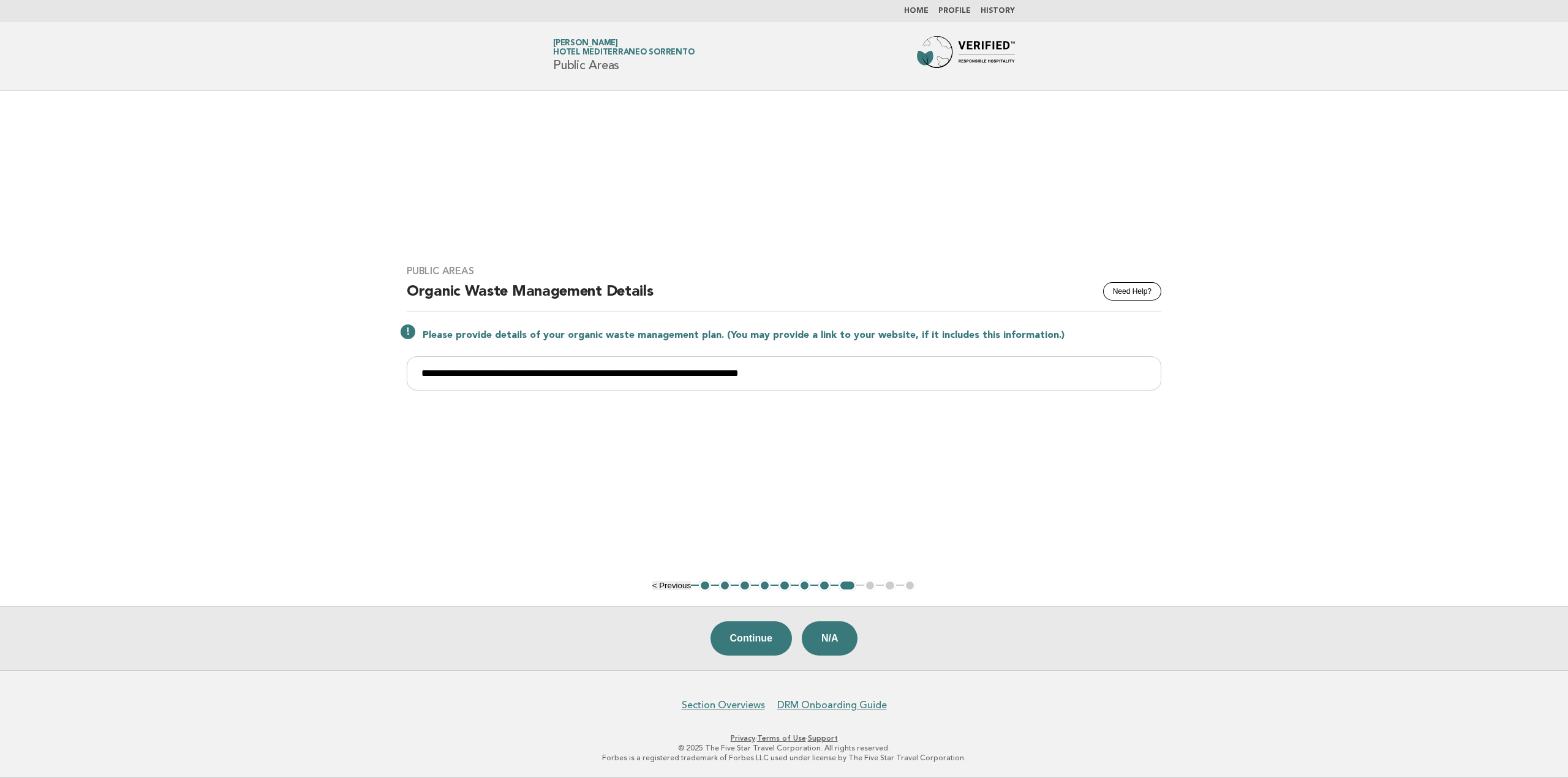
click at [985, 492] on main "**********" at bounding box center [784, 380] width 1568 height 580
click at [737, 647] on button "Continue" at bounding box center [751, 638] width 82 height 35
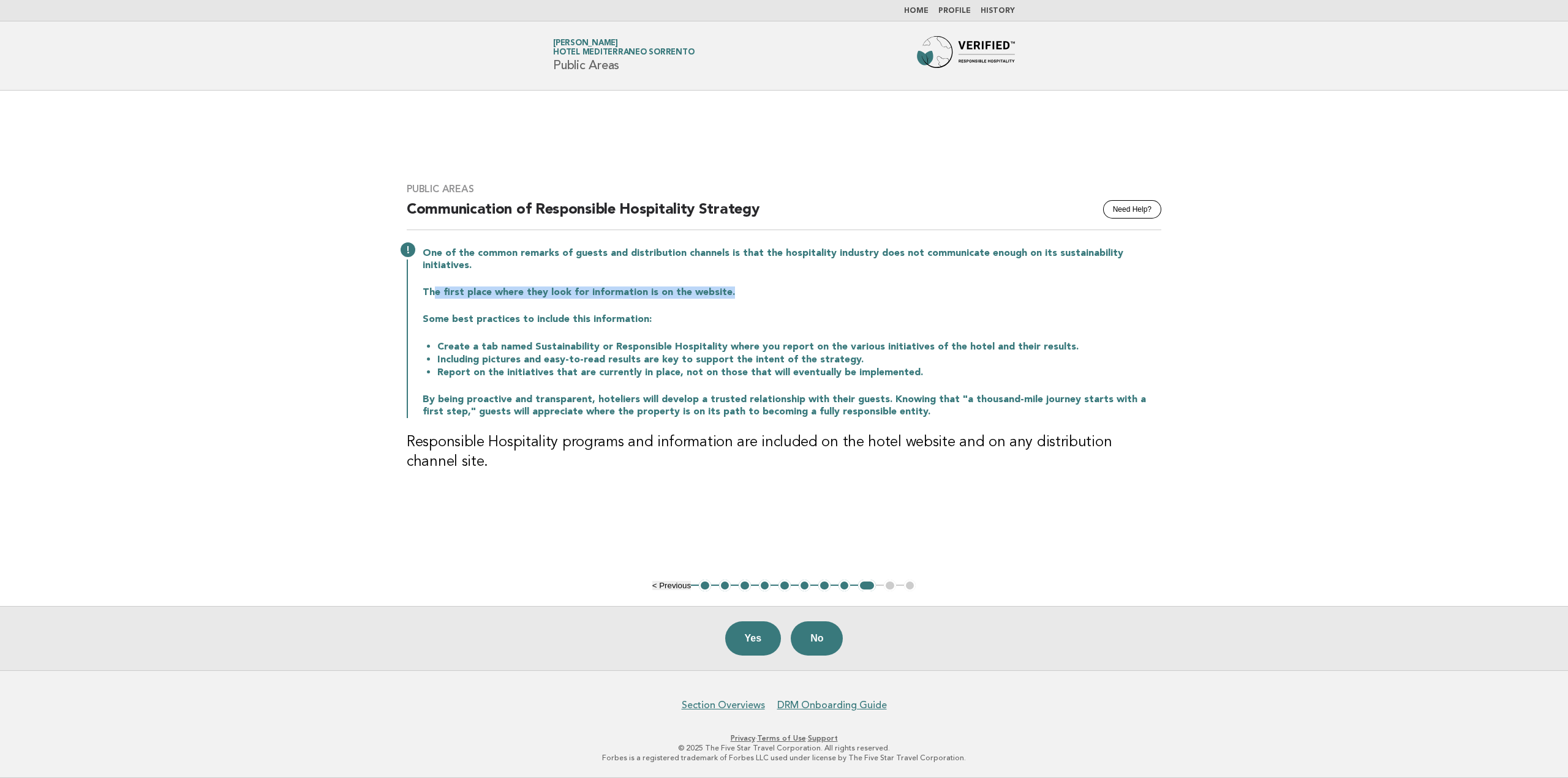
drag, startPoint x: 436, startPoint y: 284, endPoint x: 737, endPoint y: 289, distance: 301.0
click at [725, 291] on p "The first place where they look for information is on the website." at bounding box center [792, 293] width 739 height 12
click at [738, 288] on p "The first place where they look for information is on the website." at bounding box center [792, 293] width 739 height 12
drag, startPoint x: 485, startPoint y: 311, endPoint x: 690, endPoint y: 317, distance: 205.1
click at [685, 317] on p "Some best practices to include this information:" at bounding box center [792, 320] width 739 height 12
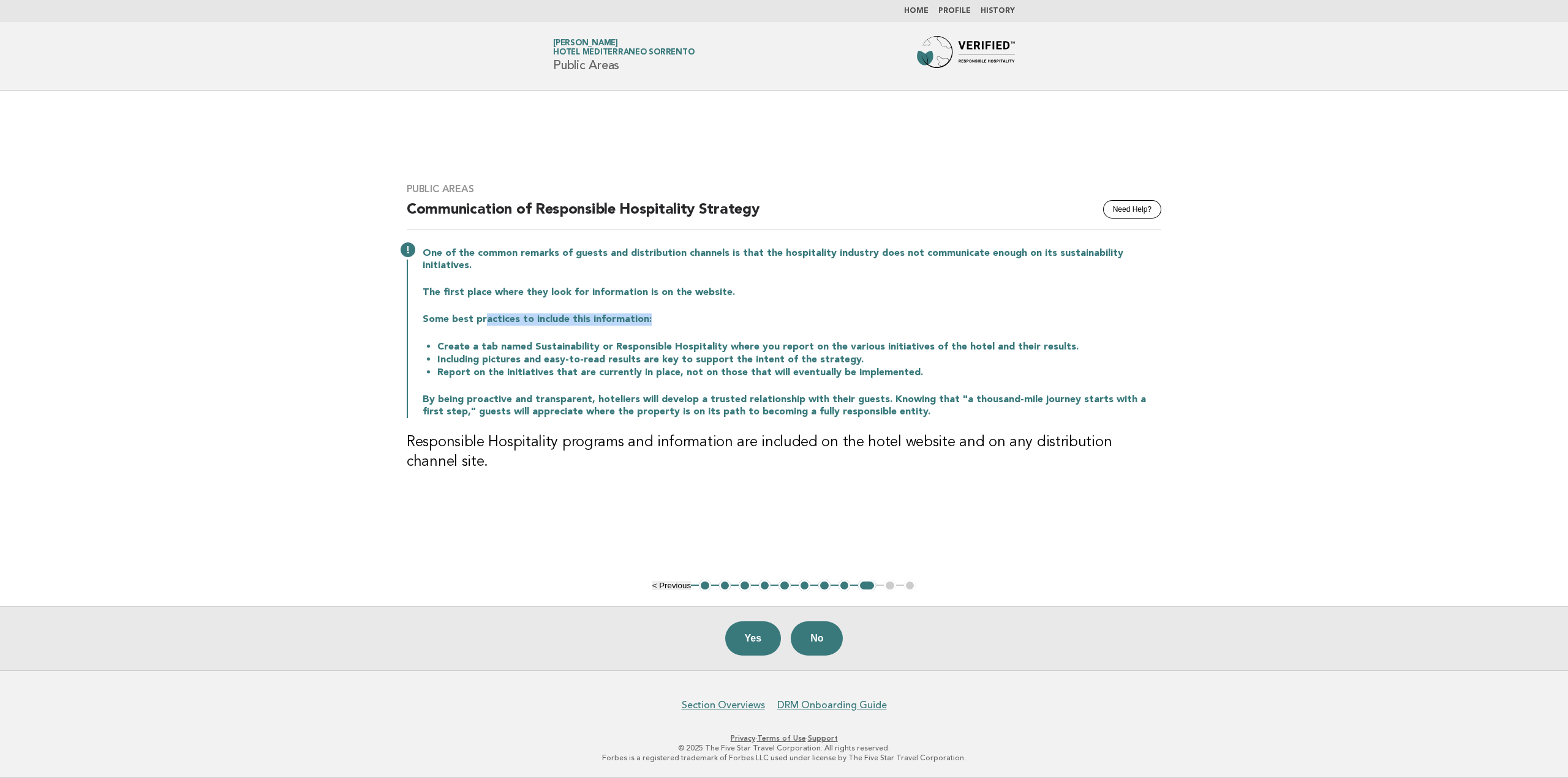
click at [690, 317] on p "Some best practices to include this information:" at bounding box center [792, 320] width 739 height 12
drag, startPoint x: 450, startPoint y: 341, endPoint x: 884, endPoint y: 341, distance: 434.0
click at [884, 341] on li "Create a tab named Sustainability or Responsible Hospitality where you report o…" at bounding box center [799, 347] width 724 height 13
drag, startPoint x: 623, startPoint y: 339, endPoint x: 1069, endPoint y: 343, distance: 446.0
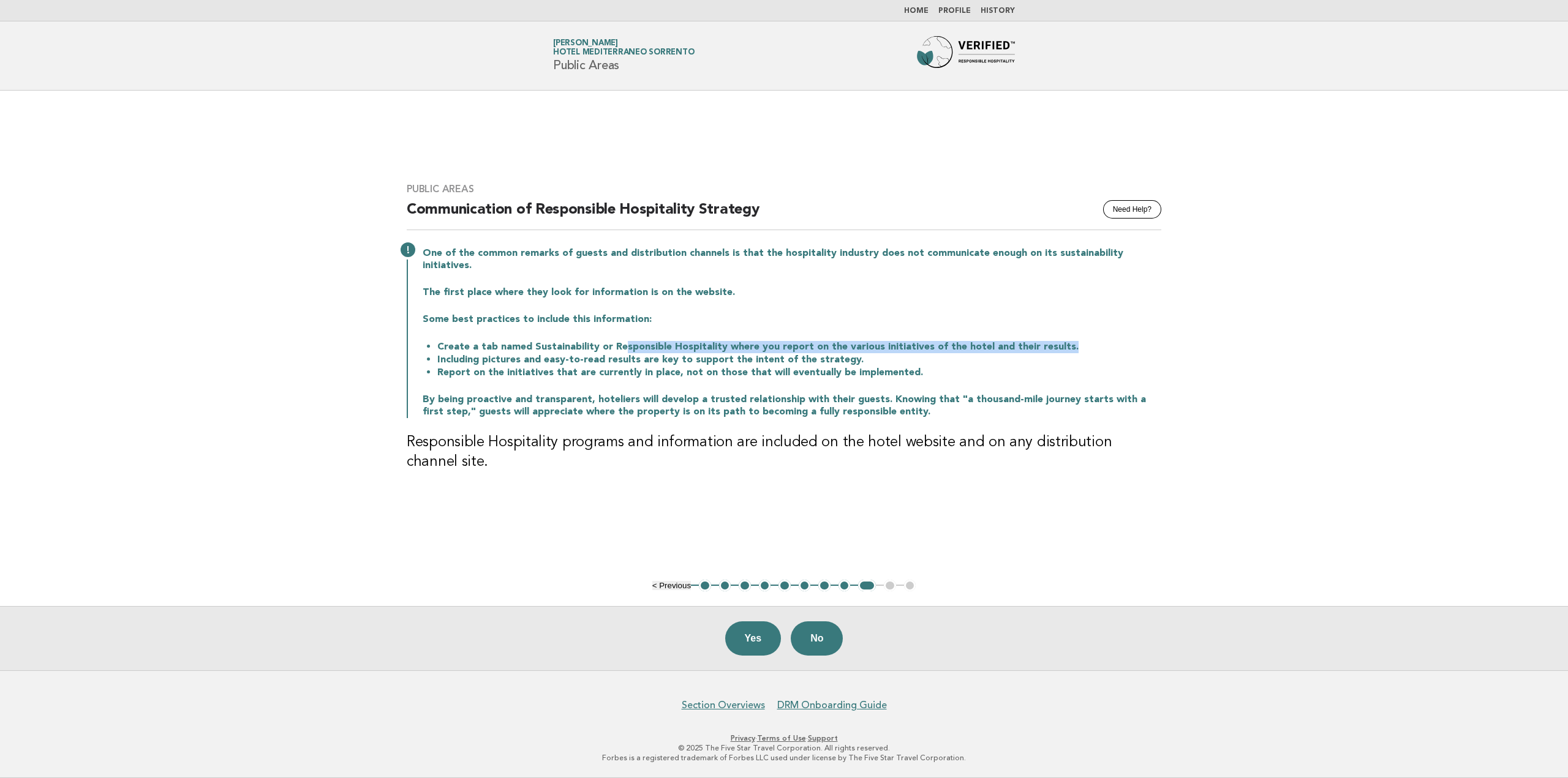
click at [1069, 343] on li "Create a tab named Sustainability or Responsible Hospitality where you report o…" at bounding box center [799, 347] width 724 height 13
click at [1072, 343] on li "Create a tab named Sustainability or Responsible Hospitality where you report o…" at bounding box center [799, 347] width 724 height 13
drag, startPoint x: 520, startPoint y: 338, endPoint x: 736, endPoint y: 343, distance: 216.1
click at [736, 343] on li "Create a tab named Sustainability or Responsible Hospitality where you report o…" at bounding box center [799, 347] width 724 height 13
click at [749, 341] on li "Create a tab named Sustainability or Responsible Hospitality where you report o…" at bounding box center [799, 347] width 724 height 13
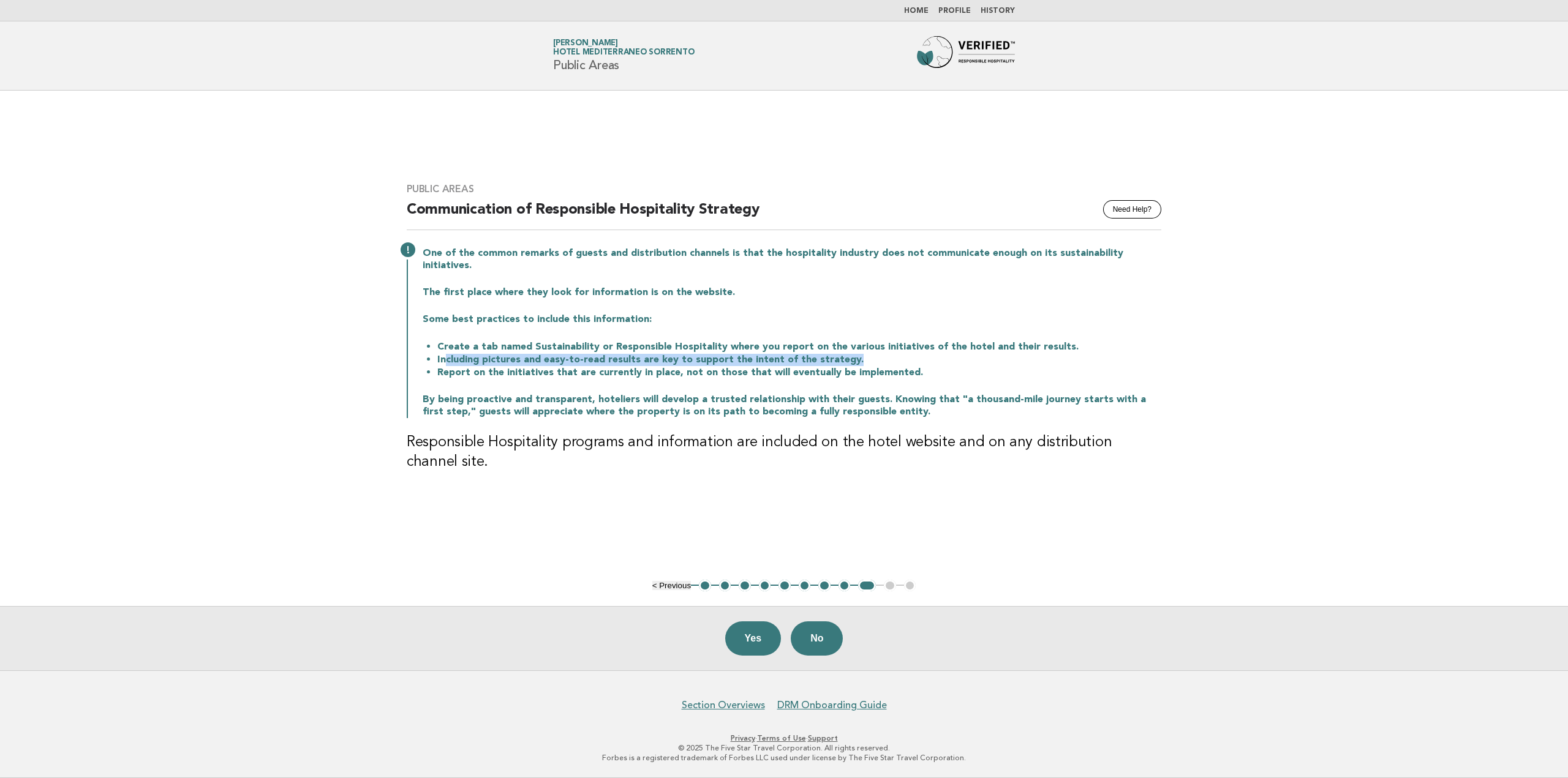
drag, startPoint x: 447, startPoint y: 353, endPoint x: 856, endPoint y: 350, distance: 409.0
click at [856, 353] on li "Including pictures and easy-to-read results are key to support the intent of th…" at bounding box center [799, 359] width 724 height 13
click at [538, 353] on li "Including pictures and easy-to-read results are key to support the intent of th…" at bounding box center [799, 359] width 724 height 13
drag, startPoint x: 507, startPoint y: 369, endPoint x: 916, endPoint y: 365, distance: 409.0
click at [916, 366] on li "Report on the initiatives that are currently in place, not on those that will e…" at bounding box center [799, 372] width 724 height 13
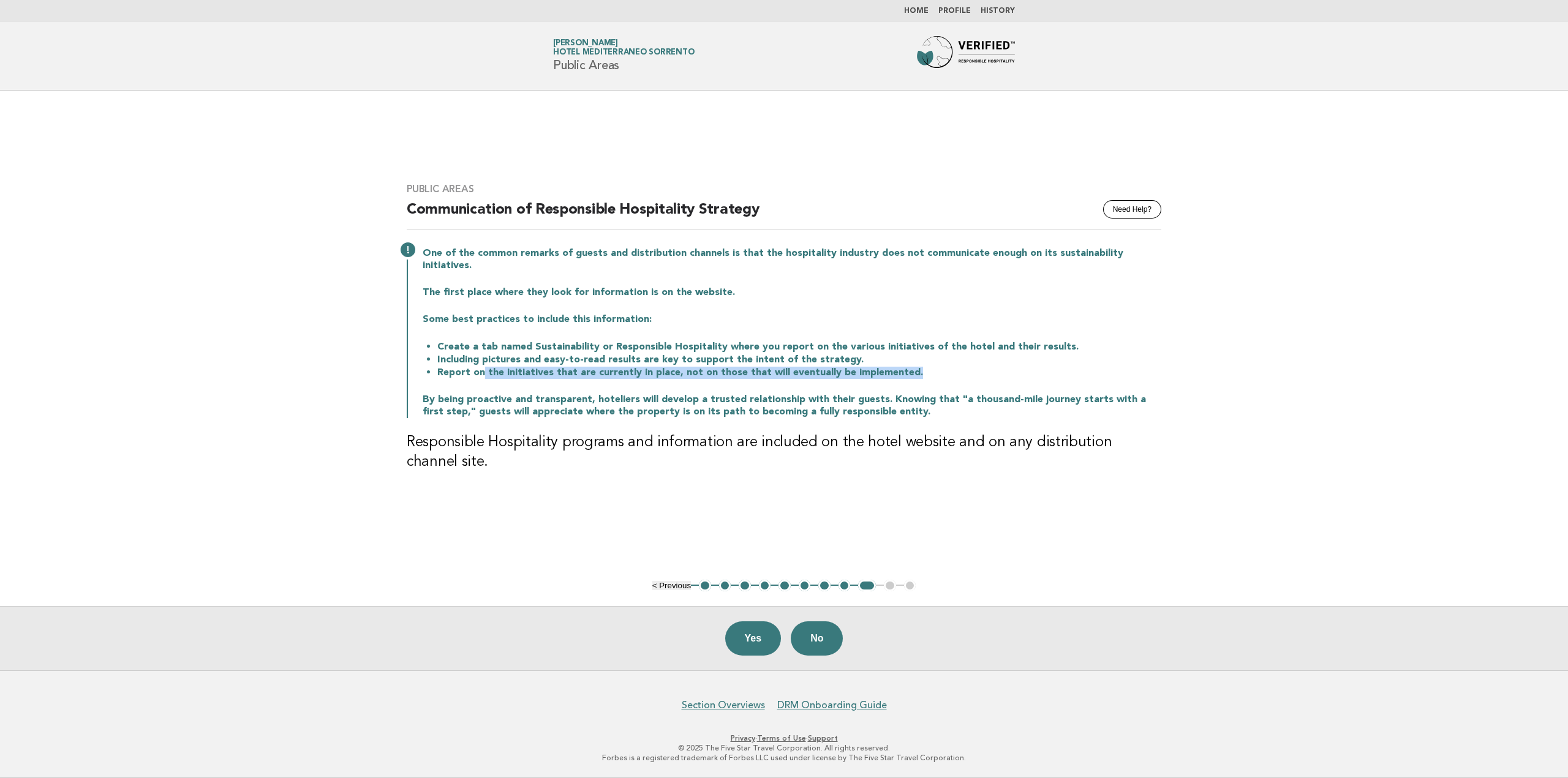
click at [889, 384] on div "One of the common remarks of guests and distribution channels is that the hospi…" at bounding box center [784, 331] width 754 height 173
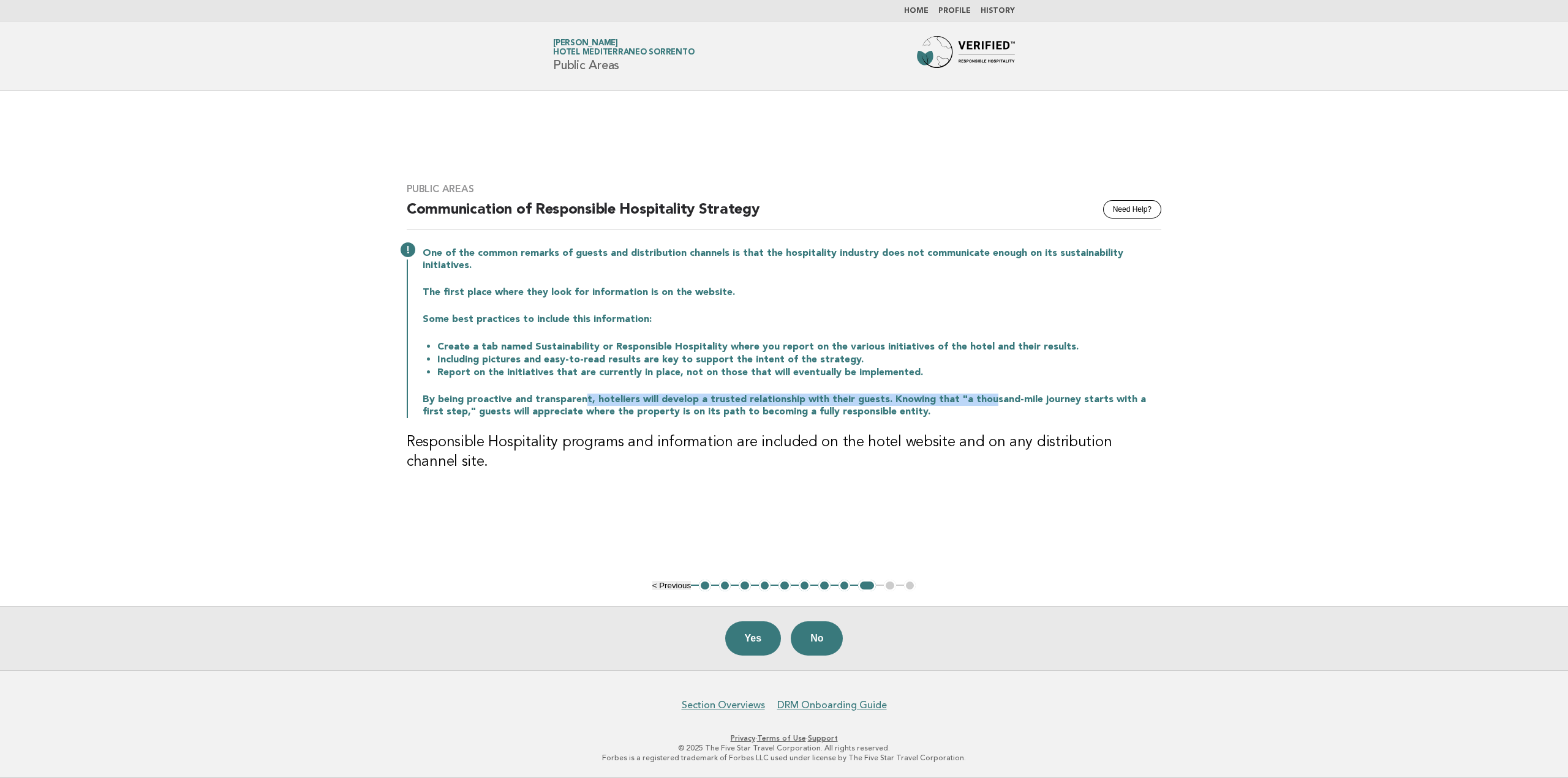
drag, startPoint x: 584, startPoint y: 389, endPoint x: 982, endPoint y: 397, distance: 398.1
click at [982, 397] on p "By being proactive and transparent, hoteliers will develop a trusted relationsh…" at bounding box center [792, 406] width 739 height 25
click at [440, 374] on div "One of the common remarks of guests and distribution channels is that the hospi…" at bounding box center [784, 331] width 754 height 173
drag, startPoint x: 597, startPoint y: 391, endPoint x: 902, endPoint y: 407, distance: 305.4
click at [902, 407] on p "By being proactive and transparent, hoteliers will develop a trusted relationsh…" at bounding box center [792, 406] width 739 height 25
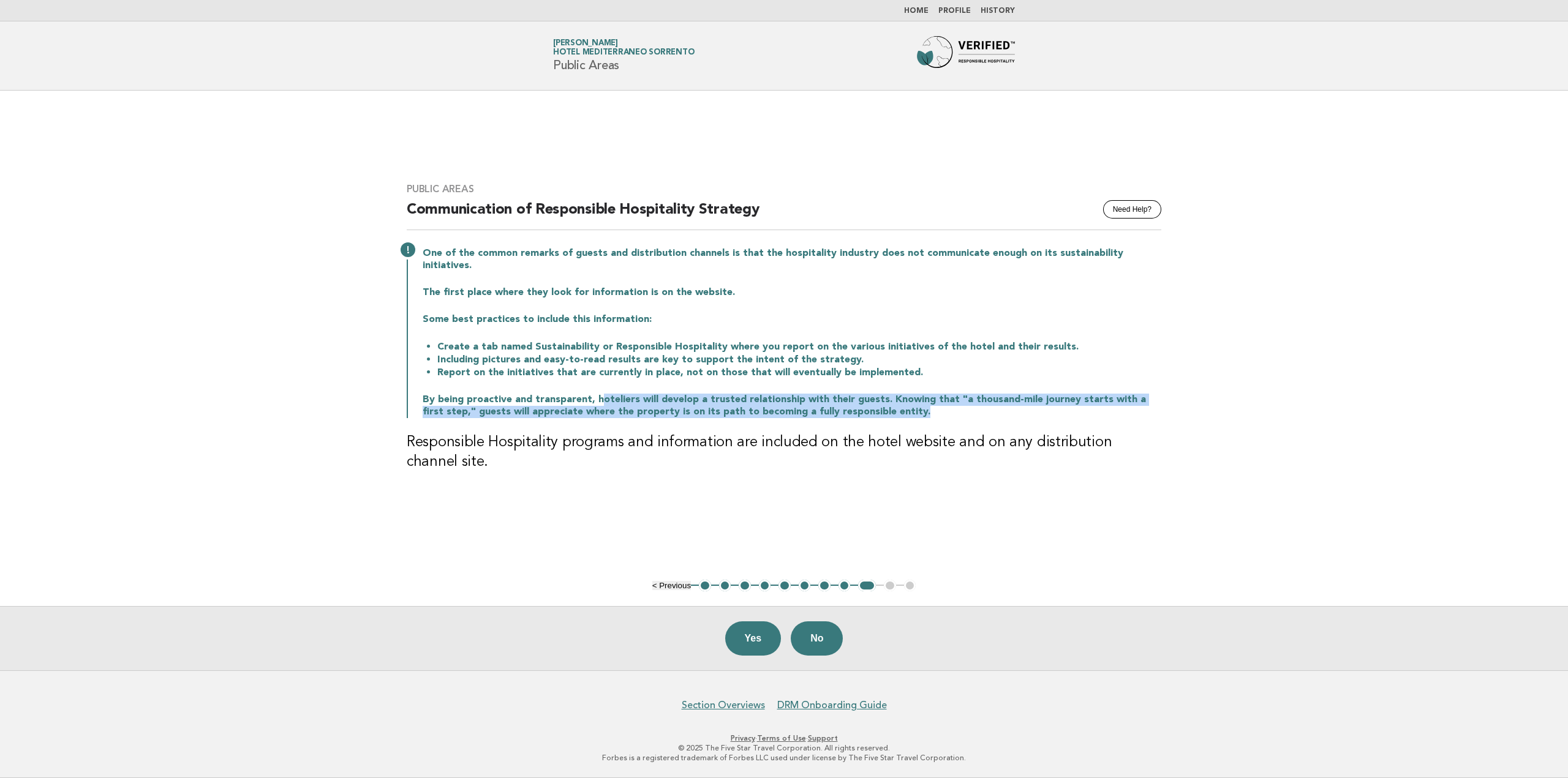
click at [904, 407] on p "By being proactive and transparent, hoteliers will develop a trusted relationsh…" at bounding box center [792, 406] width 739 height 25
click at [763, 640] on button "Yes" at bounding box center [753, 638] width 56 height 35
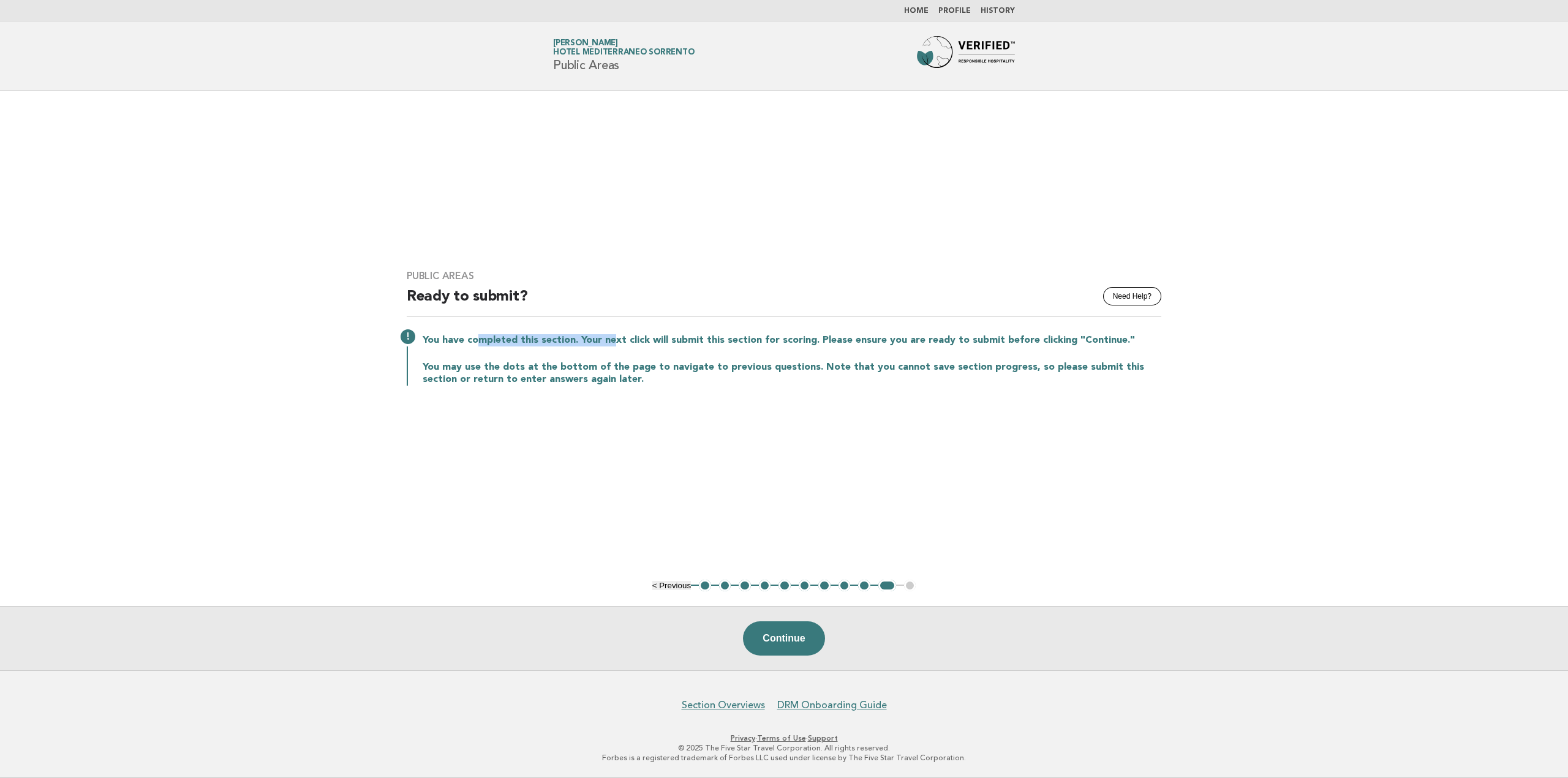
drag, startPoint x: 497, startPoint y: 337, endPoint x: 612, endPoint y: 341, distance: 115.1
click at [612, 341] on p "You have completed this section. Your next click will submit this section for s…" at bounding box center [792, 340] width 739 height 12
click at [724, 341] on p "You have completed this section. Your next click will submit this section for s…" at bounding box center [792, 340] width 739 height 12
drag, startPoint x: 663, startPoint y: 341, endPoint x: 876, endPoint y: 341, distance: 213.0
click at [817, 342] on p "You have completed this section. Your next click will submit this section for s…" at bounding box center [792, 340] width 739 height 12
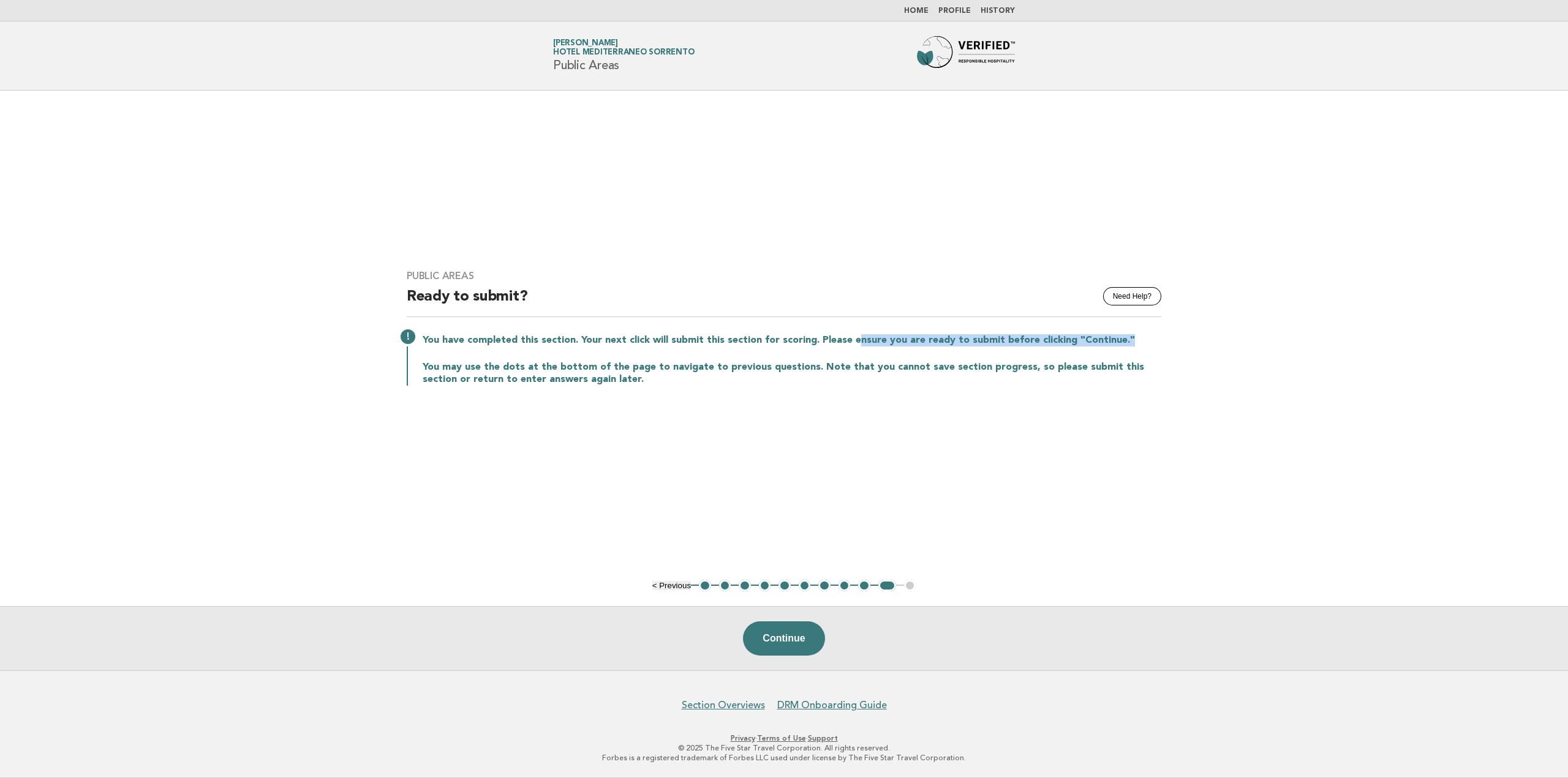
drag, startPoint x: 851, startPoint y: 342, endPoint x: 1142, endPoint y: 341, distance: 291.0
click at [1142, 341] on p "You have completed this section. Your next click will submit this section for s…" at bounding box center [792, 340] width 739 height 12
drag, startPoint x: 464, startPoint y: 368, endPoint x: 576, endPoint y: 368, distance: 112.0
click at [576, 368] on p "You may use the dots at the bottom of the page to navigate to previous question…" at bounding box center [792, 373] width 739 height 25
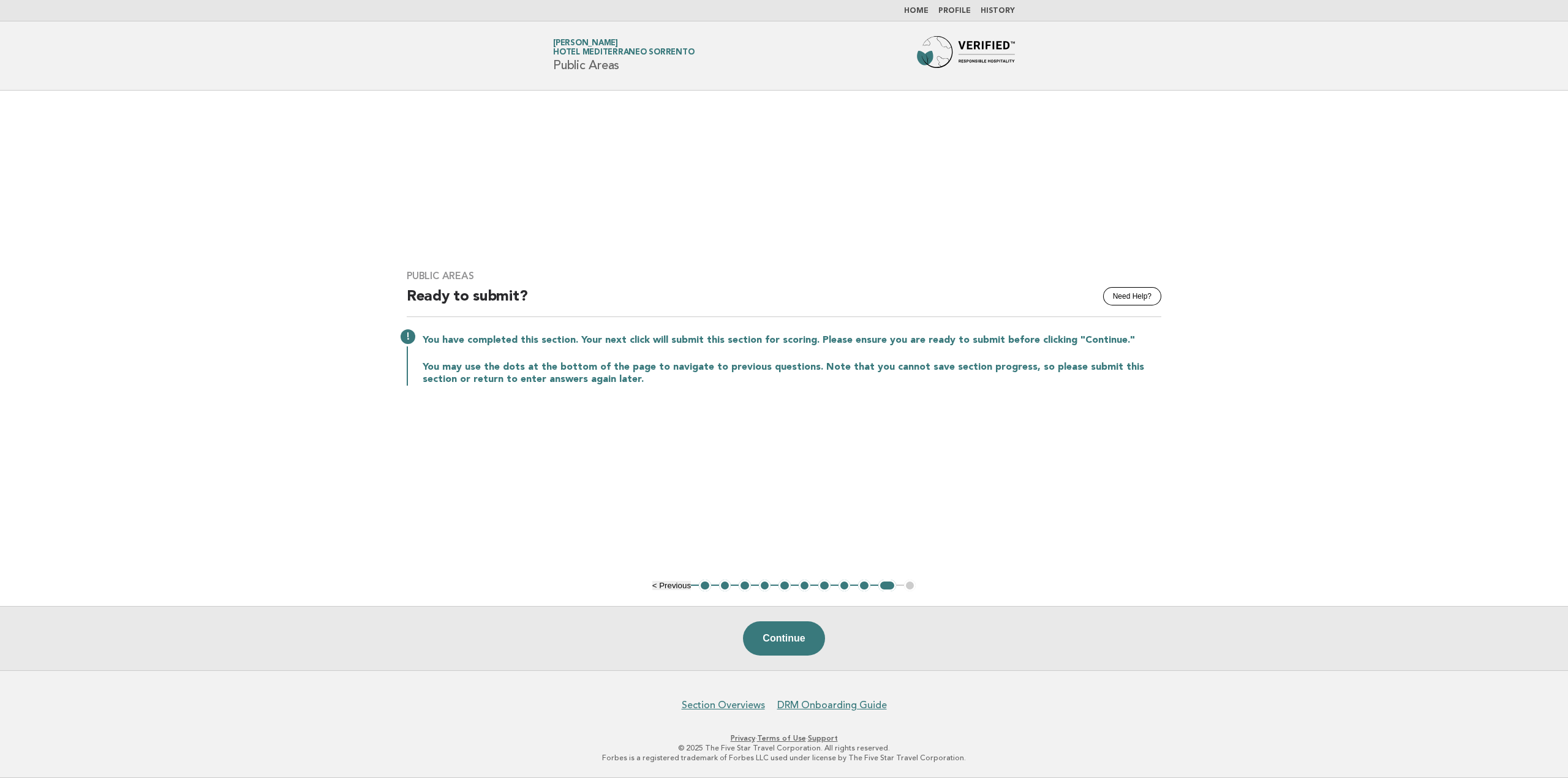
click at [629, 371] on p "You may use the dots at the bottom of the page to navigate to previous question…" at bounding box center [792, 373] width 739 height 25
drag, startPoint x: 820, startPoint y: 368, endPoint x: 1104, endPoint y: 367, distance: 284.0
click at [1104, 367] on p "You may use the dots at the bottom of the page to navigate to previous question…" at bounding box center [792, 373] width 739 height 25
click at [1069, 367] on p "You may use the dots at the bottom of the page to navigate to previous question…" at bounding box center [792, 373] width 739 height 25
drag, startPoint x: 1040, startPoint y: 368, endPoint x: 1163, endPoint y: 368, distance: 123.0
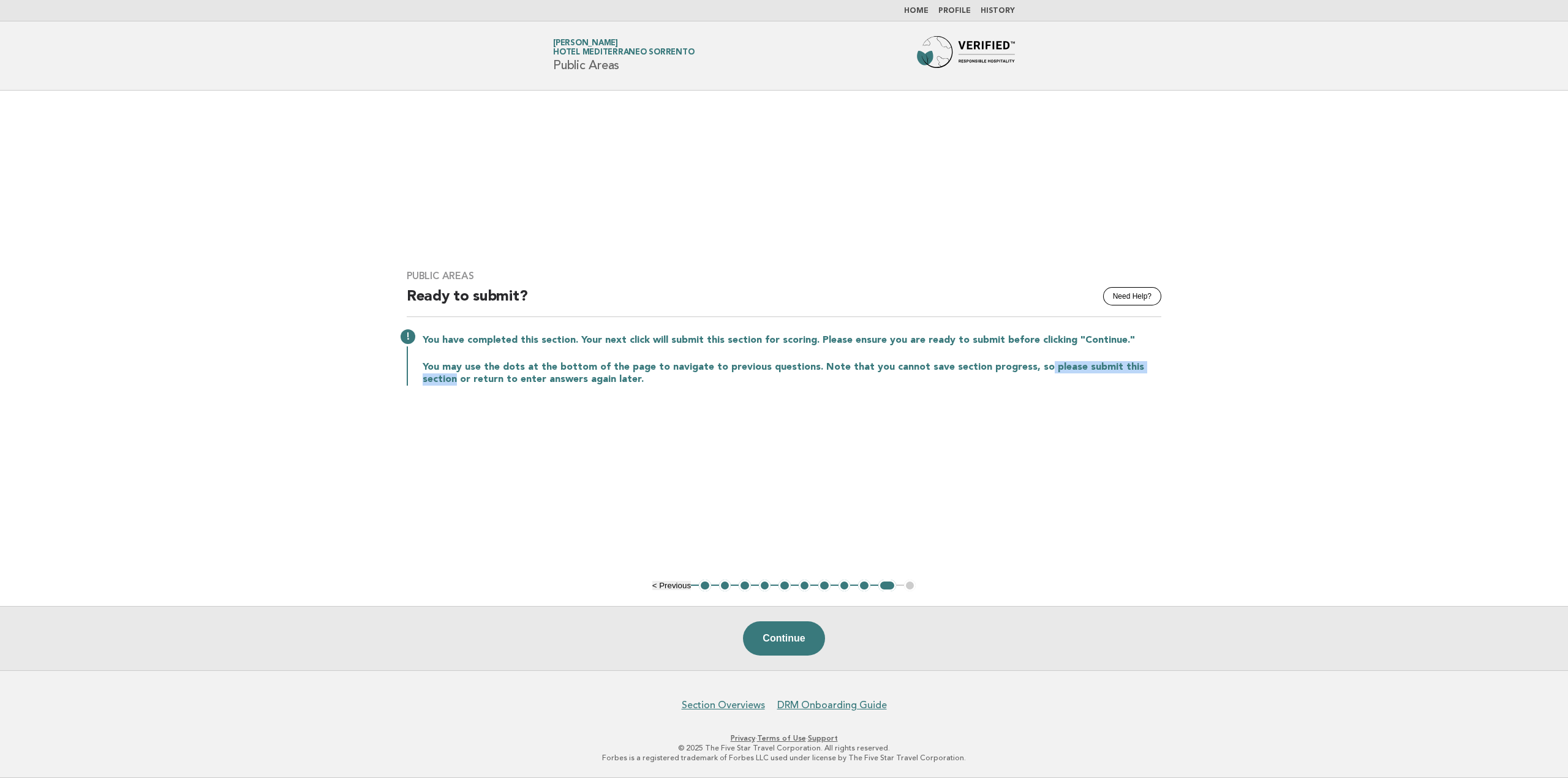
click at [1163, 368] on div "Public Areas Need Help? Ready to submit? You have completed this section. Your …" at bounding box center [784, 335] width 784 height 160
click at [743, 398] on div "Public Areas Need Help? Ready to submit? You have completed this section. Your …" at bounding box center [784, 335] width 784 height 160
click at [868, 584] on button "9" at bounding box center [864, 586] width 12 height 12
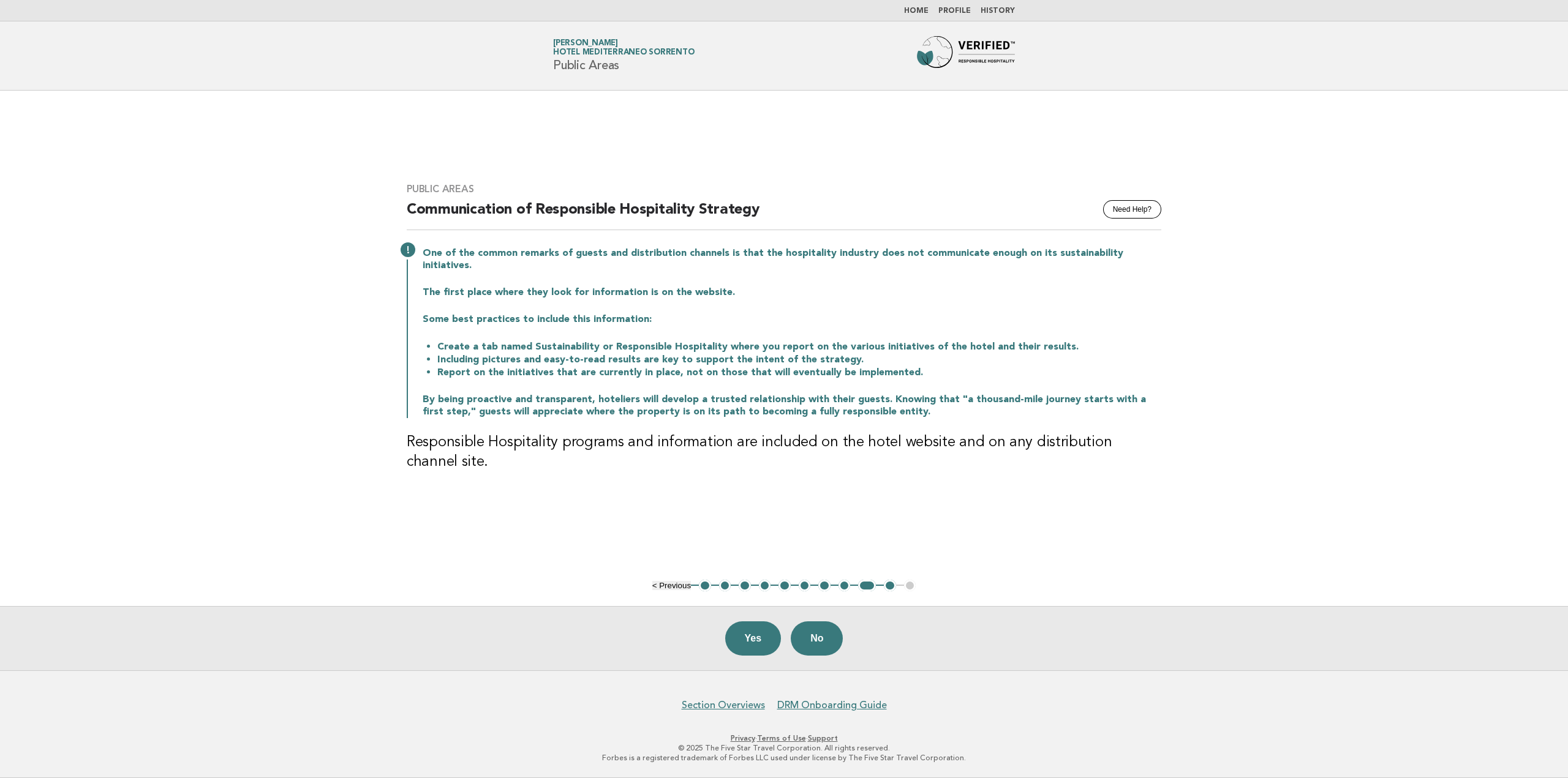
click at [847, 587] on button "8" at bounding box center [844, 586] width 12 height 12
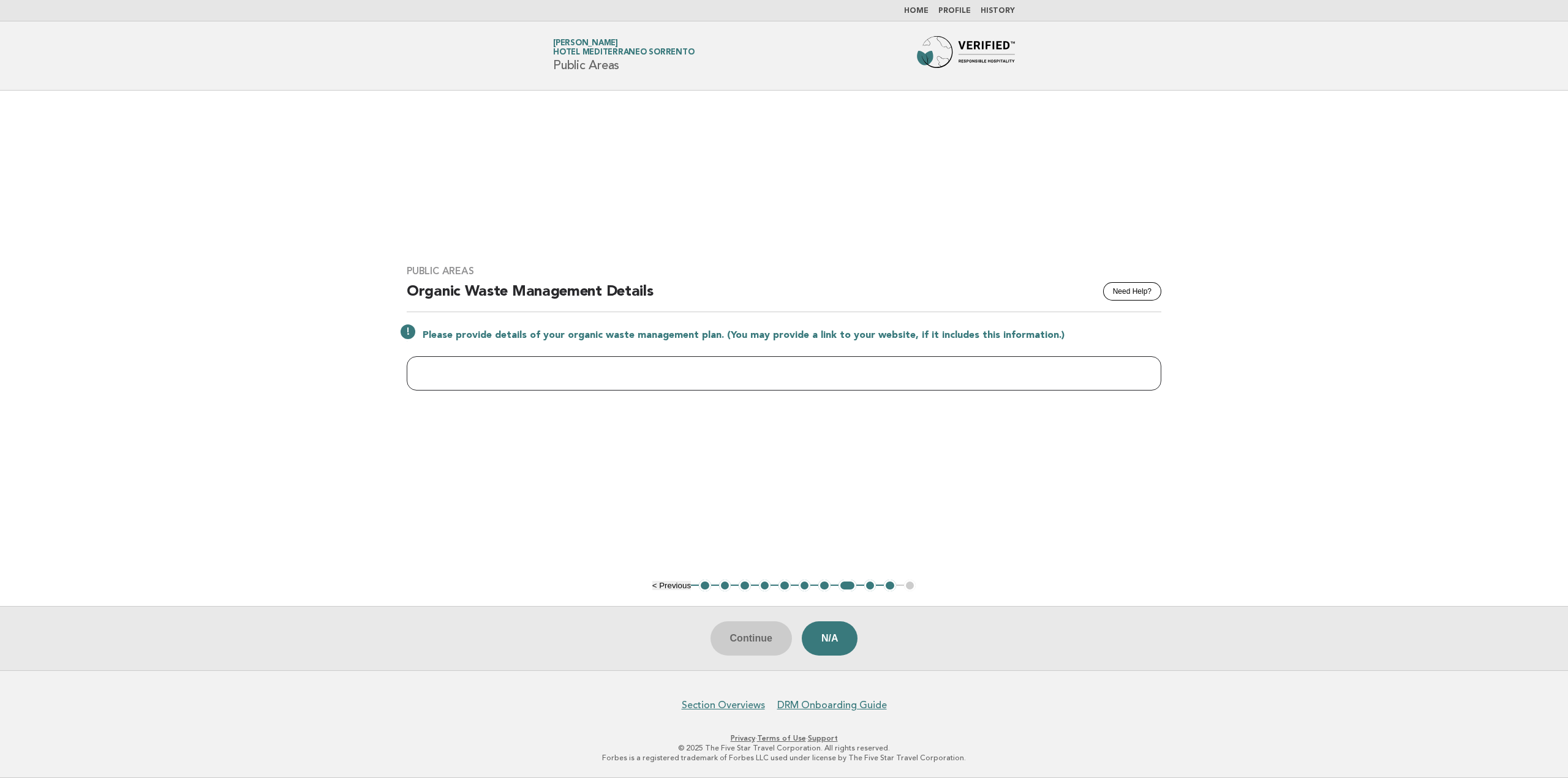
click at [618, 368] on input "text" at bounding box center [784, 374] width 754 height 35
paste input "**********"
type input "**********"
click at [648, 454] on main "**********" at bounding box center [784, 380] width 1568 height 580
click at [753, 642] on button "Continue" at bounding box center [751, 638] width 82 height 35
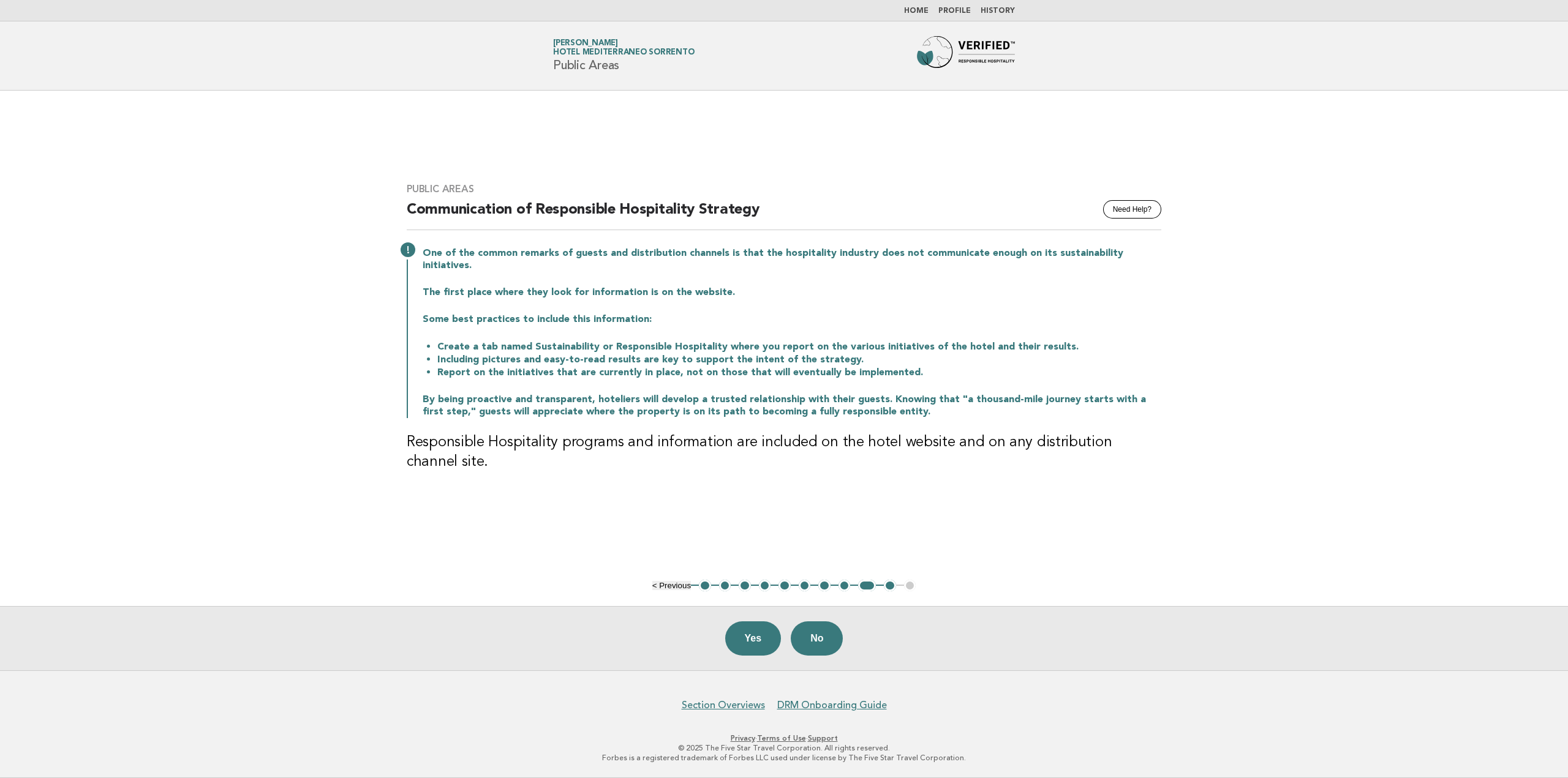
click at [908, 587] on ul "< Previous 1 2 3 4 5 6 7 8 9 10 11" at bounding box center [784, 586] width 264 height 12
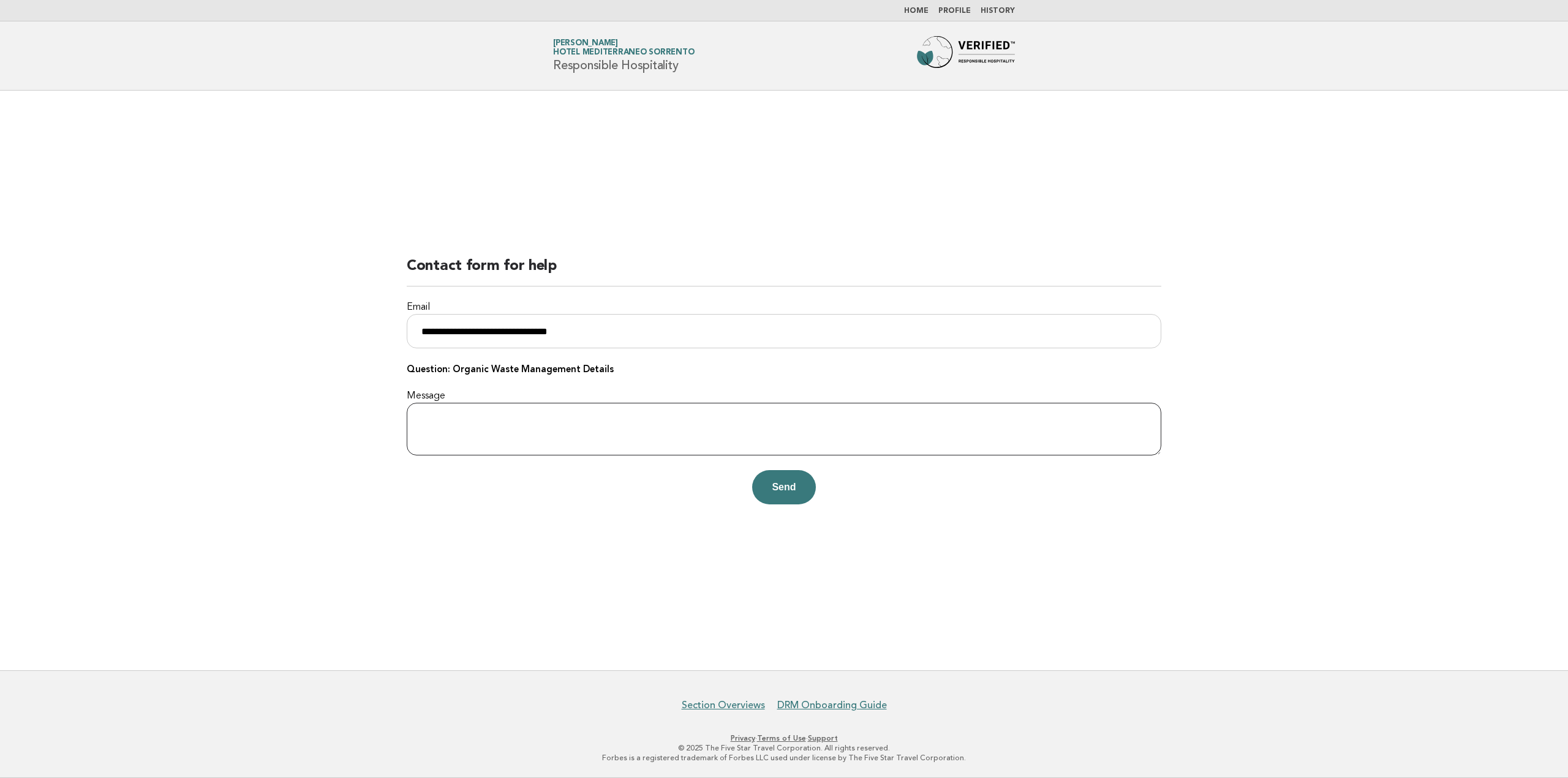
click at [531, 417] on textarea "Message" at bounding box center [784, 429] width 754 height 53
type textarea "*"
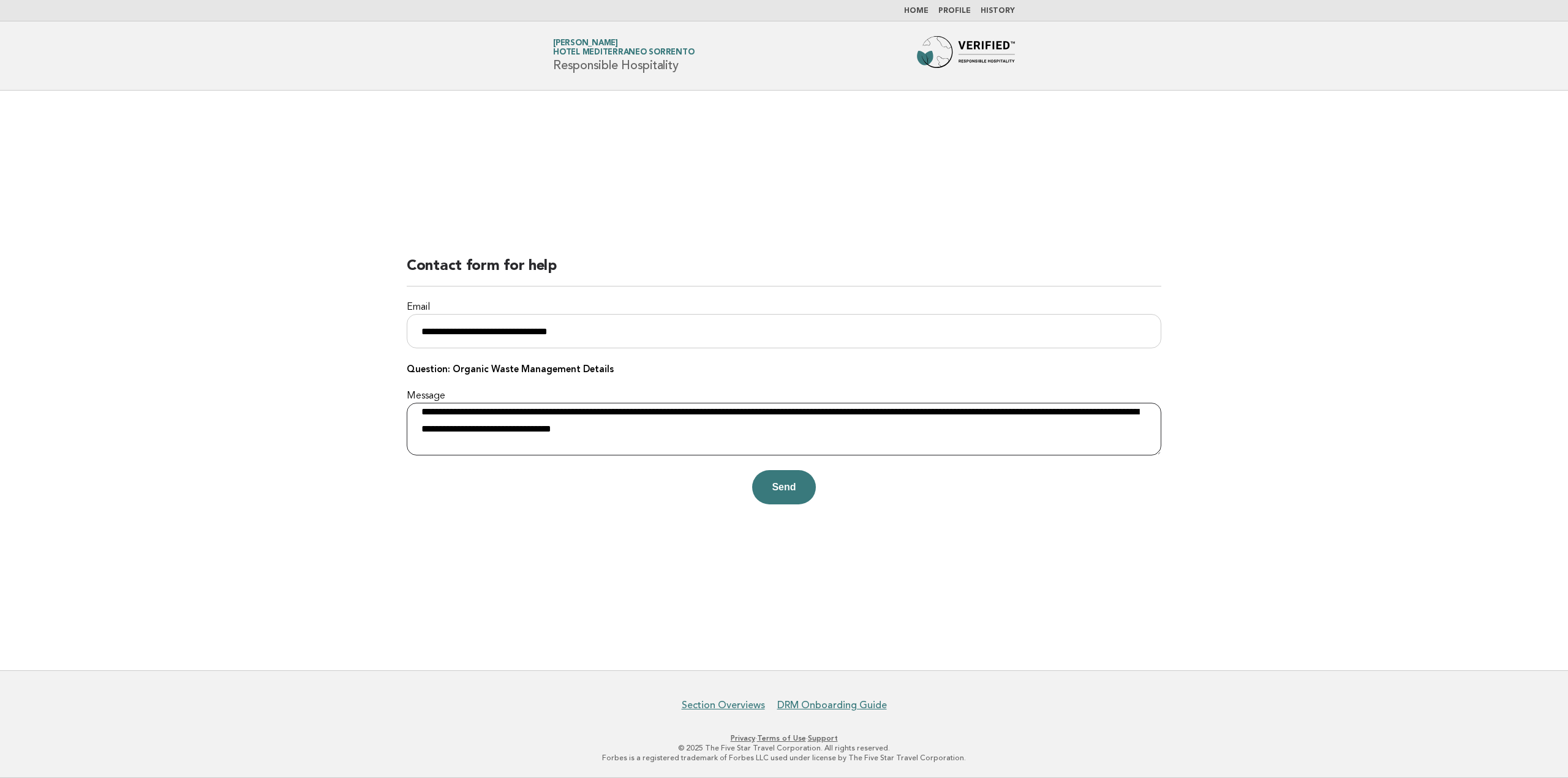
paste textarea "**********"
type textarea "**********"
click at [781, 484] on button "Send" at bounding box center [784, 488] width 63 height 35
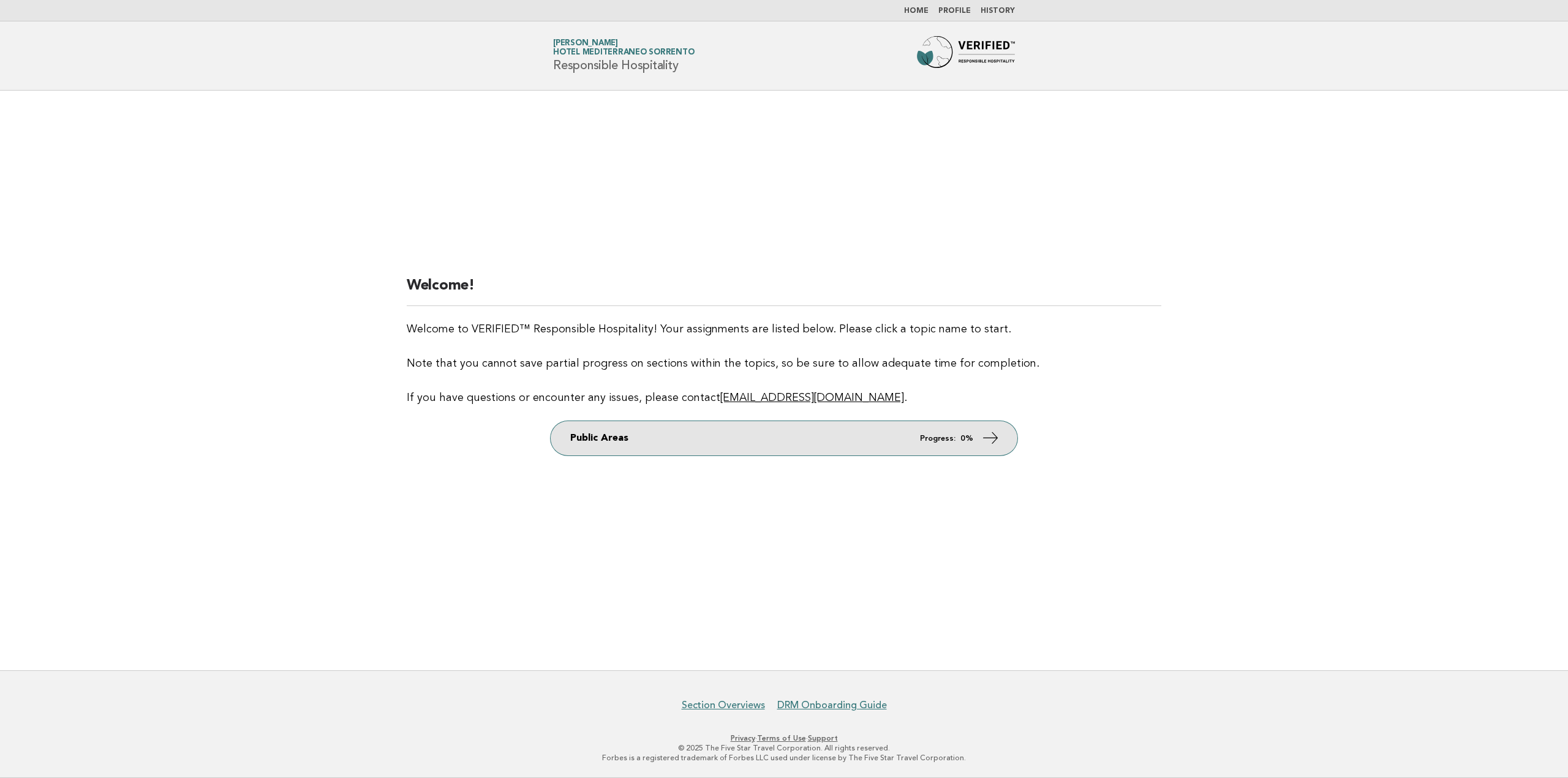
click at [965, 434] on strong "0%" at bounding box center [966, 438] width 13 height 8
click at [1003, 435] on link "Public Areas Progress: 0%" at bounding box center [784, 438] width 467 height 35
click at [988, 438] on icon at bounding box center [991, 438] width 18 height 18
click at [671, 437] on link "Public Areas Progress: 0%" at bounding box center [784, 438] width 467 height 35
click at [597, 443] on link "Public Areas Progress: 0%" at bounding box center [784, 438] width 467 height 35
